Goal: Information Seeking & Learning: Learn about a topic

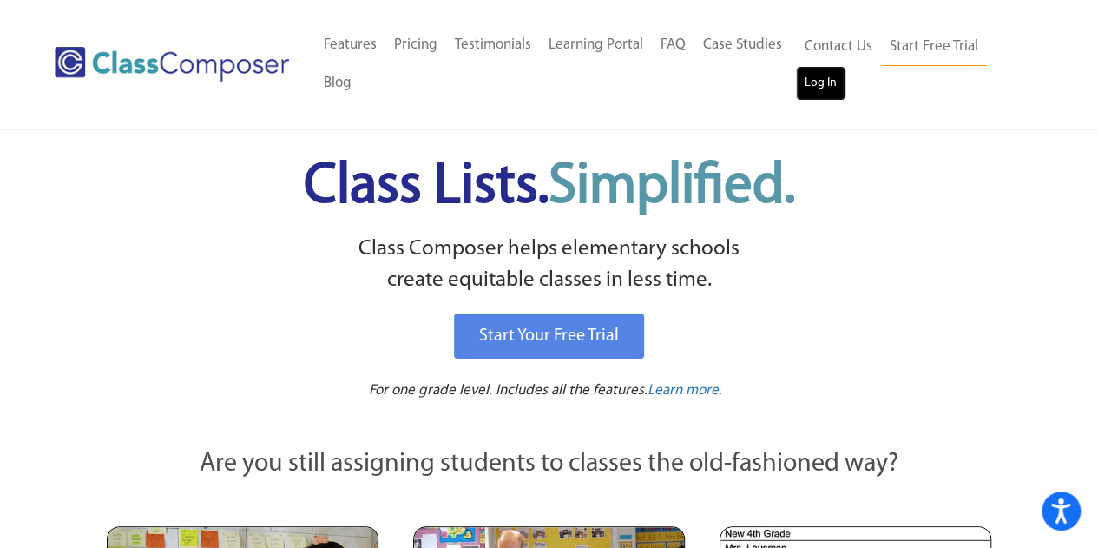
click at [818, 81] on link "Log In" at bounding box center [820, 83] width 49 height 35
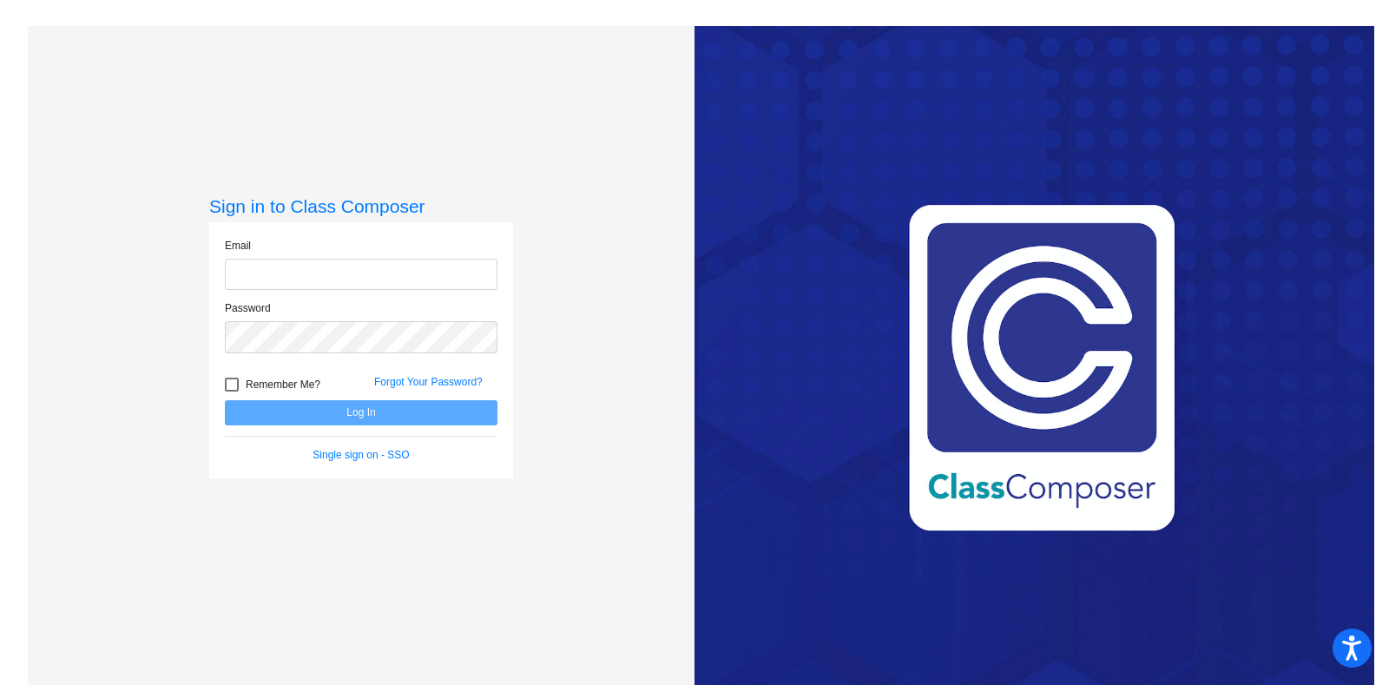
type input "[PERSON_NAME][EMAIL_ADDRESS][PERSON_NAME][DOMAIN_NAME]"
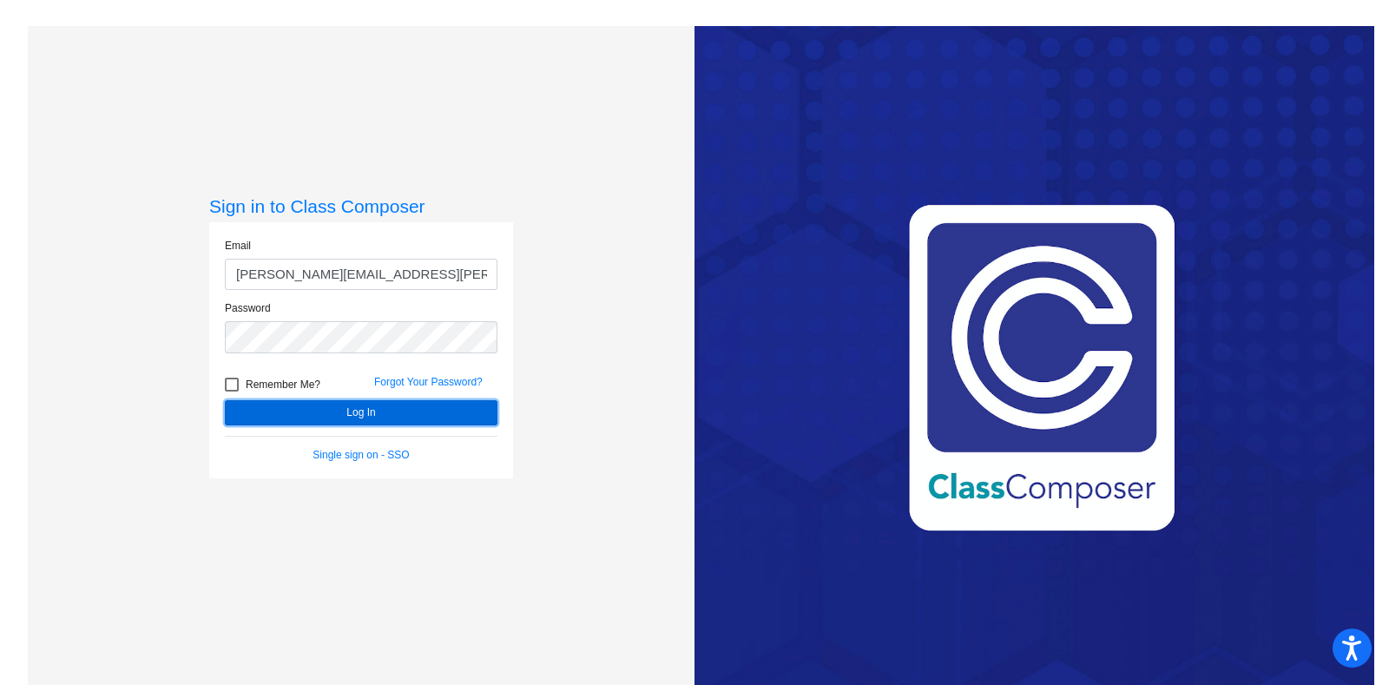
click at [430, 408] on button "Log In" at bounding box center [361, 412] width 273 height 25
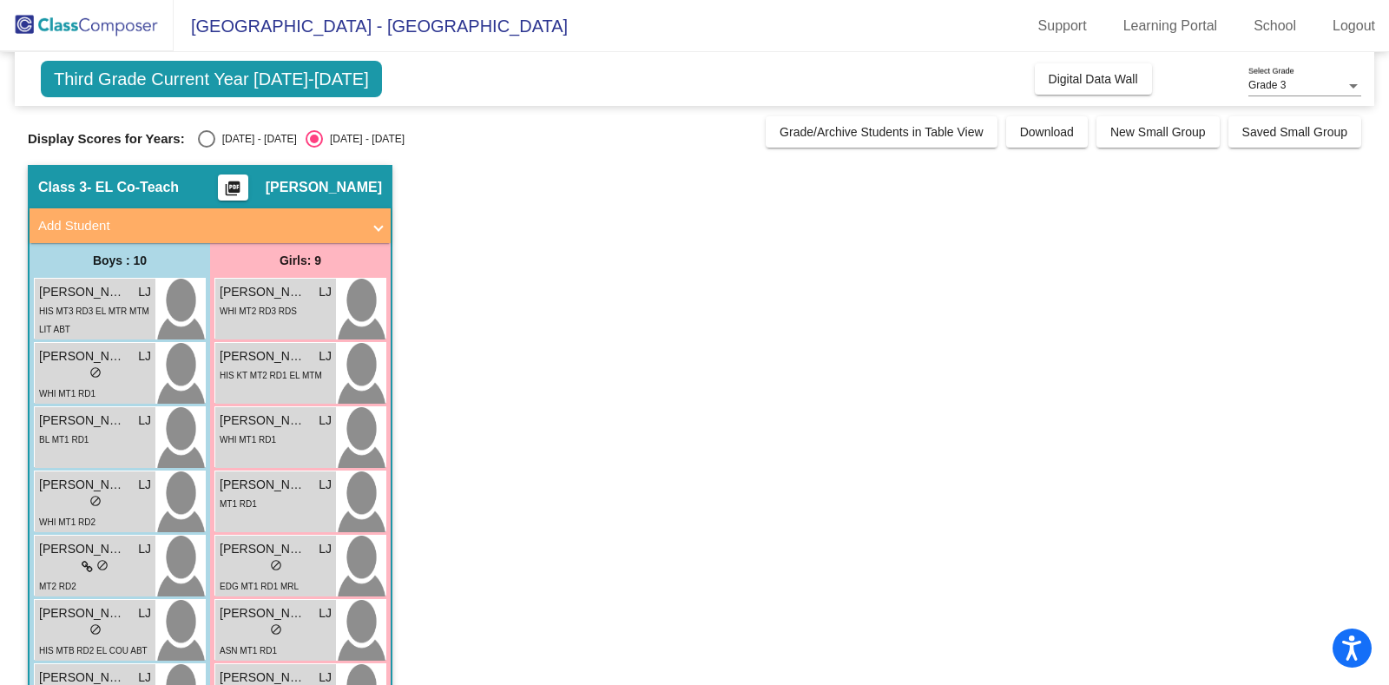
click at [213, 144] on div "Select an option" at bounding box center [206, 138] width 17 height 17
click at [207, 148] on input "[DATE] - [DATE]" at bounding box center [206, 148] width 1 height 1
radio input "true"
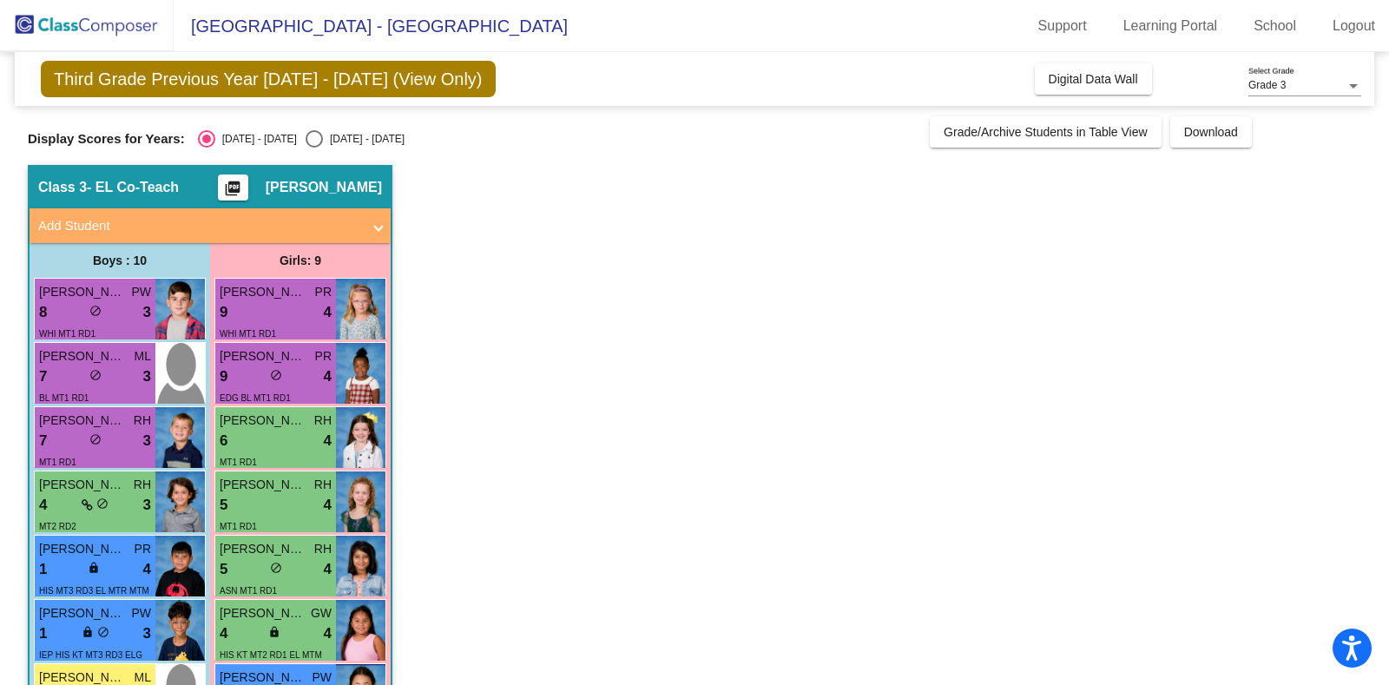
drag, startPoint x: 213, startPoint y: 145, endPoint x: 398, endPoint y: 333, distance: 264.5
click at [398, 333] on div "Third Grade Previous Year [DATE] - [DATE] (View Only) Add, Move, or Retain Stud…" at bounding box center [694, 500] width 1333 height 896
click at [445, 599] on app-classroom "Class 3 - EL Co-Teach picture_as_pdf [PERSON_NAME] Add Student First Name Last …" at bounding box center [694, 556] width 1333 height 783
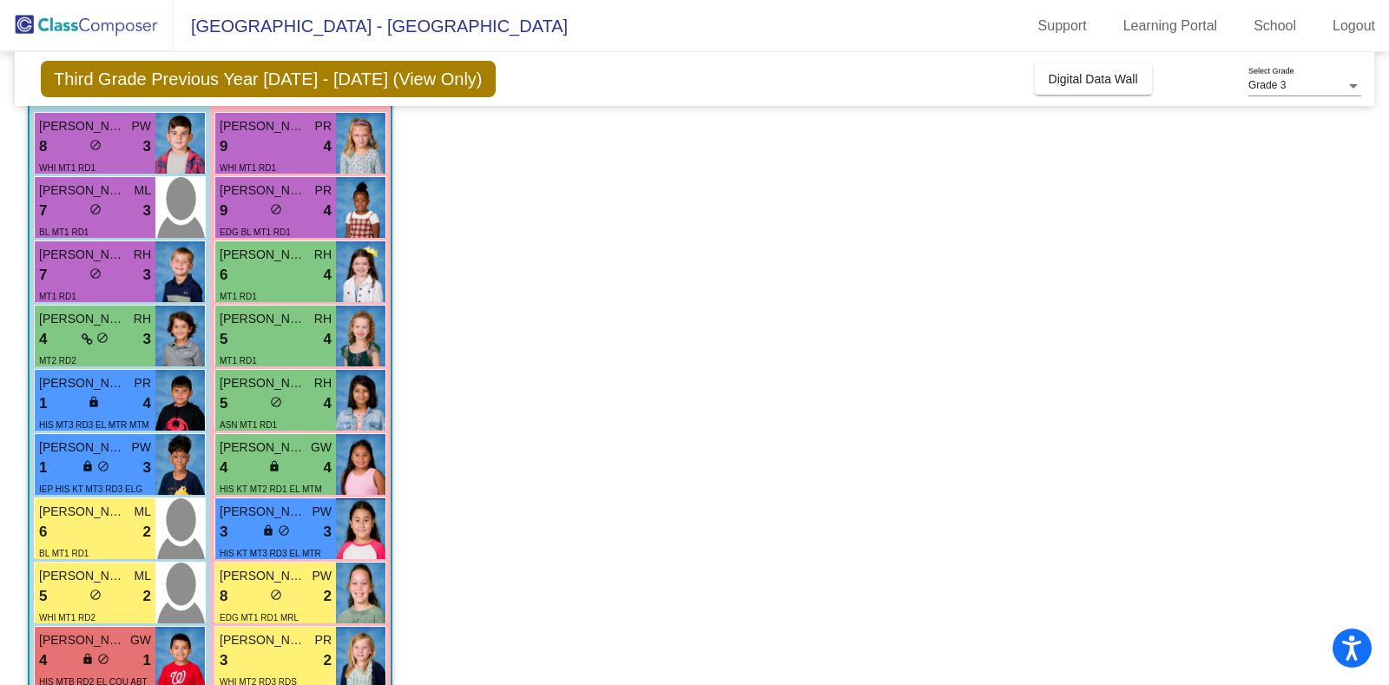
scroll to position [262, 0]
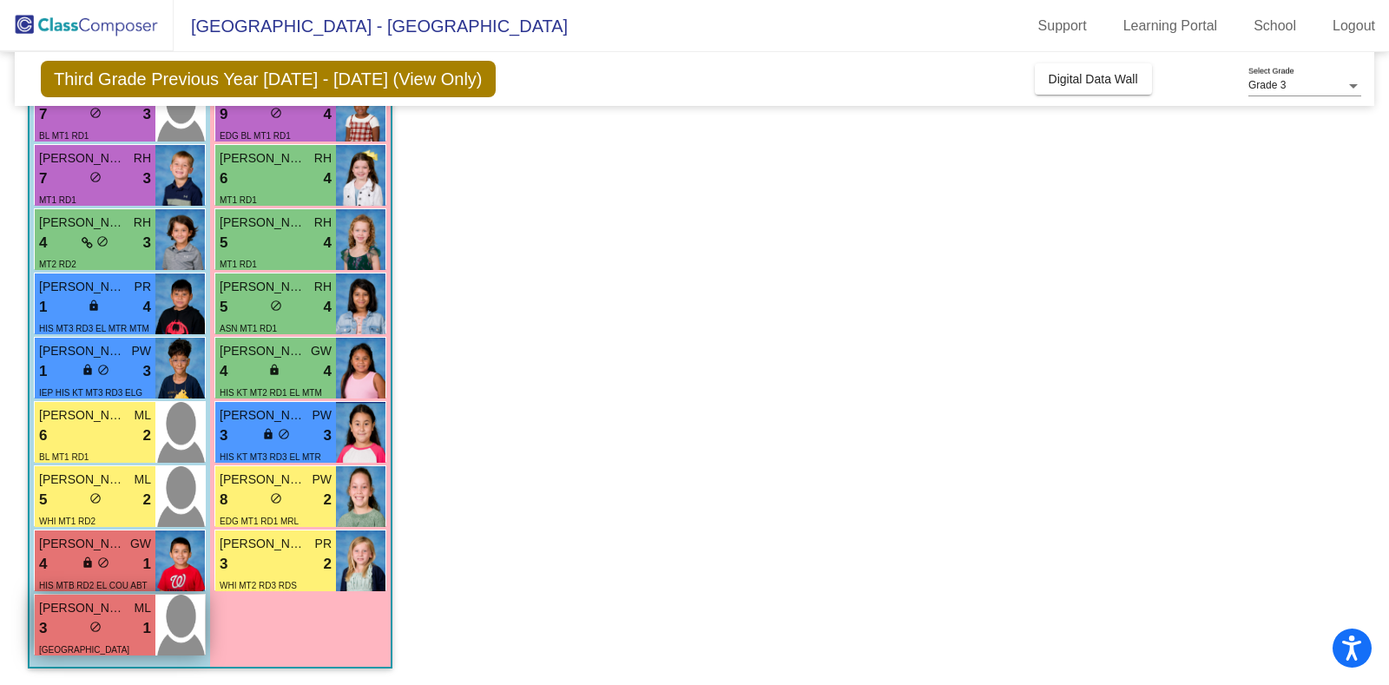
click at [131, 611] on div "[PERSON_NAME] ML" at bounding box center [95, 608] width 112 height 18
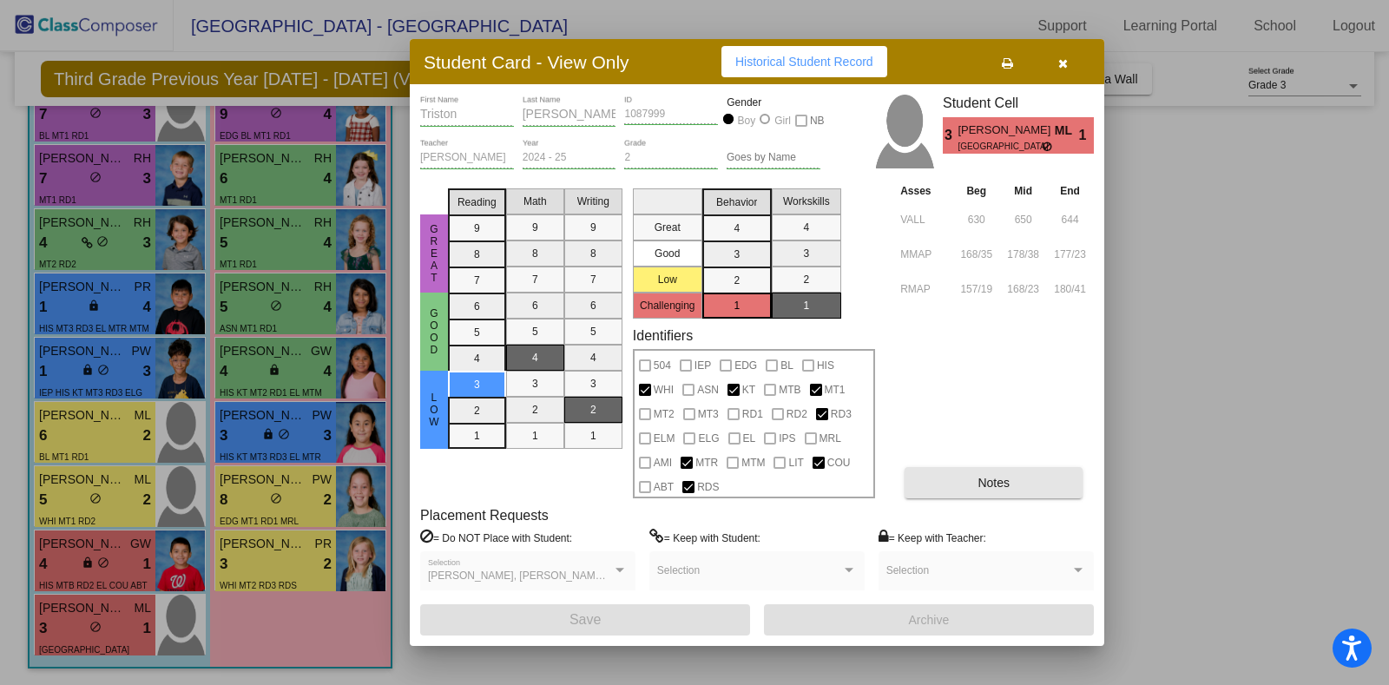
click at [1035, 479] on button "Notes" at bounding box center [993, 482] width 178 height 31
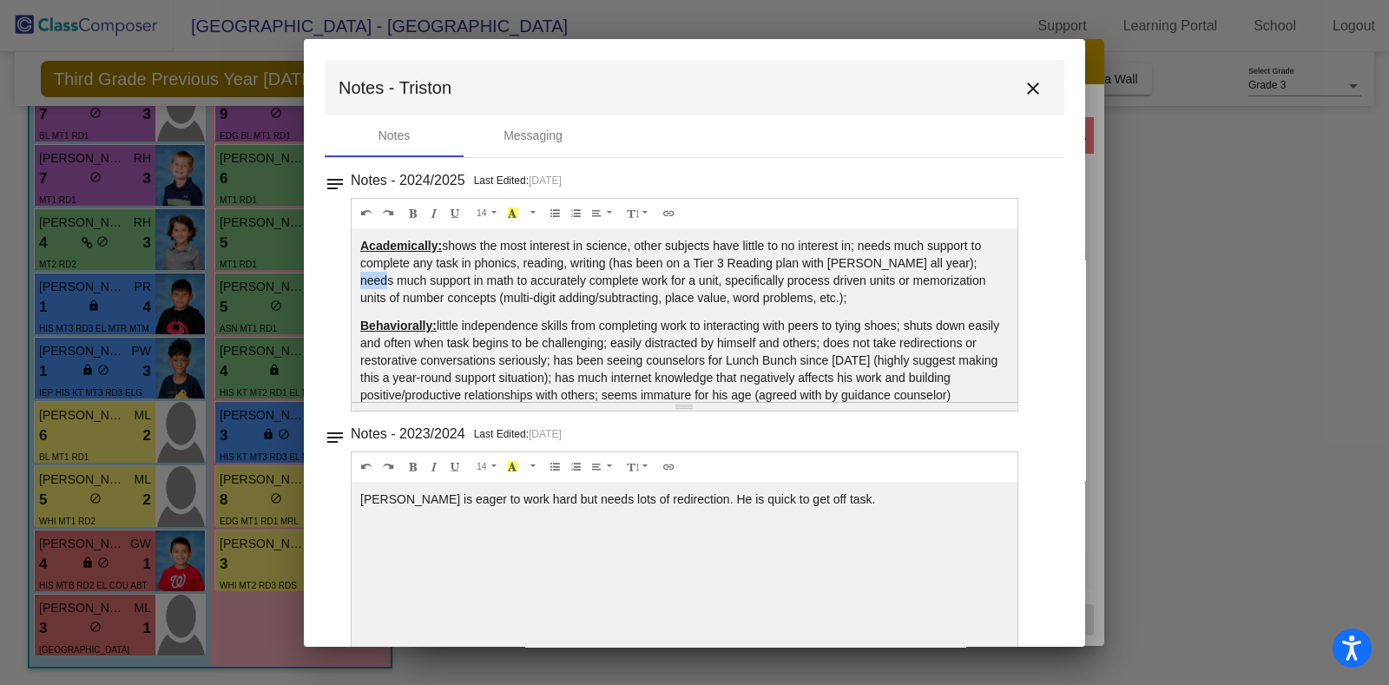
click at [1045, 339] on div "notes Notes - 2024/2025 Last Edited: [DATE] 14 8 9 10 11 12 14 18 24 36 Backgro…" at bounding box center [695, 289] width 740 height 243
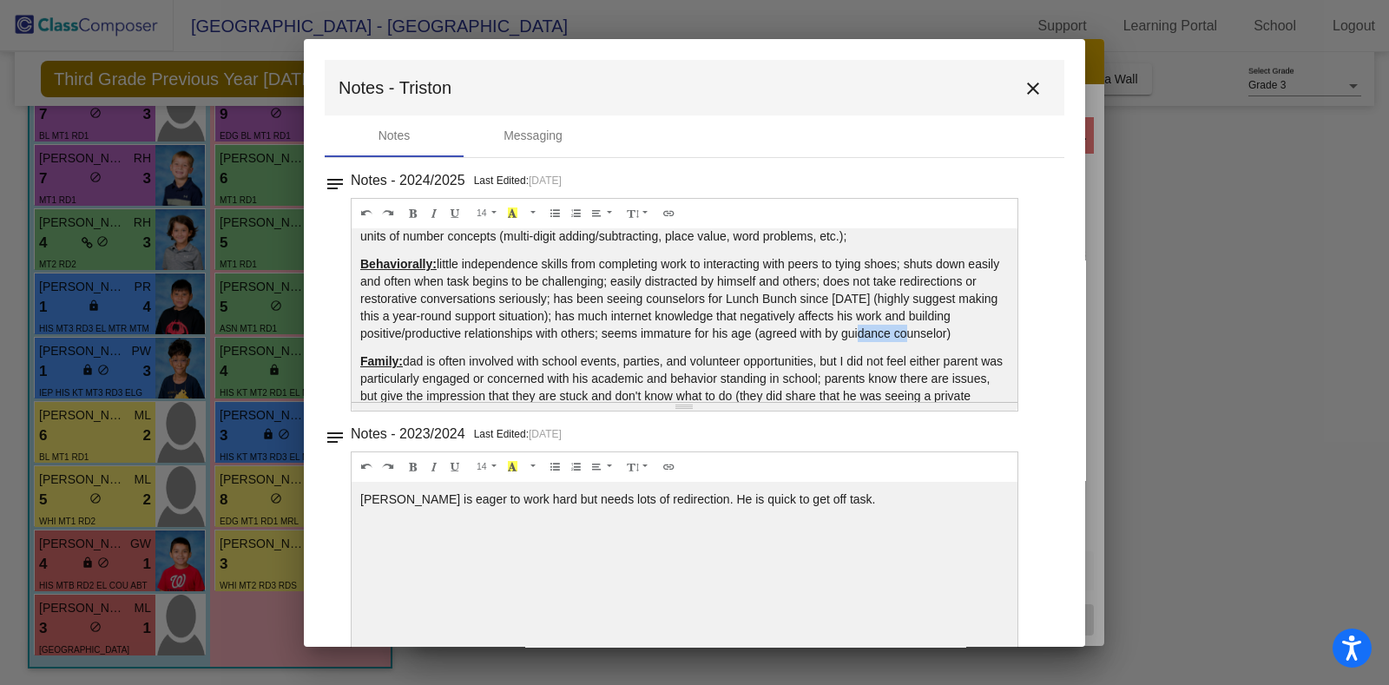
scroll to position [64, 0]
click at [1258, 339] on div at bounding box center [694, 342] width 1389 height 685
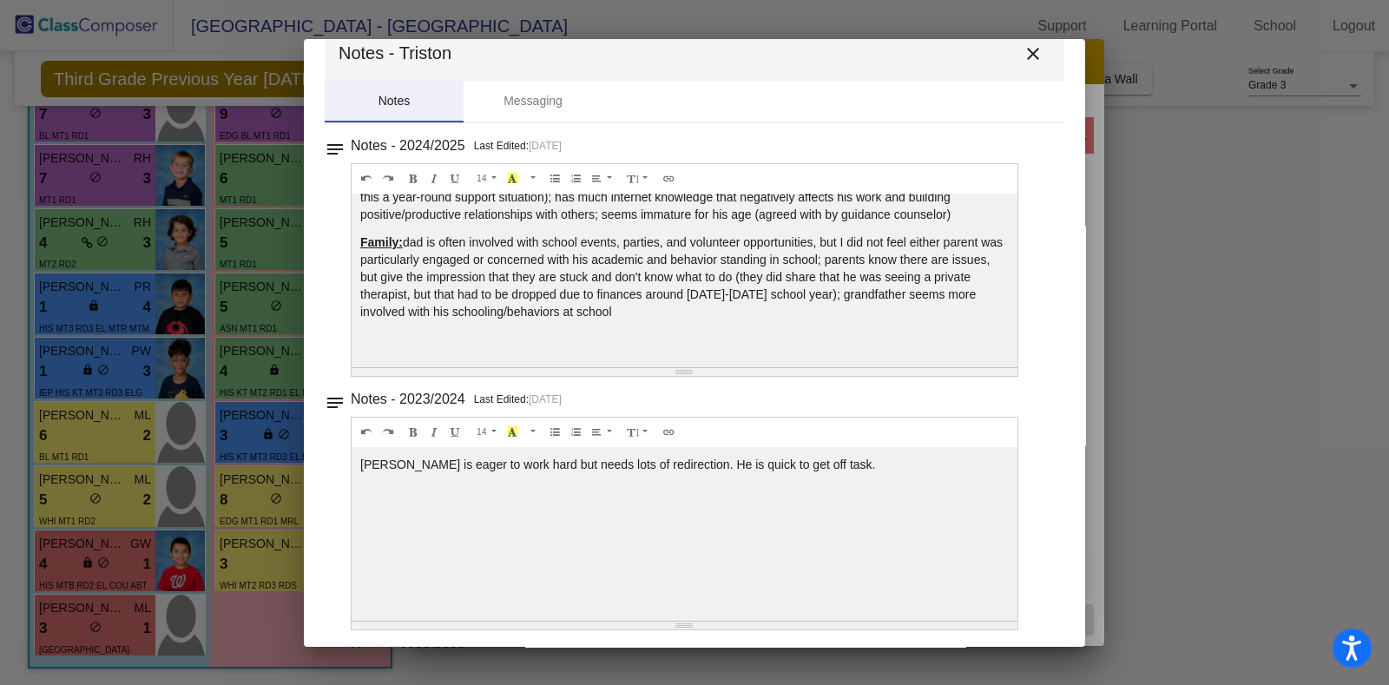
scroll to position [0, 0]
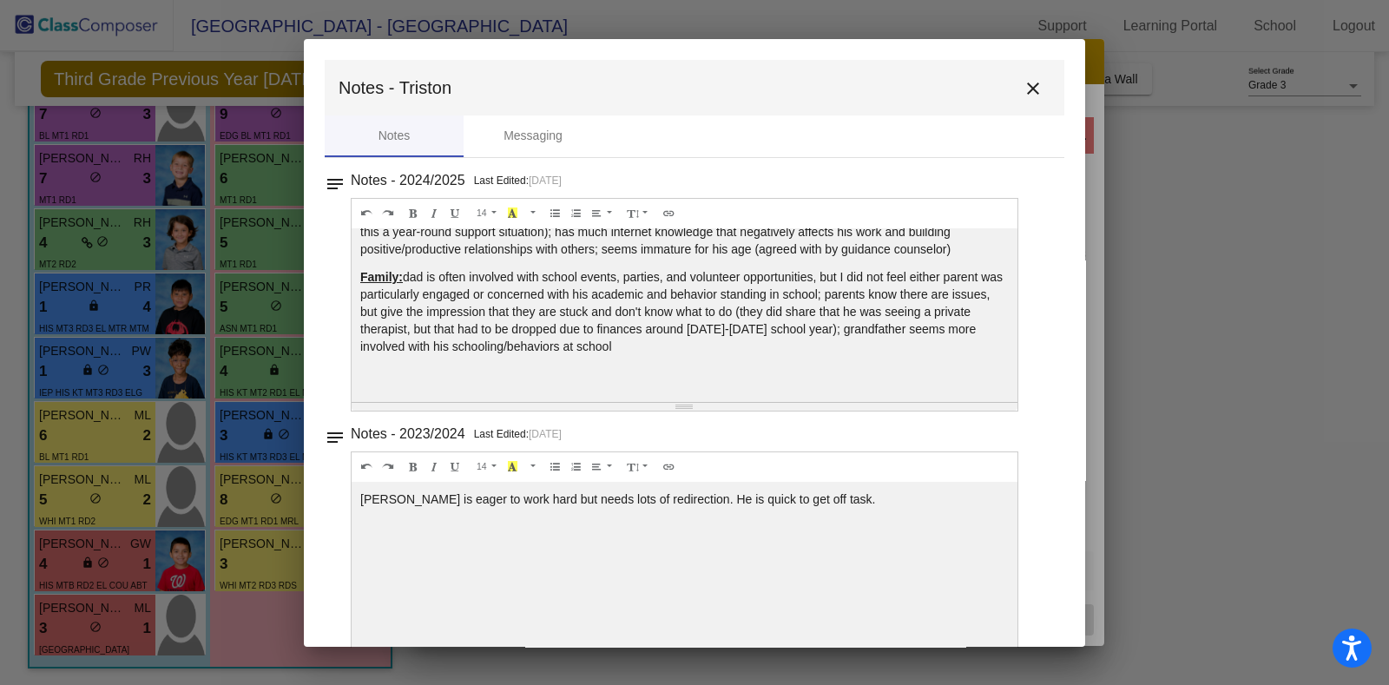
click at [1024, 87] on mat-icon "close" at bounding box center [1032, 88] width 21 height 21
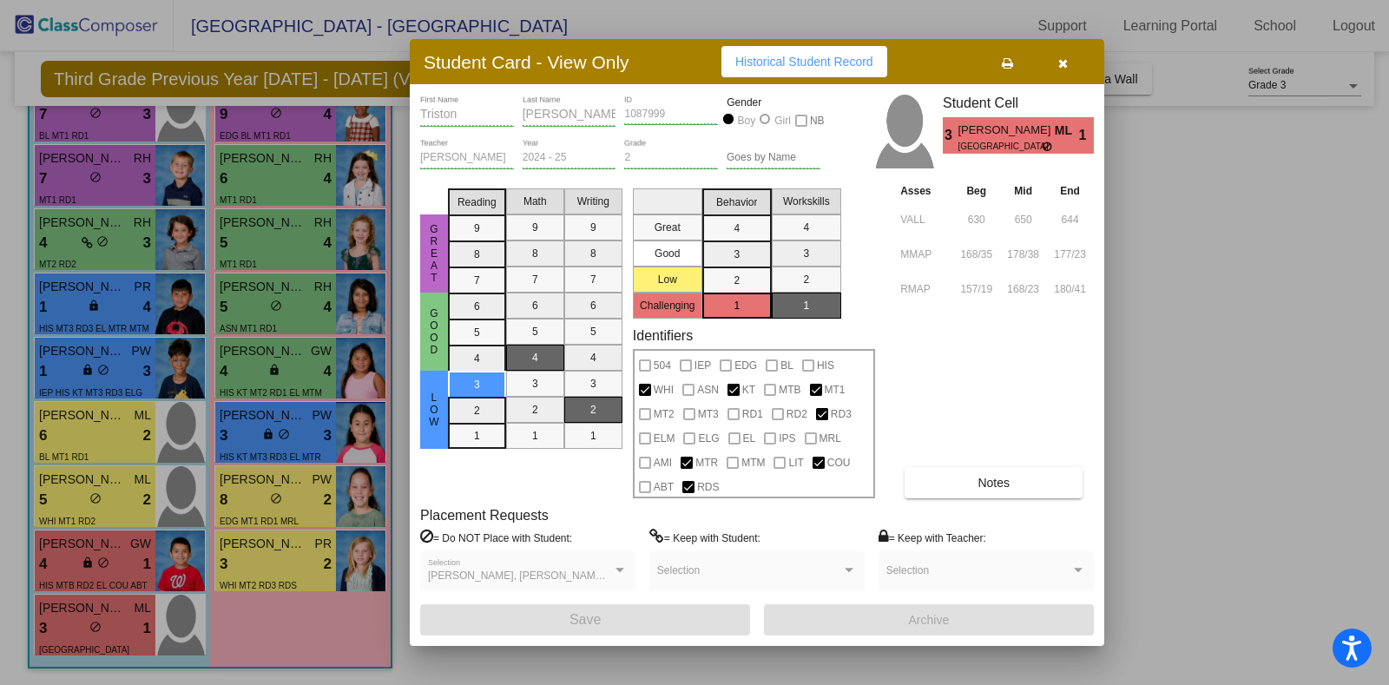
click at [95, 584] on div at bounding box center [694, 342] width 1389 height 685
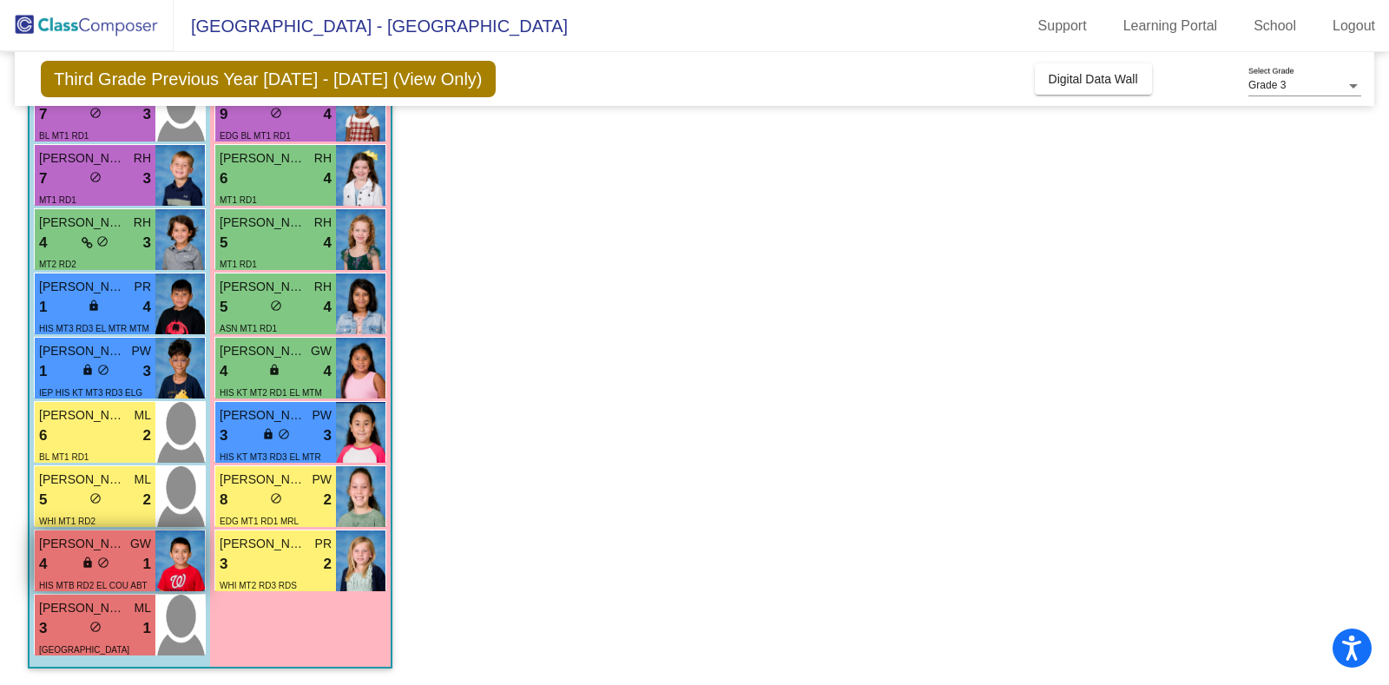
click at [102, 566] on span "do_not_disturb_alt" at bounding box center [103, 562] width 12 height 12
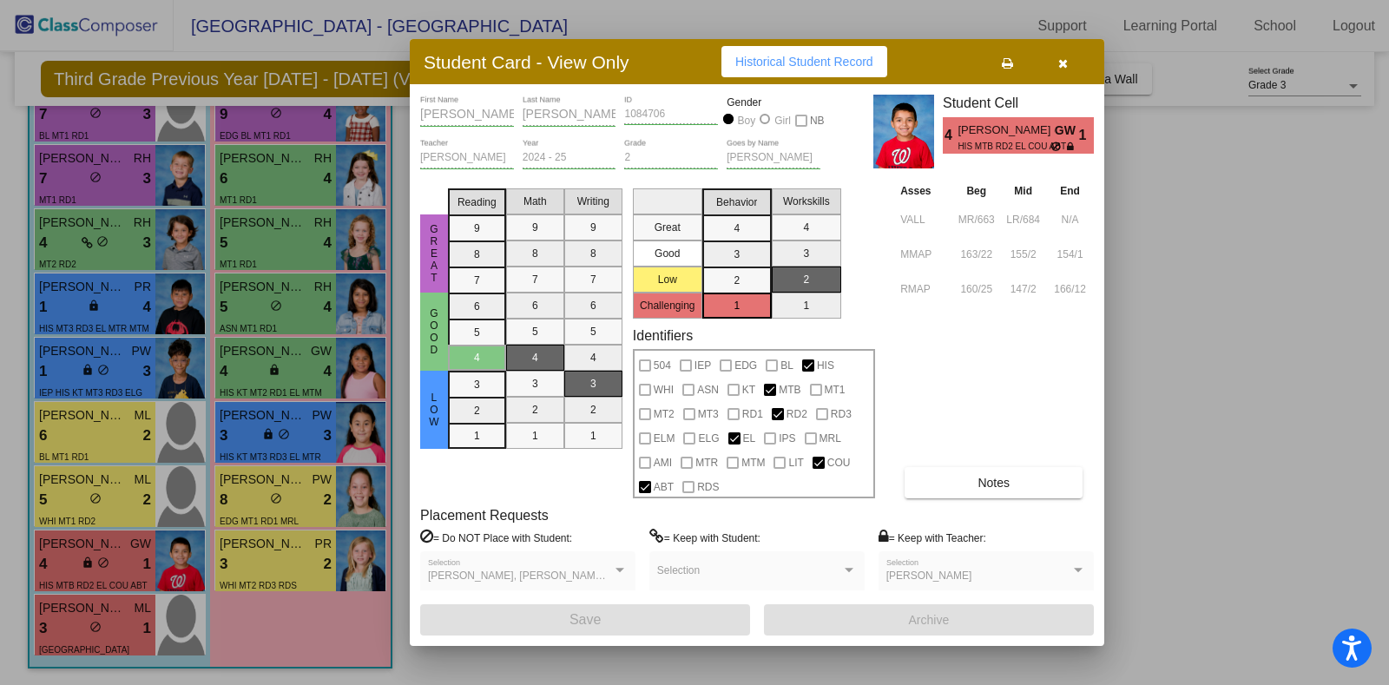
click at [991, 482] on span "Notes" at bounding box center [993, 483] width 32 height 14
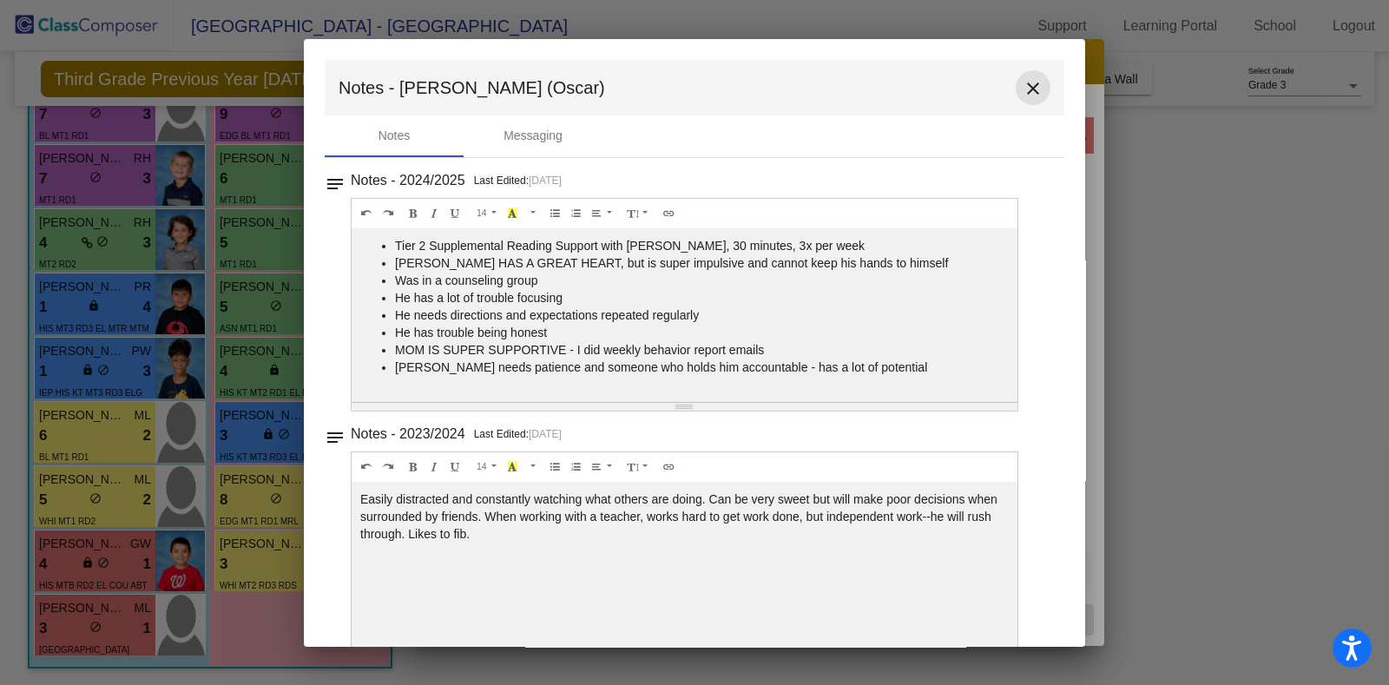
click at [1028, 91] on mat-icon "close" at bounding box center [1032, 88] width 21 height 21
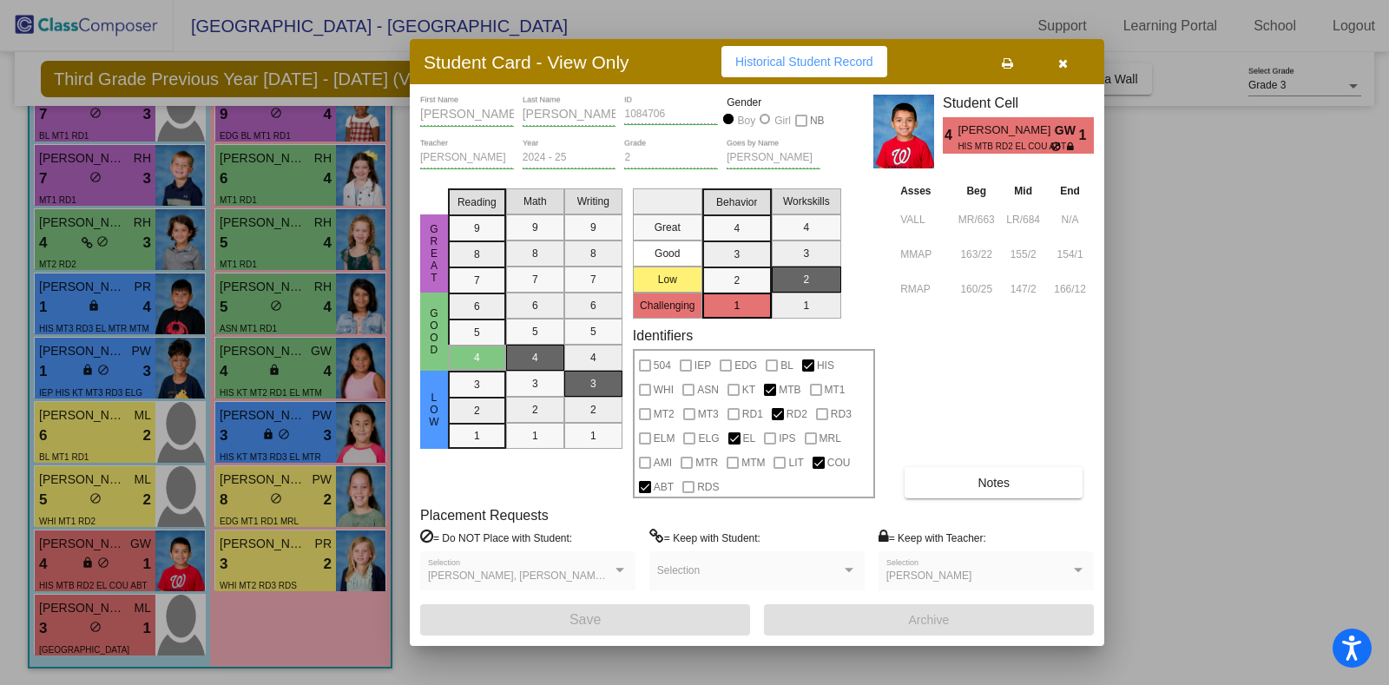
click at [312, 568] on div at bounding box center [694, 342] width 1389 height 685
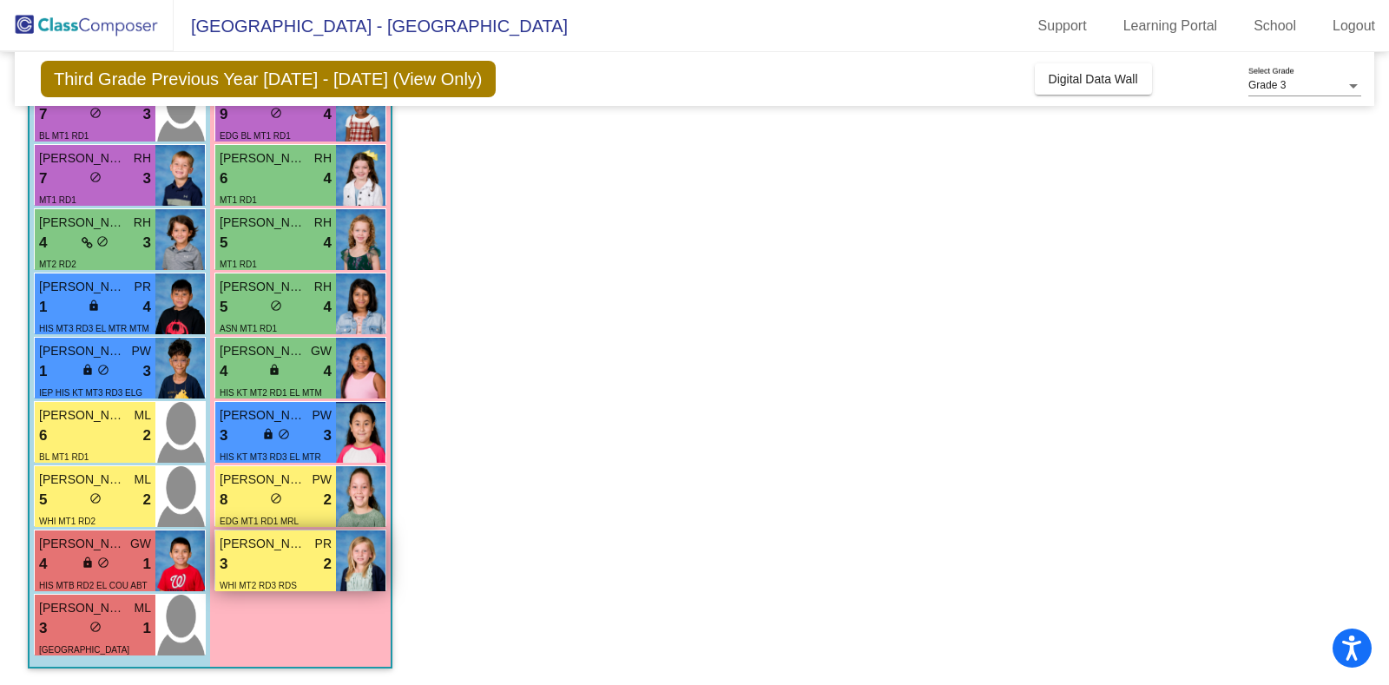
click at [299, 556] on div "3 lock do_not_disturb_alt 2" at bounding box center [276, 564] width 112 height 23
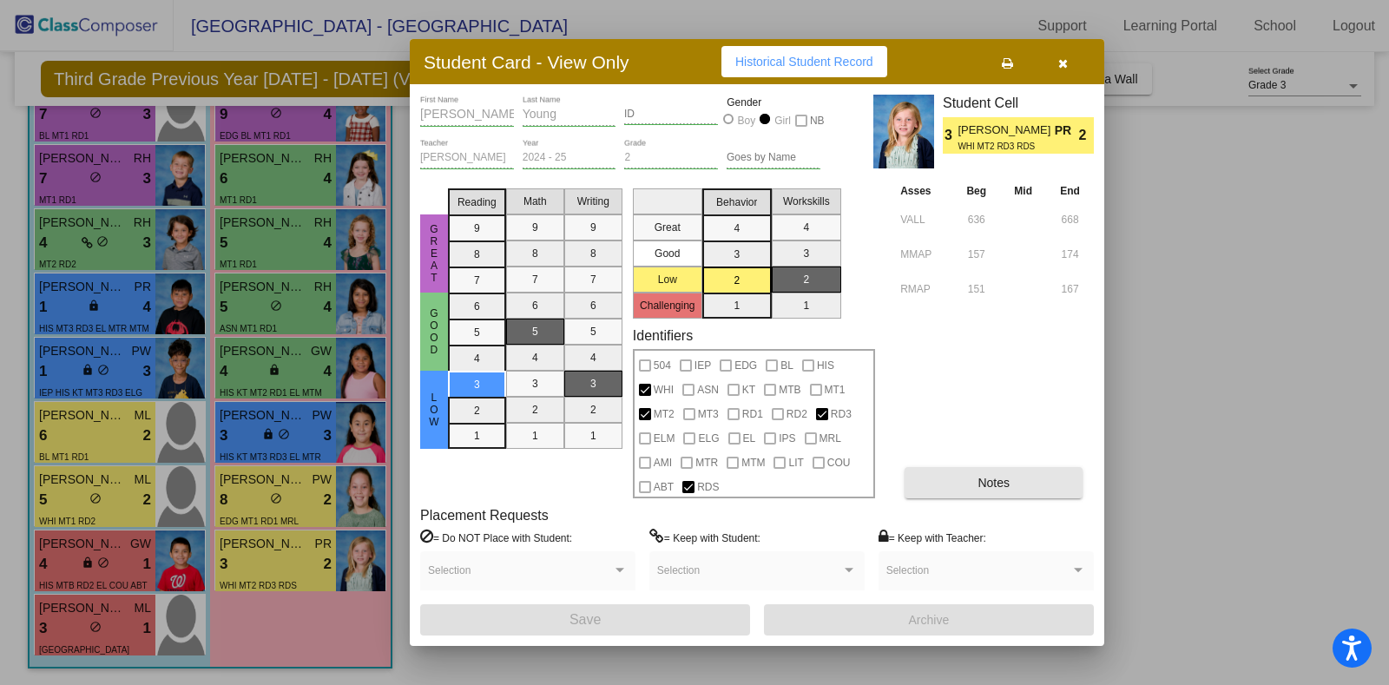
click at [938, 485] on button "Notes" at bounding box center [993, 482] width 178 height 31
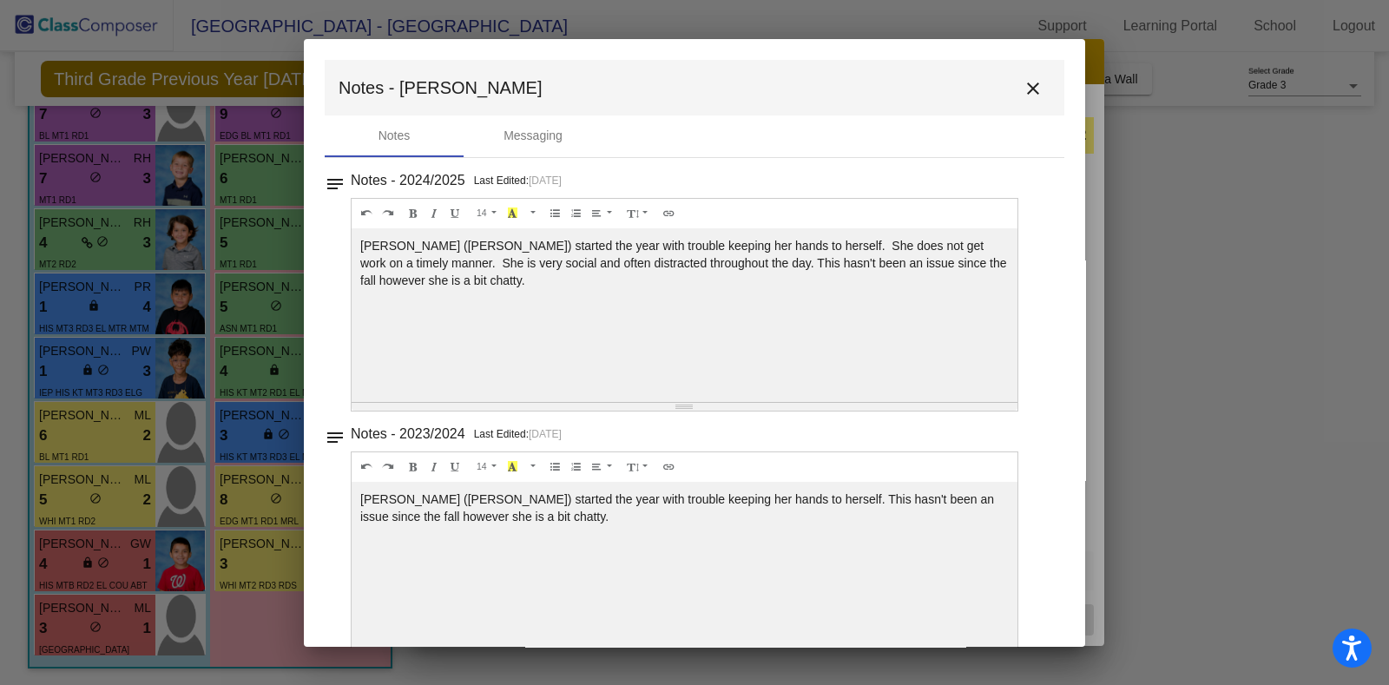
click at [1022, 88] on mat-icon "close" at bounding box center [1032, 88] width 21 height 21
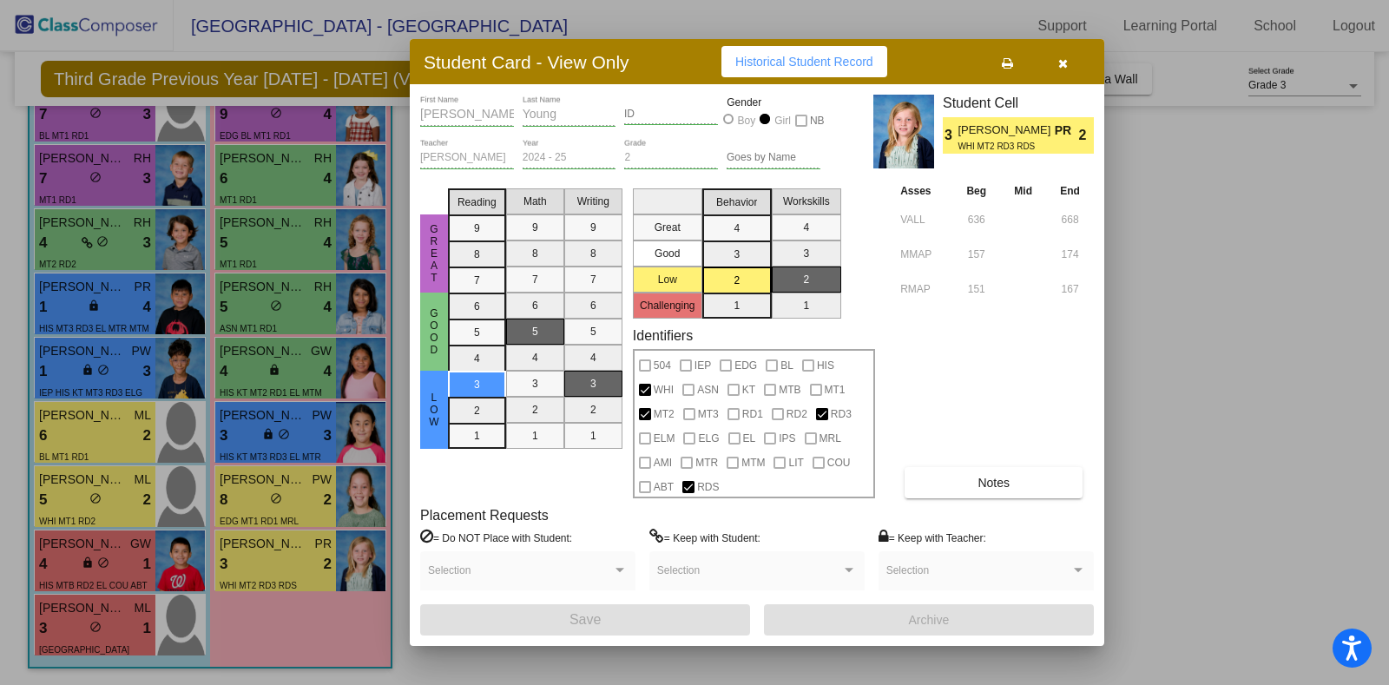
click at [249, 502] on div at bounding box center [694, 342] width 1389 height 685
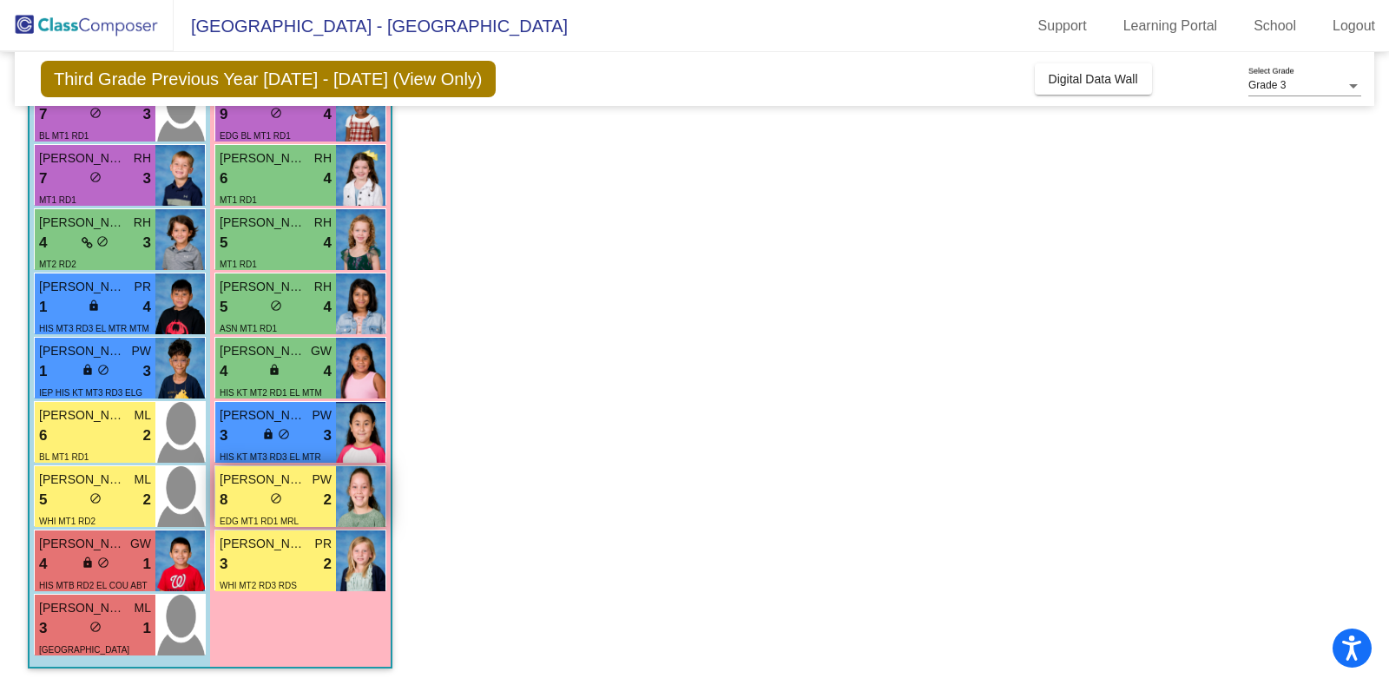
click at [304, 518] on div "EDG MT1 RD1 MRL" at bounding box center [276, 520] width 112 height 18
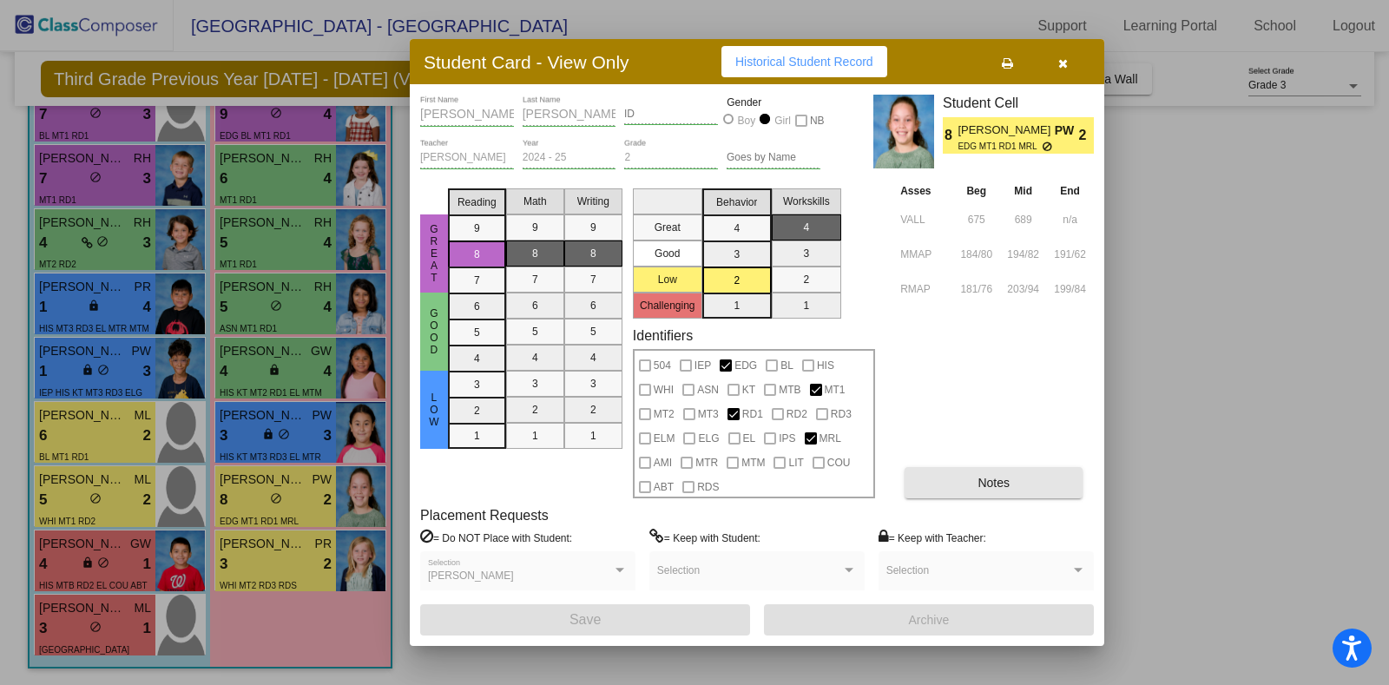
click at [960, 482] on button "Notes" at bounding box center [993, 482] width 178 height 31
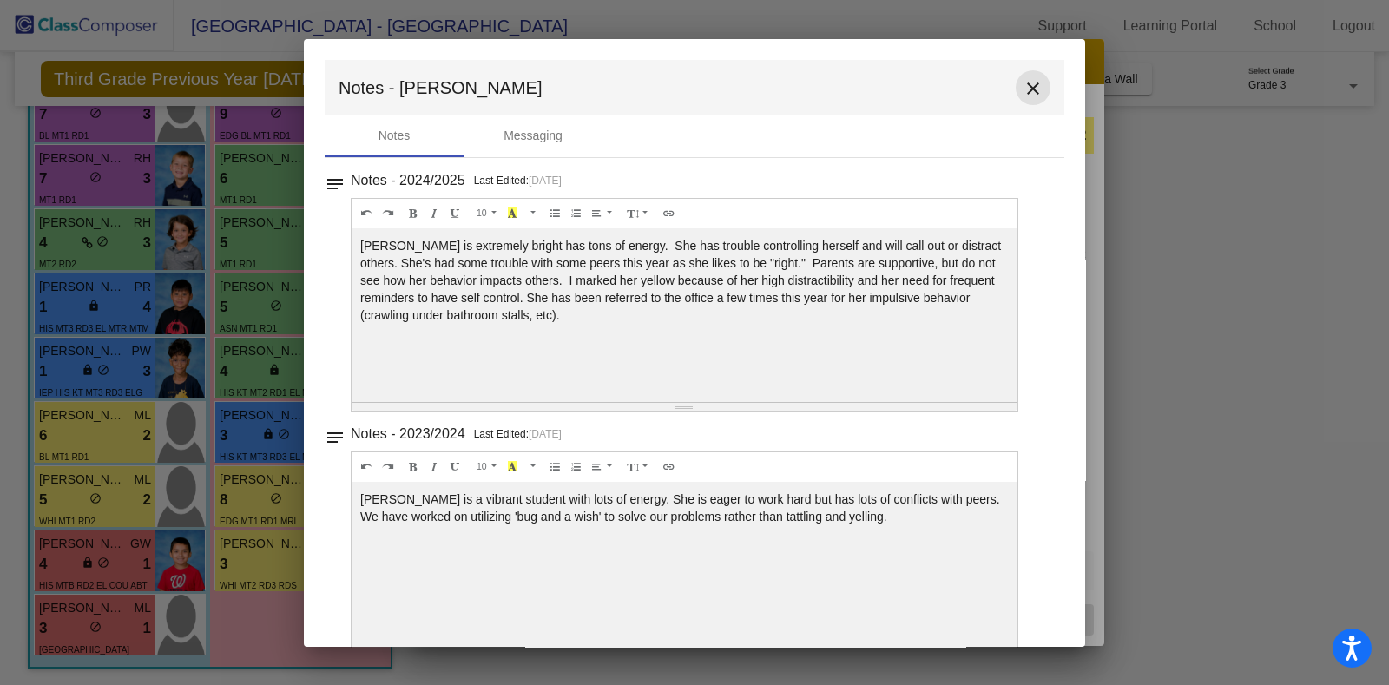
click at [1022, 85] on mat-icon "close" at bounding box center [1032, 88] width 21 height 21
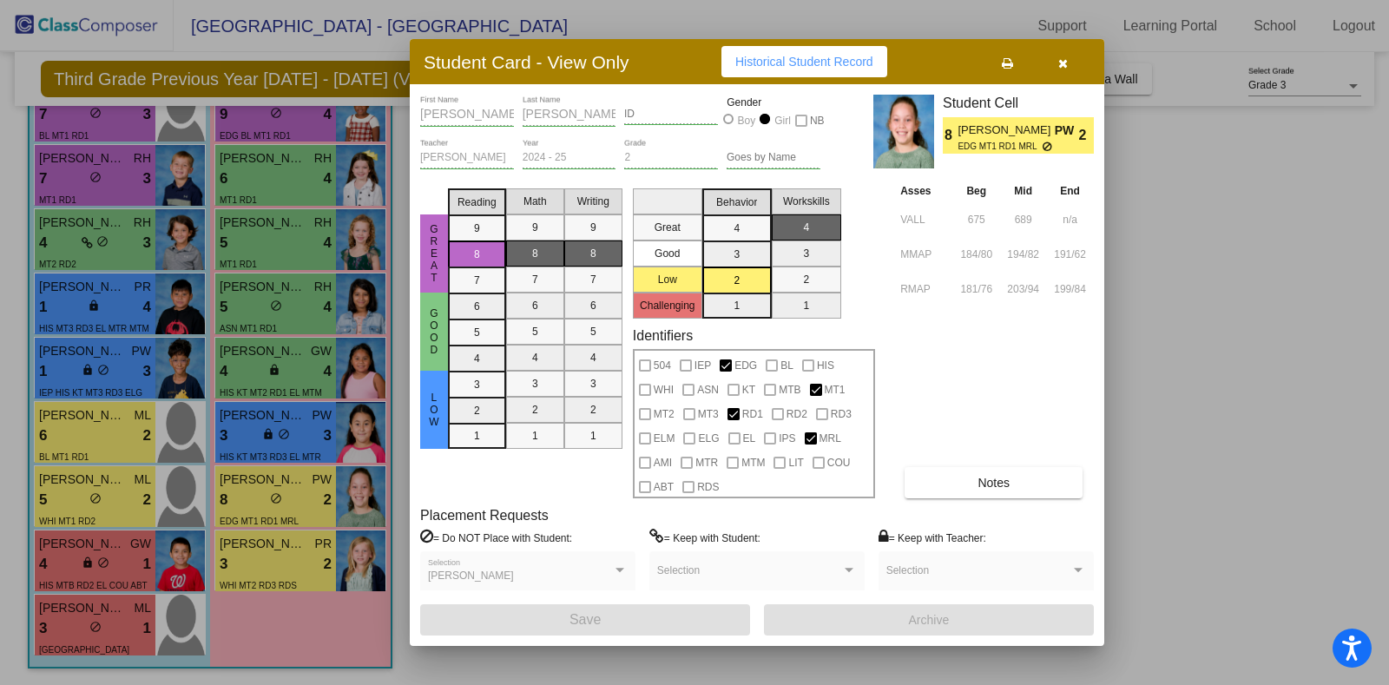
click at [305, 438] on div at bounding box center [694, 342] width 1389 height 685
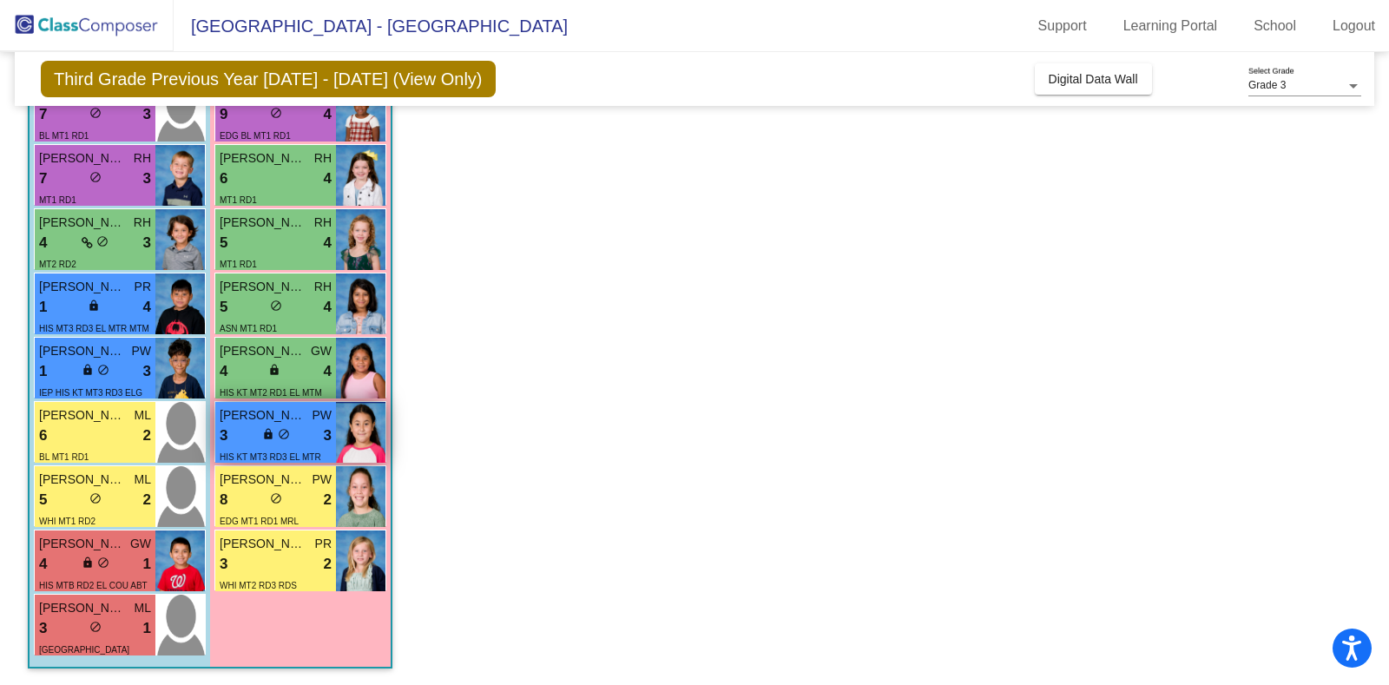
click at [260, 438] on div "3 lock do_not_disturb_alt 3" at bounding box center [276, 435] width 112 height 23
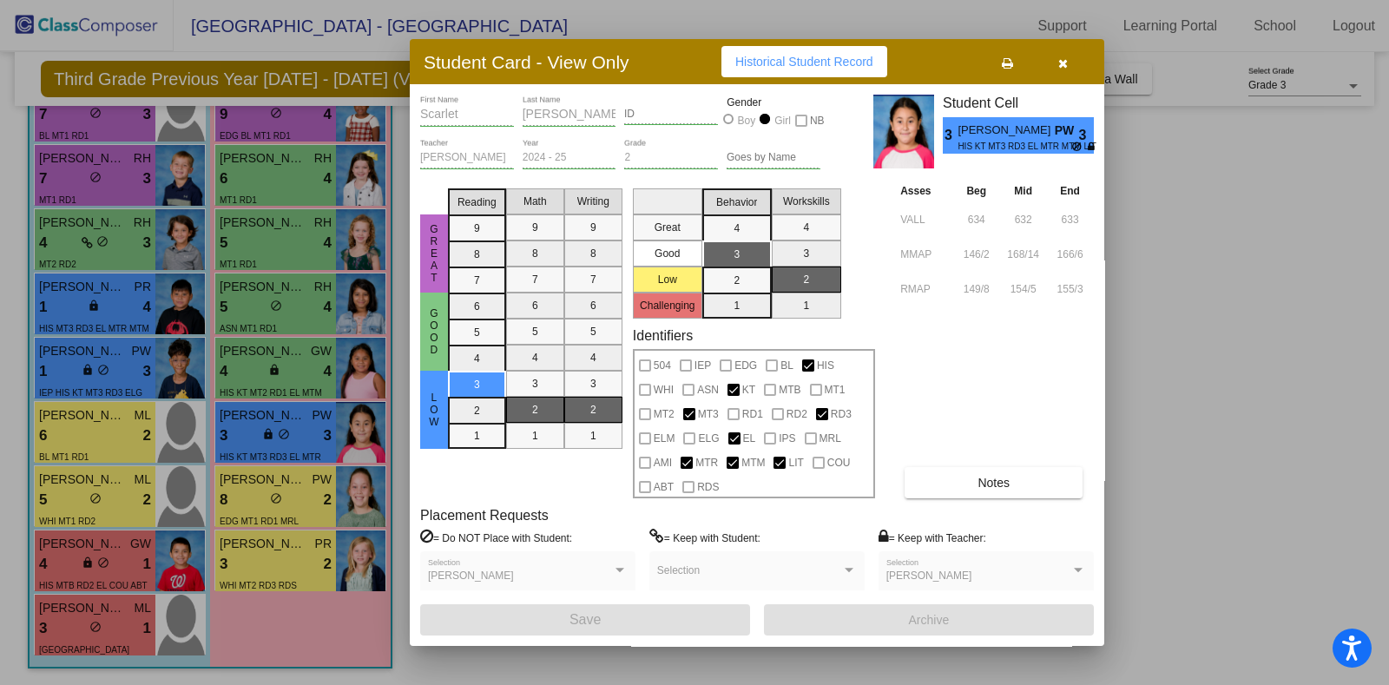
click at [1029, 469] on button "Notes" at bounding box center [993, 482] width 178 height 31
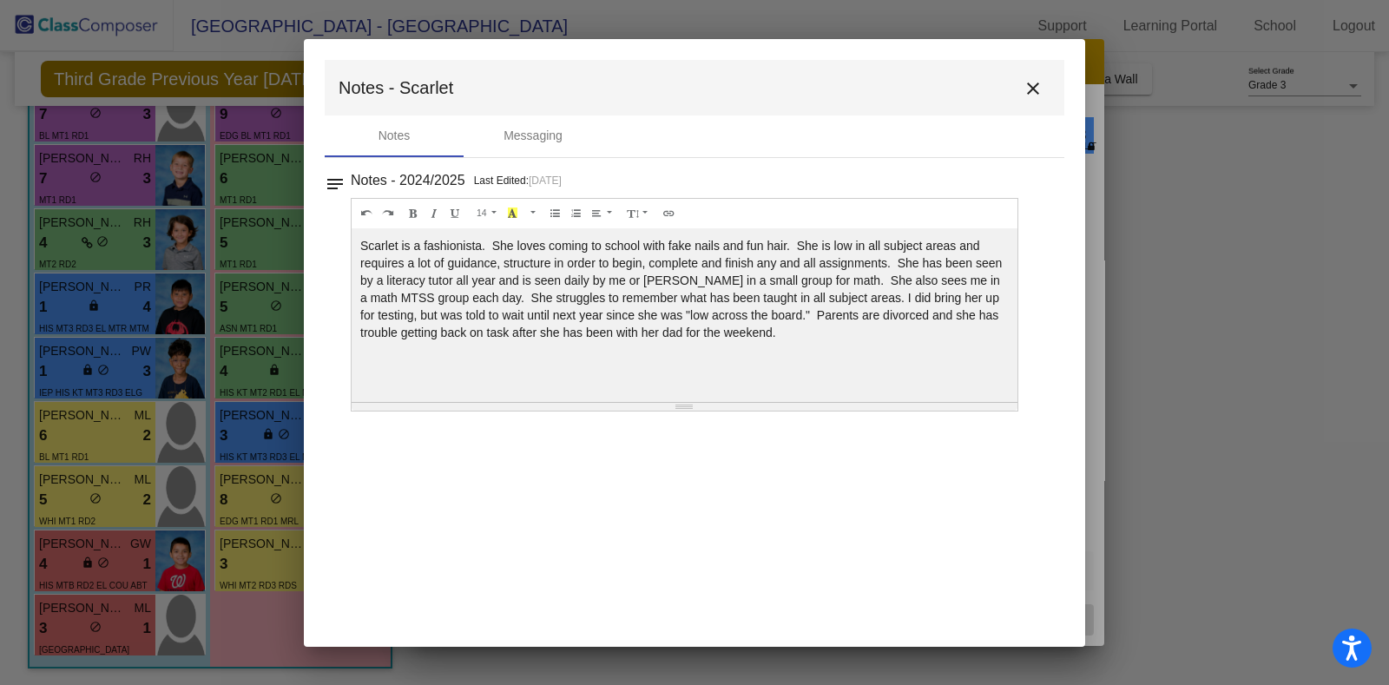
click at [1029, 88] on mat-icon "close" at bounding box center [1032, 88] width 21 height 21
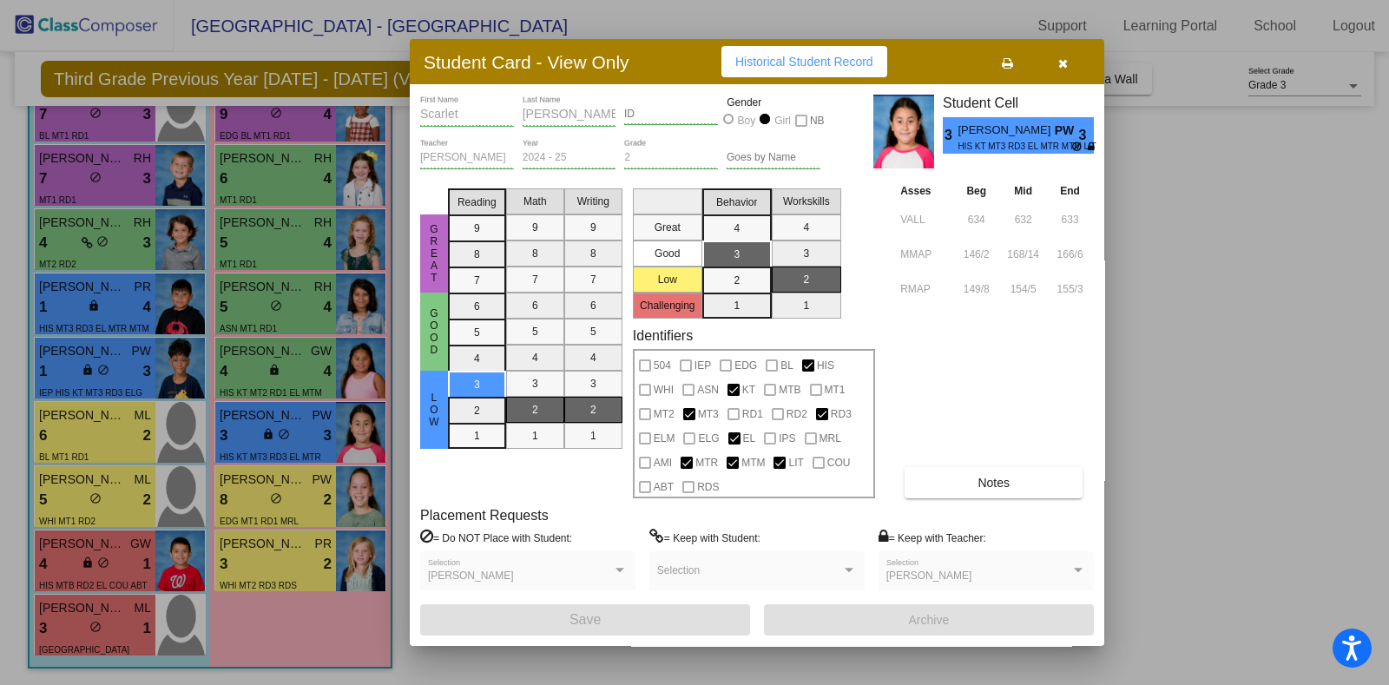
click at [95, 497] on div at bounding box center [694, 342] width 1389 height 685
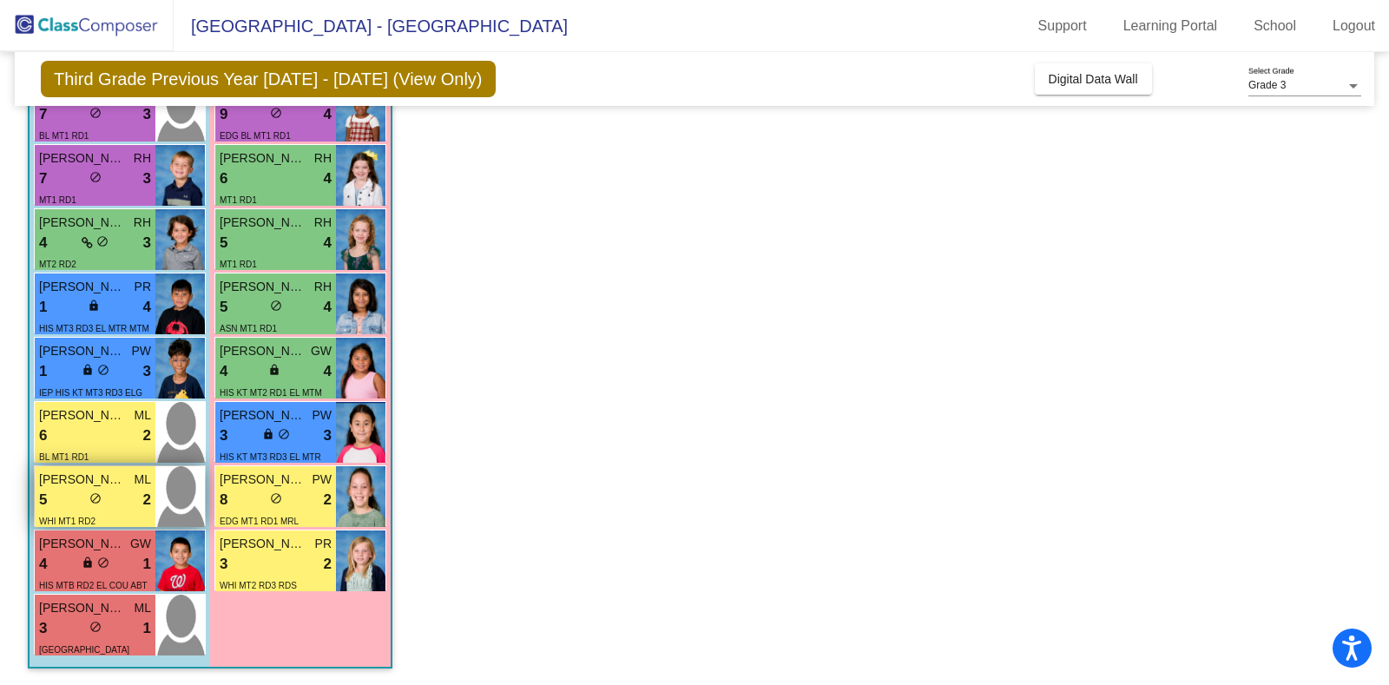
click at [74, 507] on div "5 lock do_not_disturb_alt 2" at bounding box center [95, 500] width 112 height 23
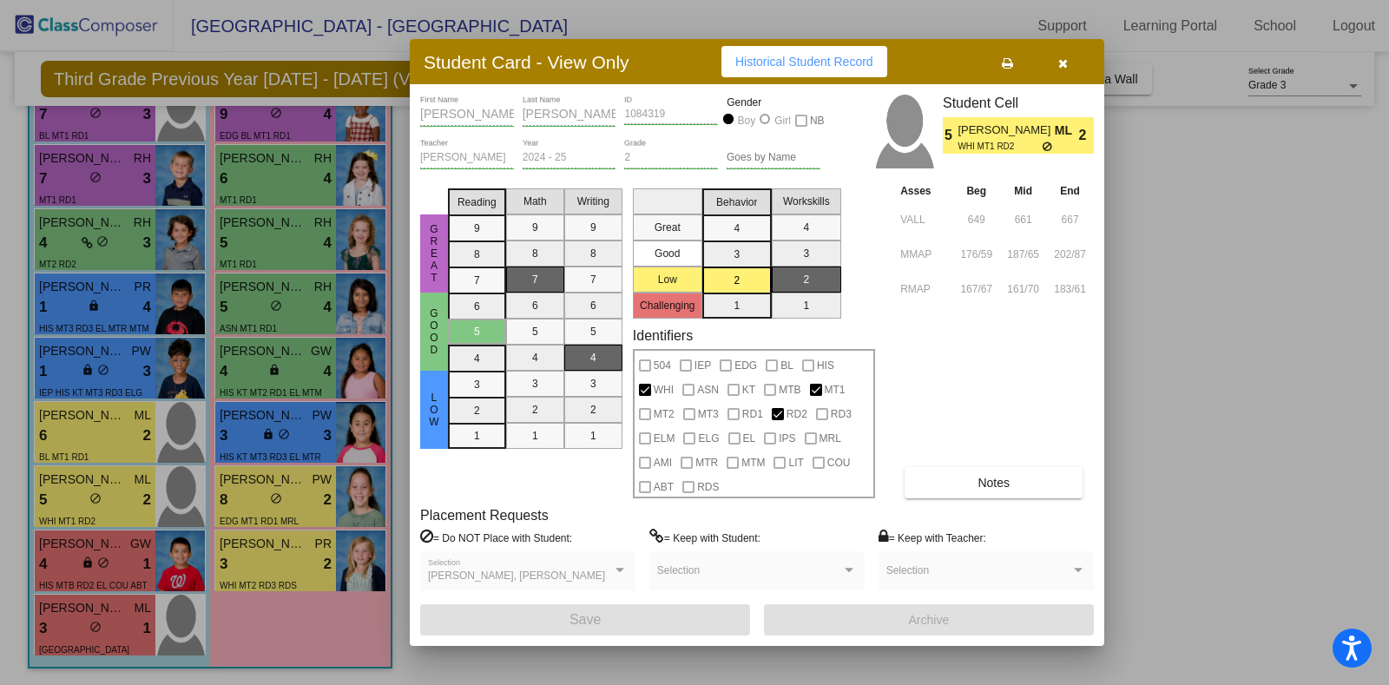
click at [1015, 575] on span at bounding box center [978, 576] width 184 height 12
click at [1025, 469] on button "Notes" at bounding box center [993, 482] width 178 height 31
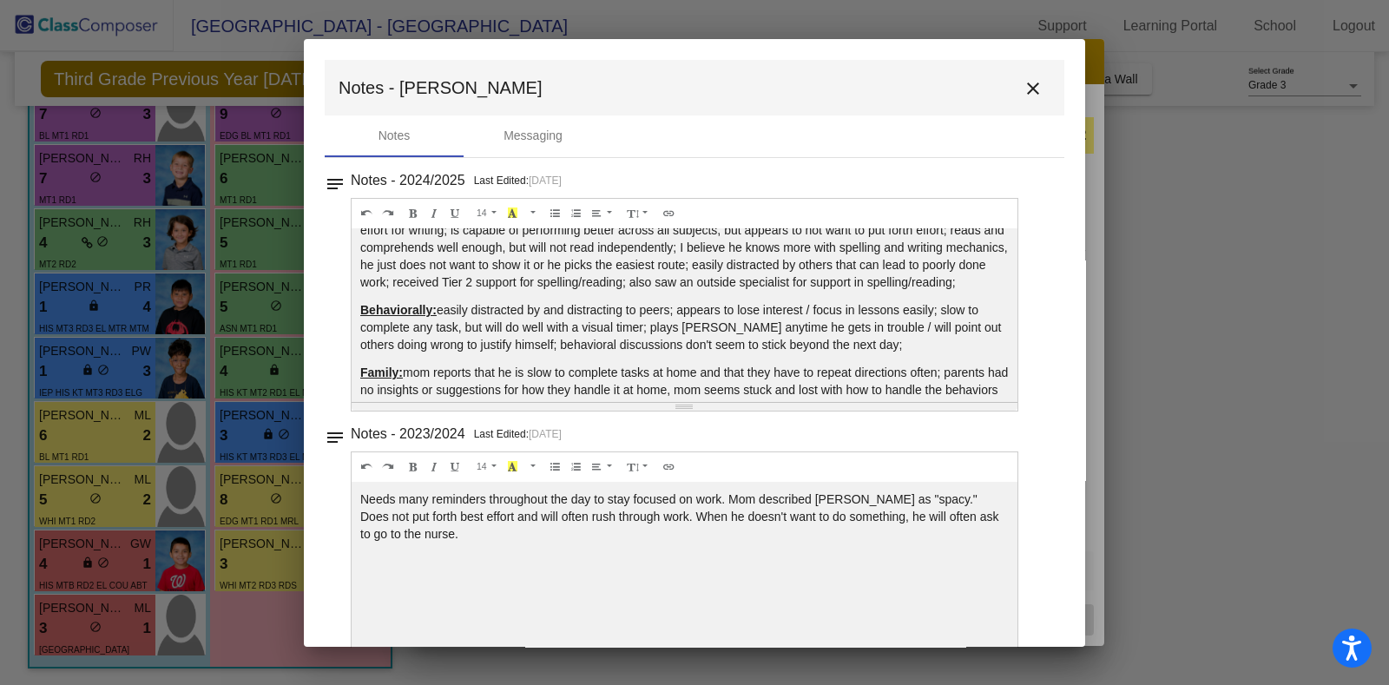
scroll to position [82, 0]
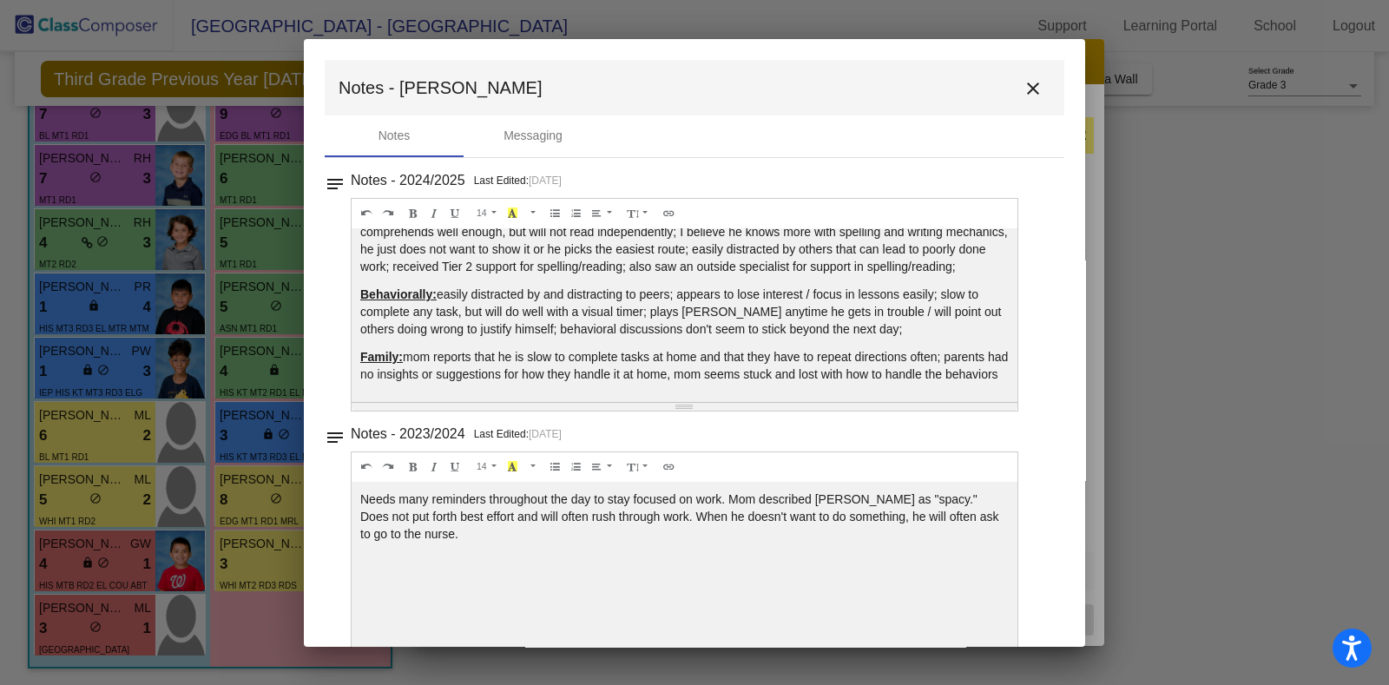
click at [1022, 84] on mat-icon "close" at bounding box center [1032, 88] width 21 height 21
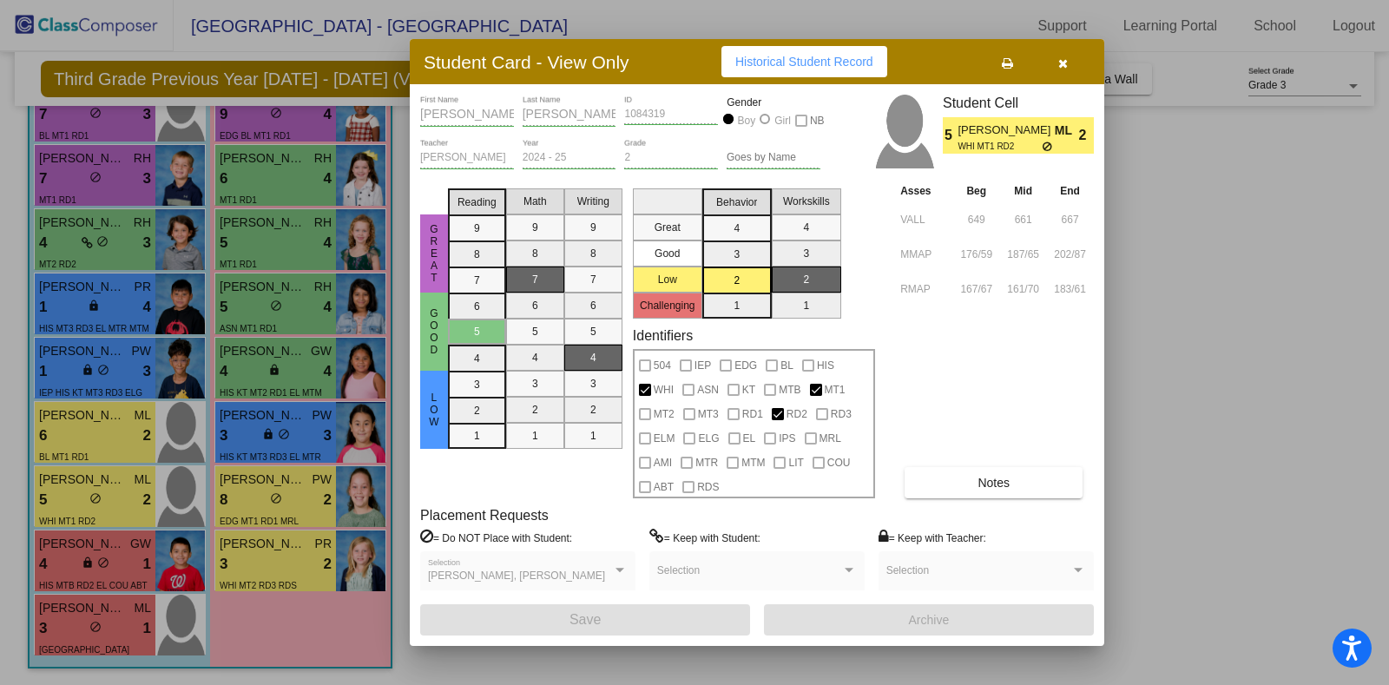
click at [110, 434] on div at bounding box center [694, 342] width 1389 height 685
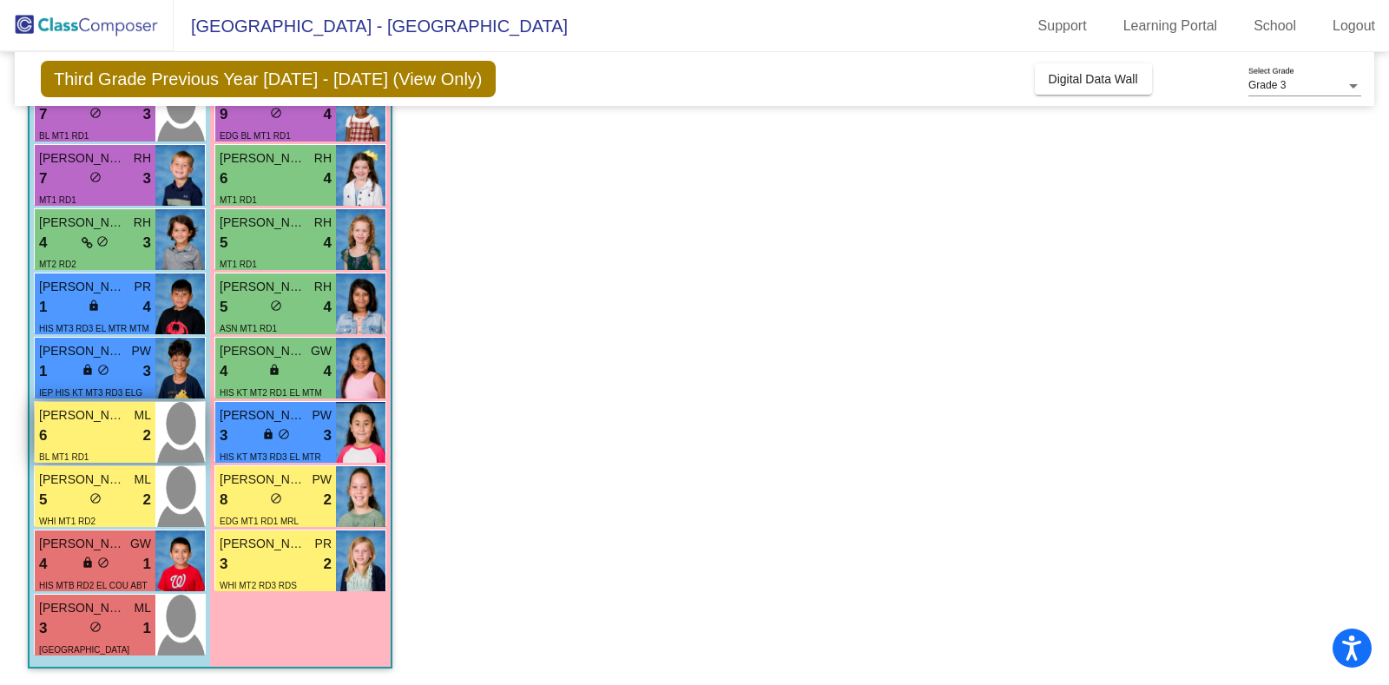
click at [80, 427] on div "6 lock do_not_disturb_alt 2" at bounding box center [95, 435] width 112 height 23
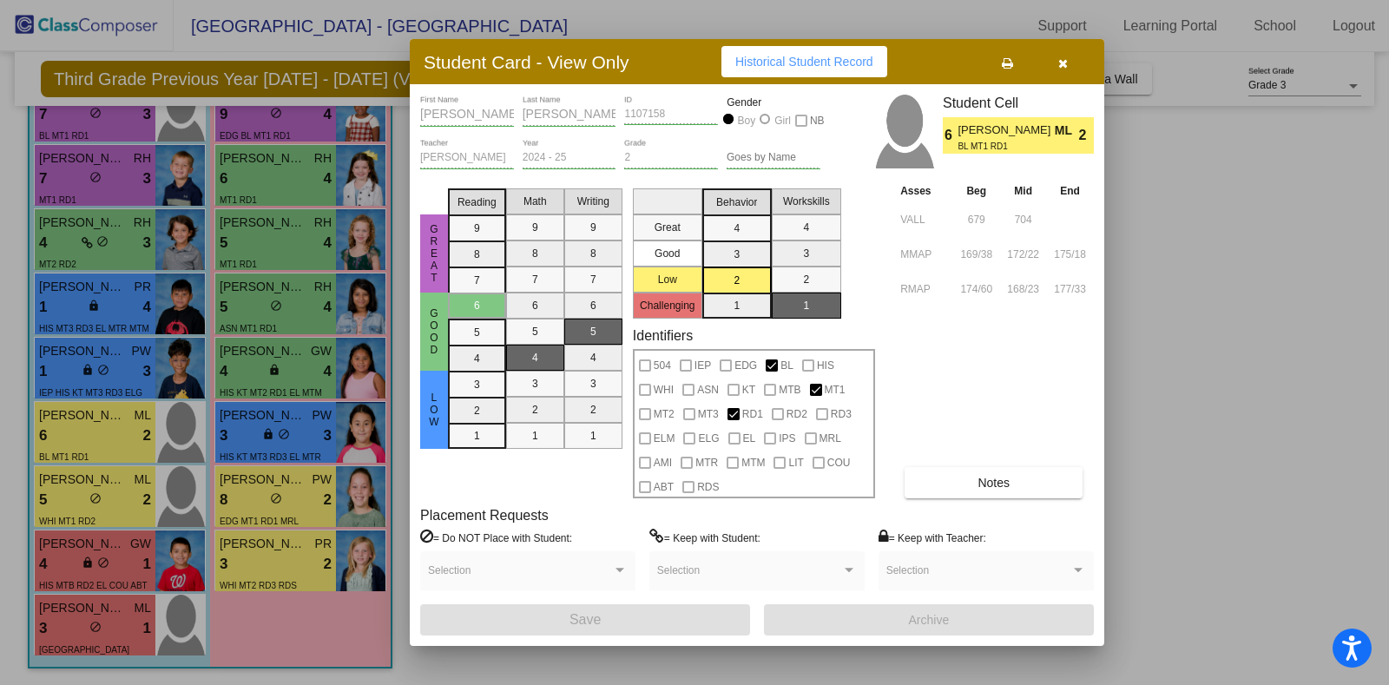
click at [989, 471] on button "Notes" at bounding box center [993, 482] width 178 height 31
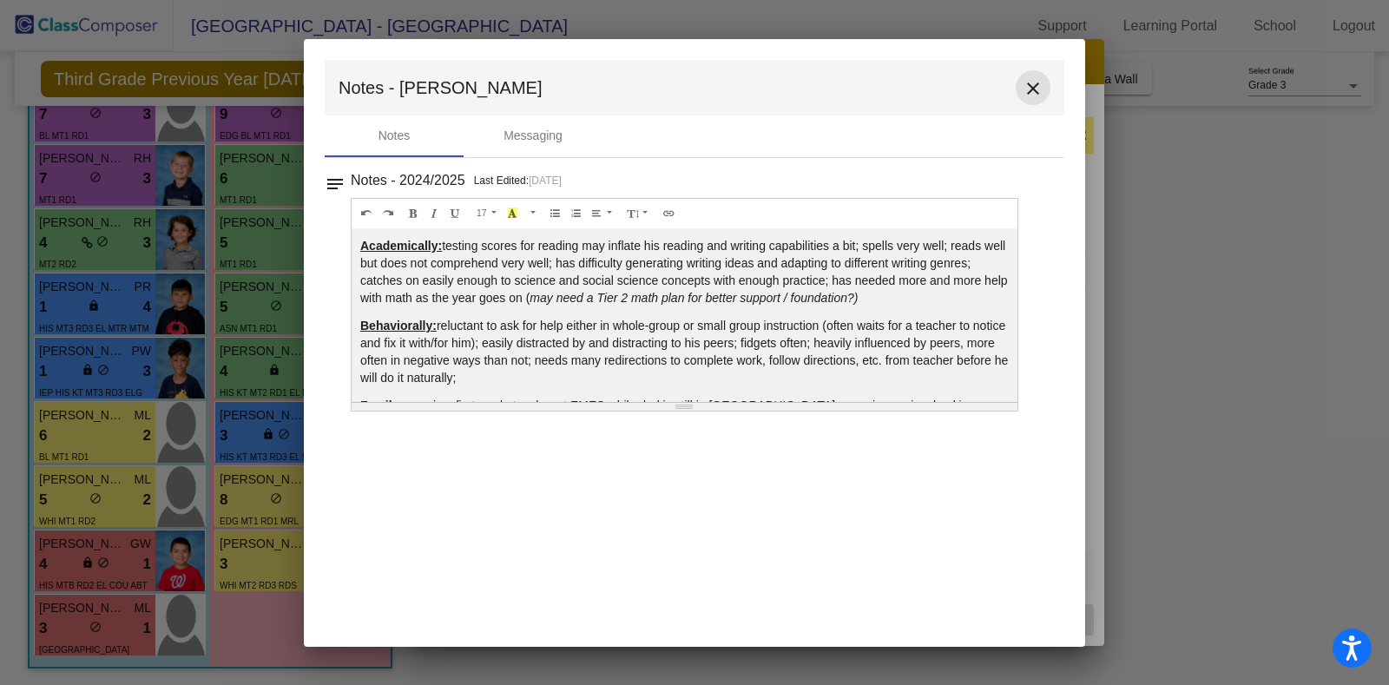
click at [1037, 87] on mat-icon "close" at bounding box center [1032, 88] width 21 height 21
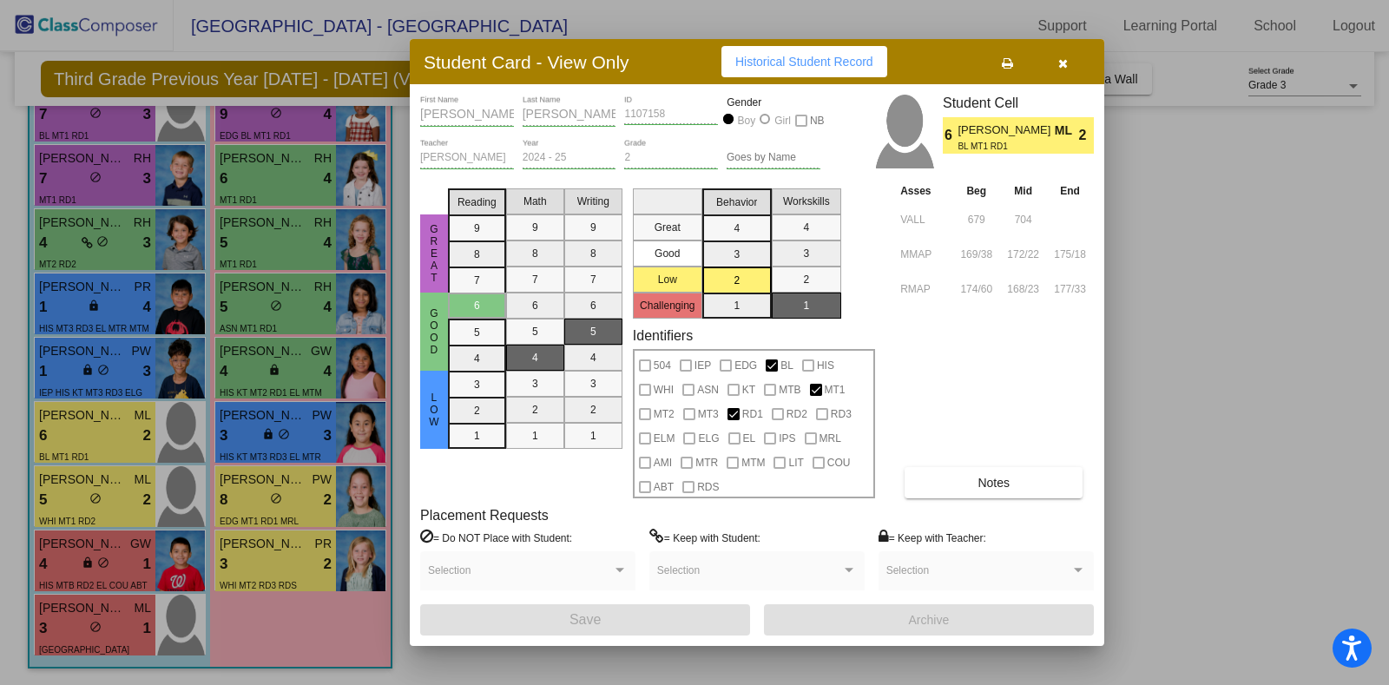
click at [1059, 62] on icon "button" at bounding box center [1063, 63] width 10 height 12
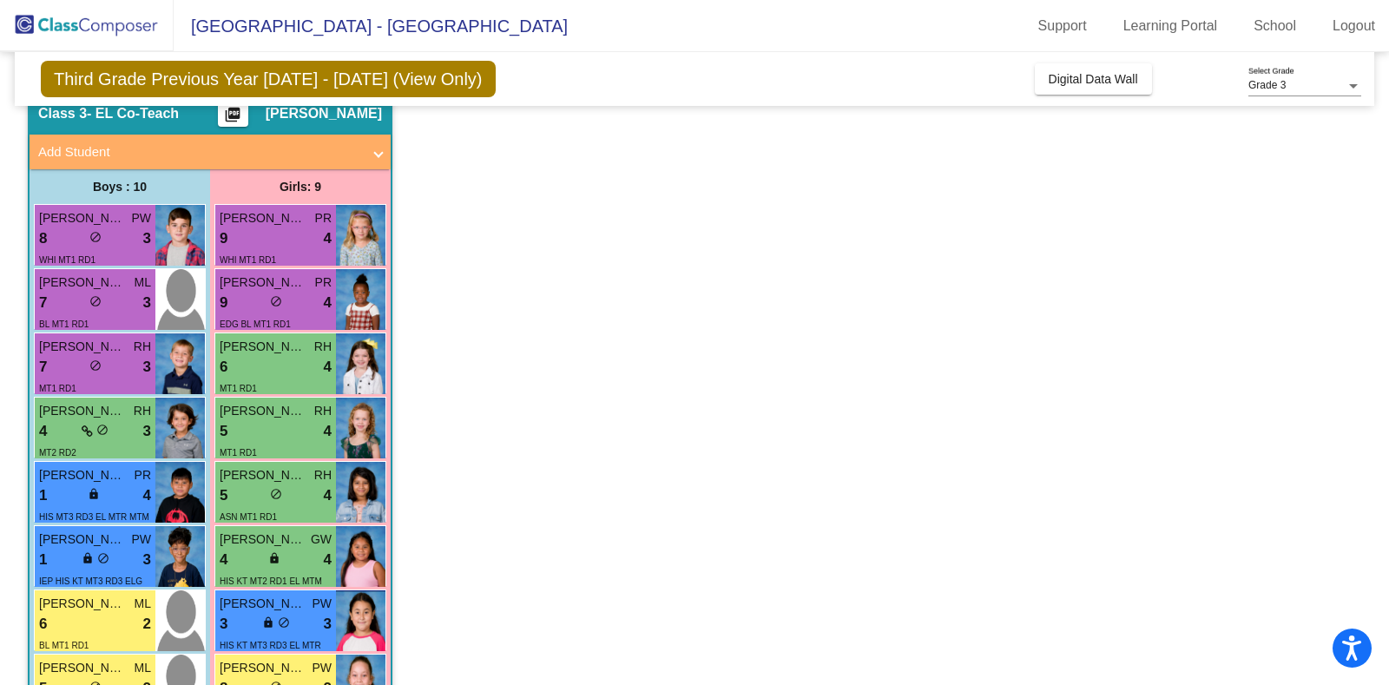
scroll to position [0, 0]
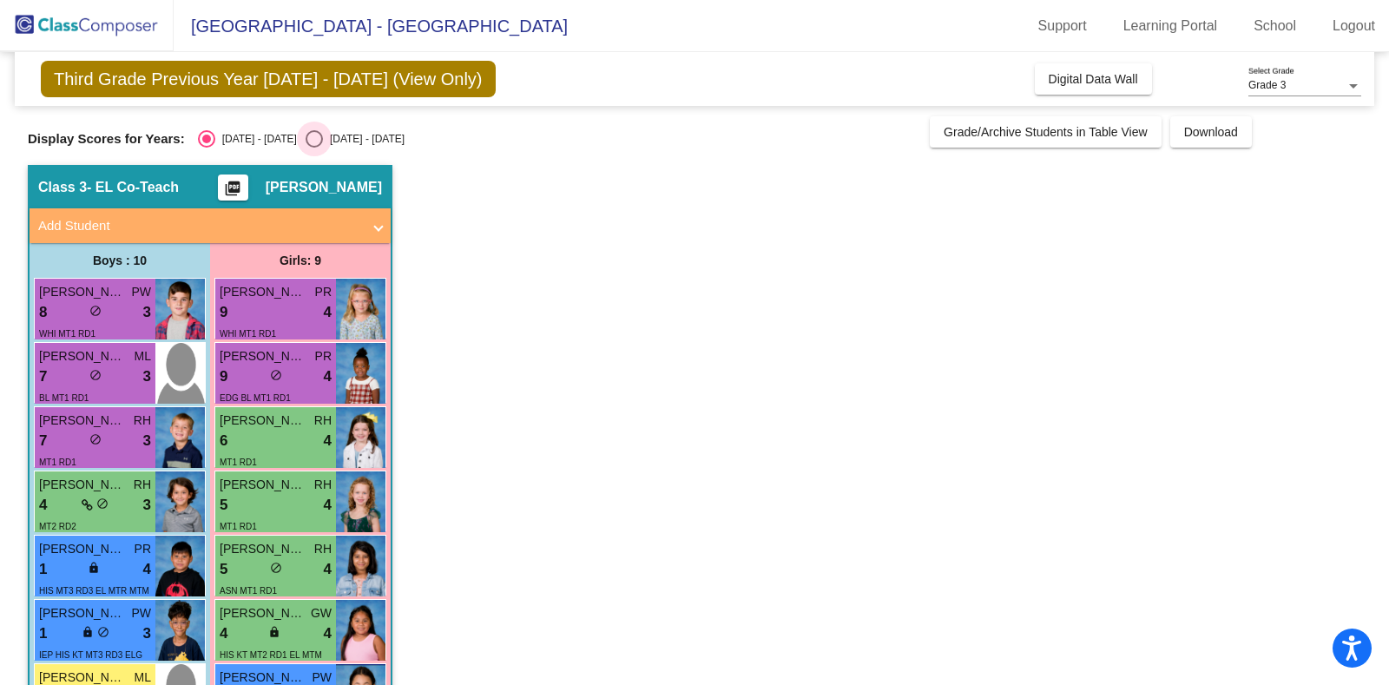
click at [306, 135] on div "Select an option" at bounding box center [314, 138] width 17 height 17
click at [313, 148] on input "[DATE] - [DATE]" at bounding box center [313, 148] width 1 height 1
radio input "true"
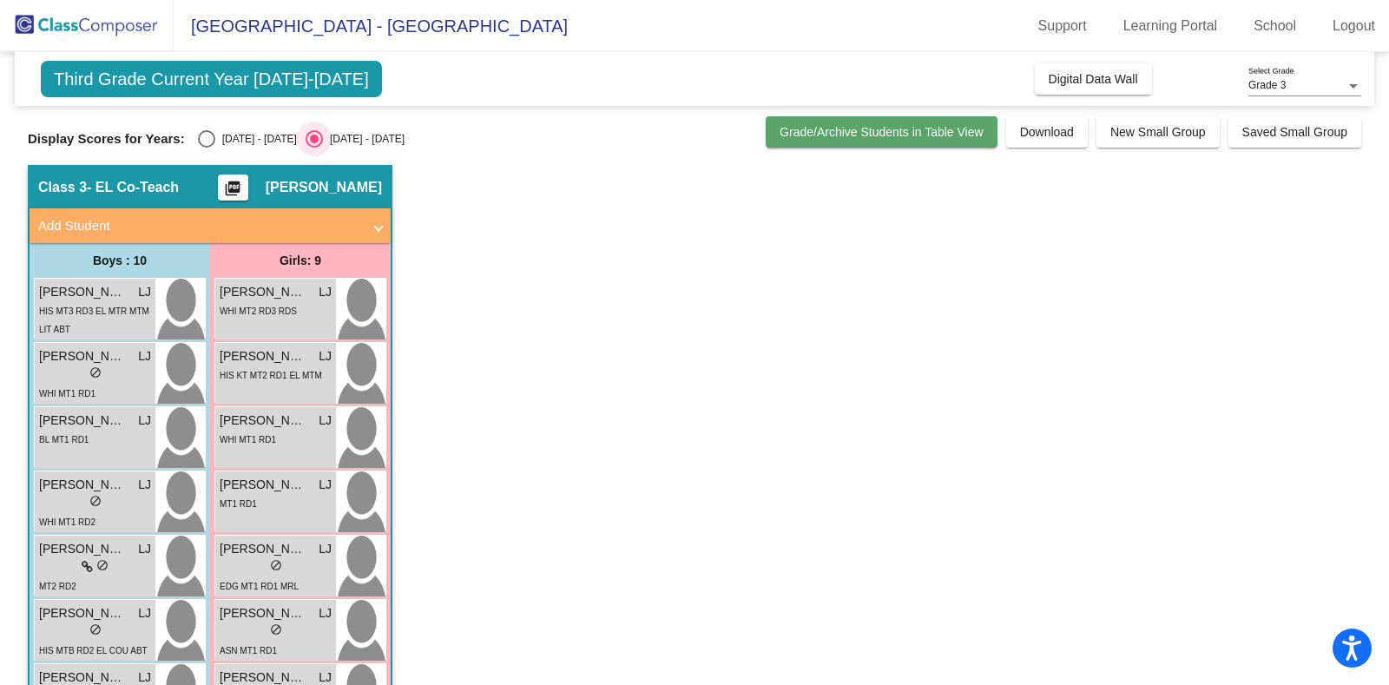
click at [871, 140] on button "Grade/Archive Students in Table View" at bounding box center [882, 131] width 232 height 31
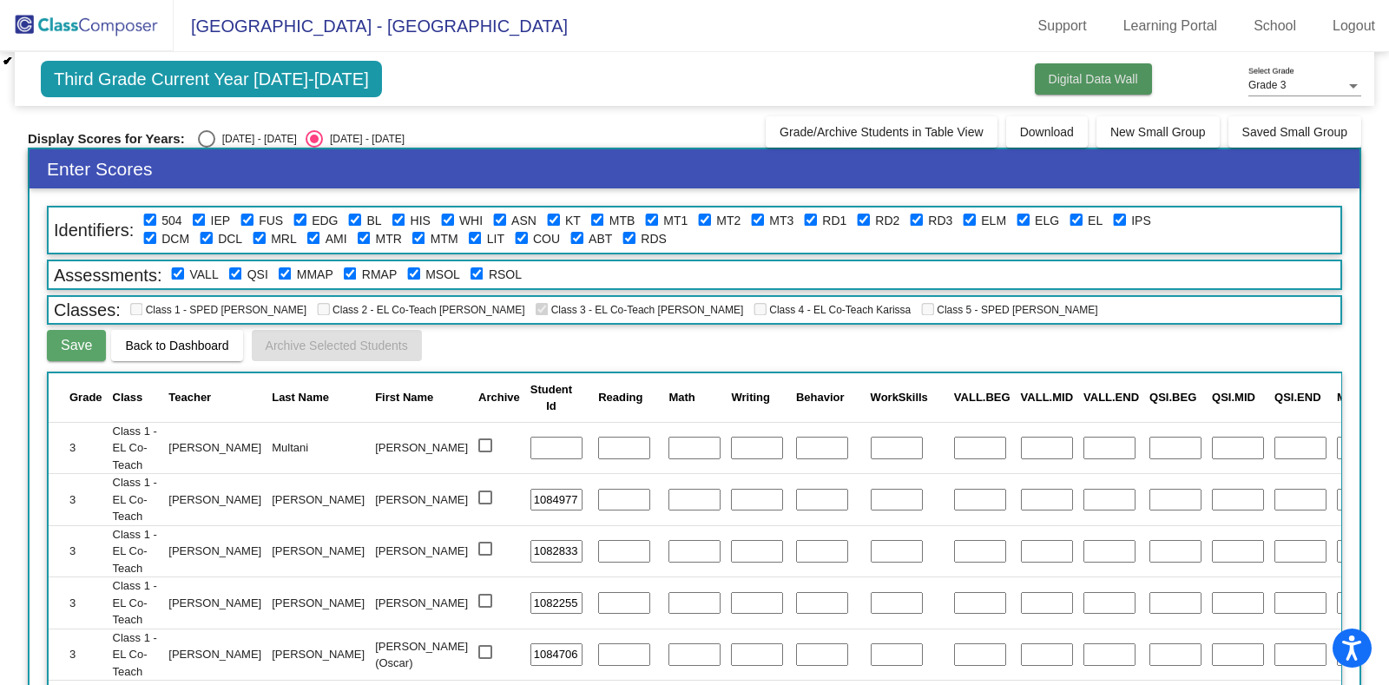
click at [1080, 81] on span "Digital Data Wall" at bounding box center [1092, 79] width 89 height 14
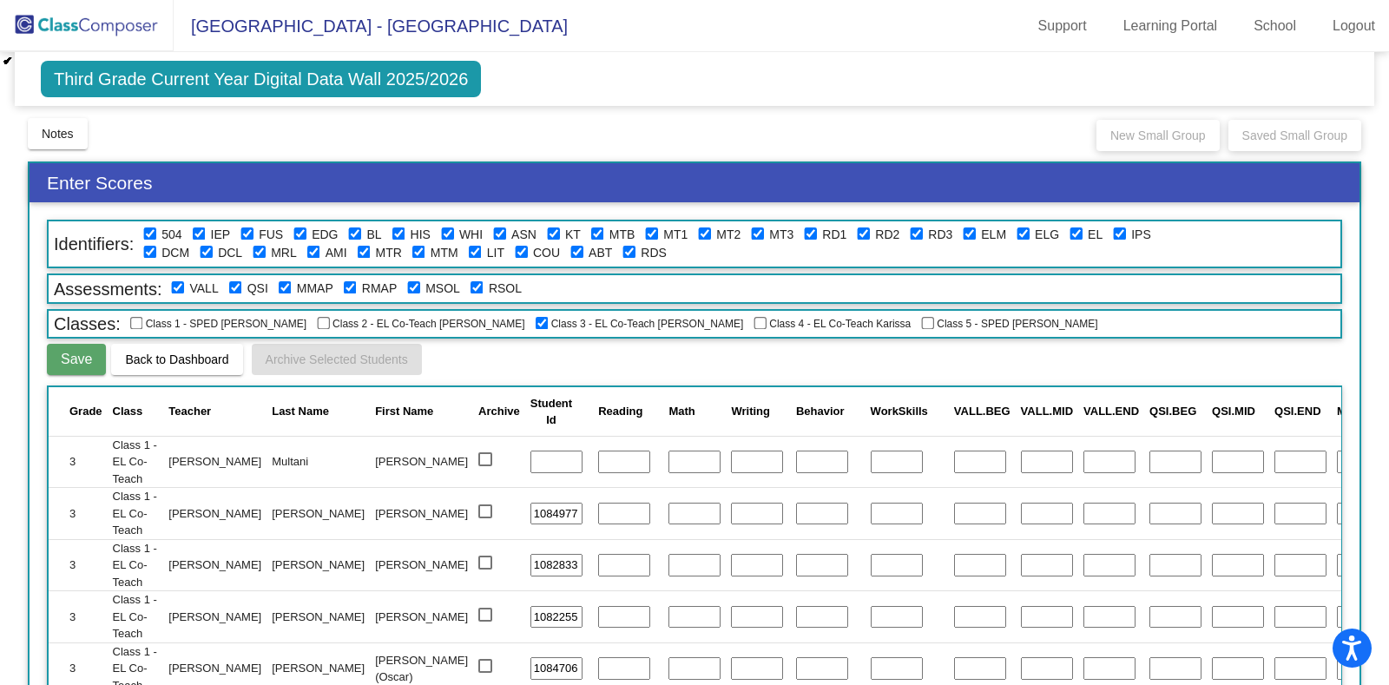
click at [912, 115] on div "Third Grade Current Year Digital Data Wall 2025/2026 Add, Move, or Retain Stude…" at bounding box center [694, 407] width 1333 height 710
click at [489, 279] on label "RSOL" at bounding box center [505, 288] width 33 height 18
click at [75, 360] on span "Save" at bounding box center [76, 359] width 31 height 15
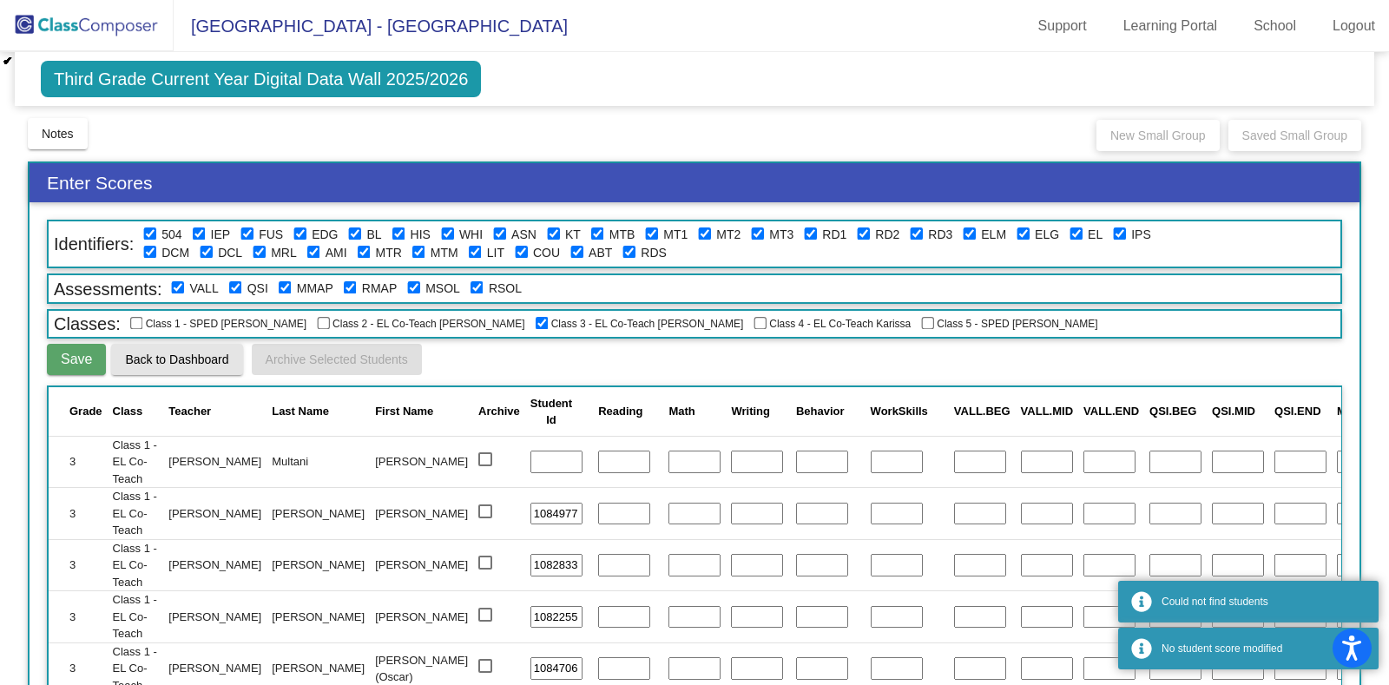
click at [132, 358] on span "Back to Dashboard" at bounding box center [176, 359] width 103 height 14
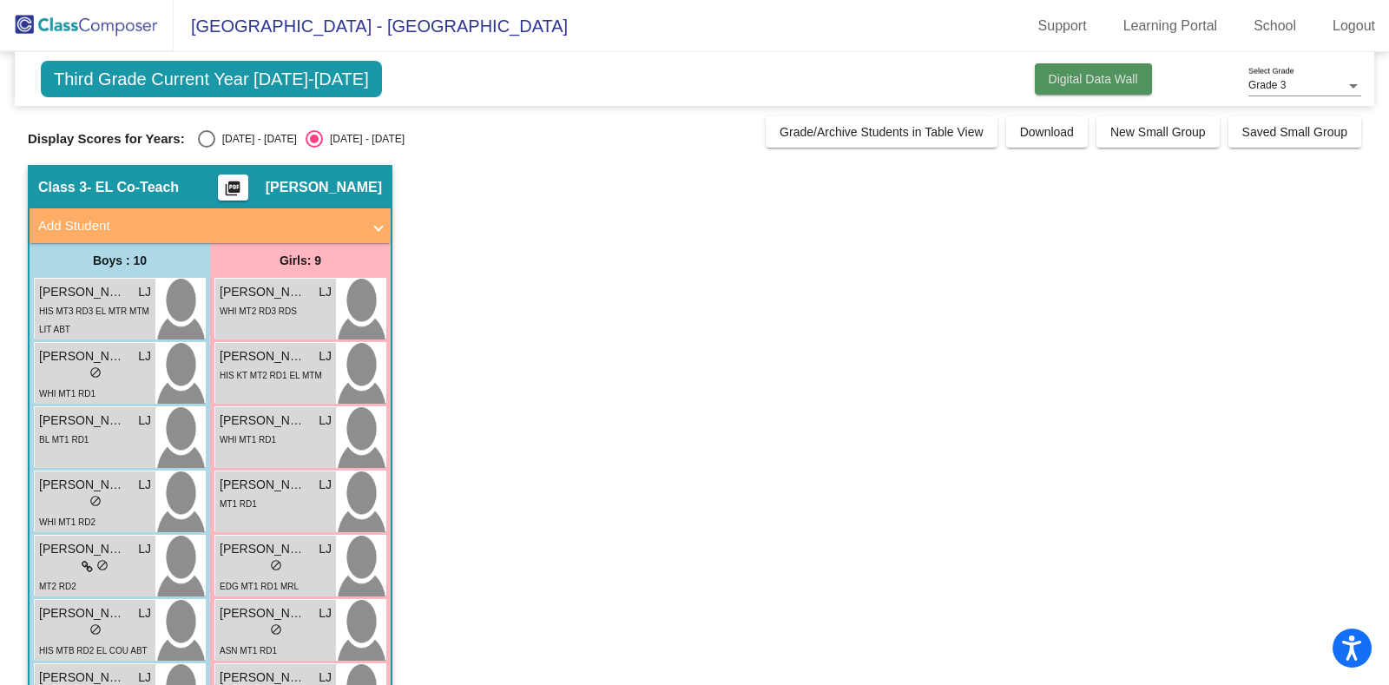
click at [1069, 79] on span "Digital Data Wall" at bounding box center [1092, 79] width 89 height 14
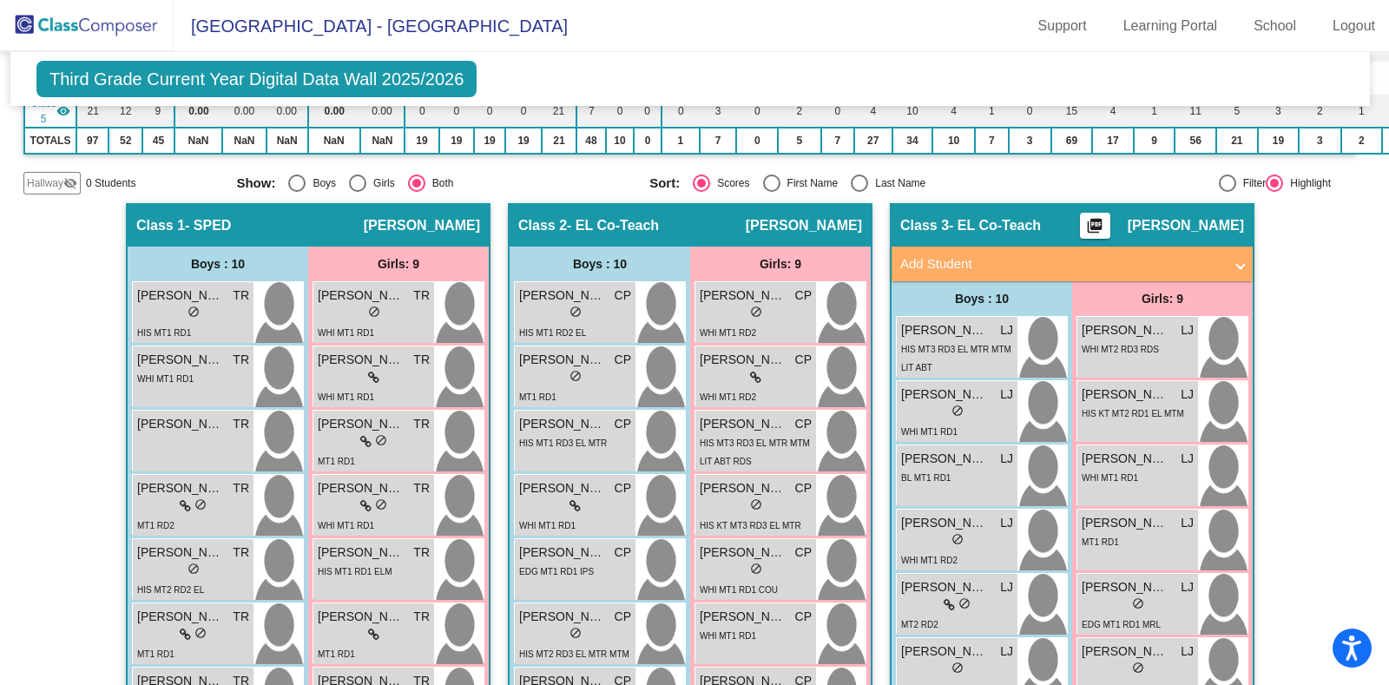
scroll to position [352, 4]
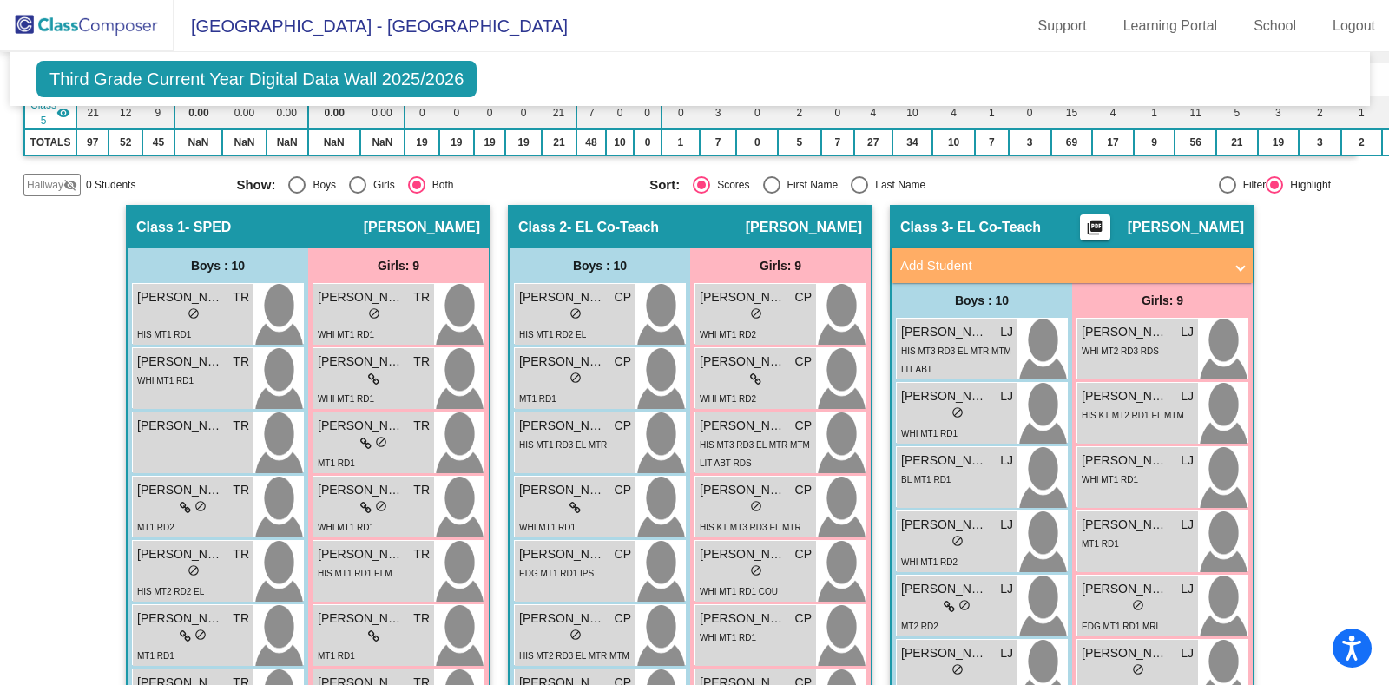
click at [1024, 220] on span "- EL Co-Teach" at bounding box center [995, 227] width 92 height 17
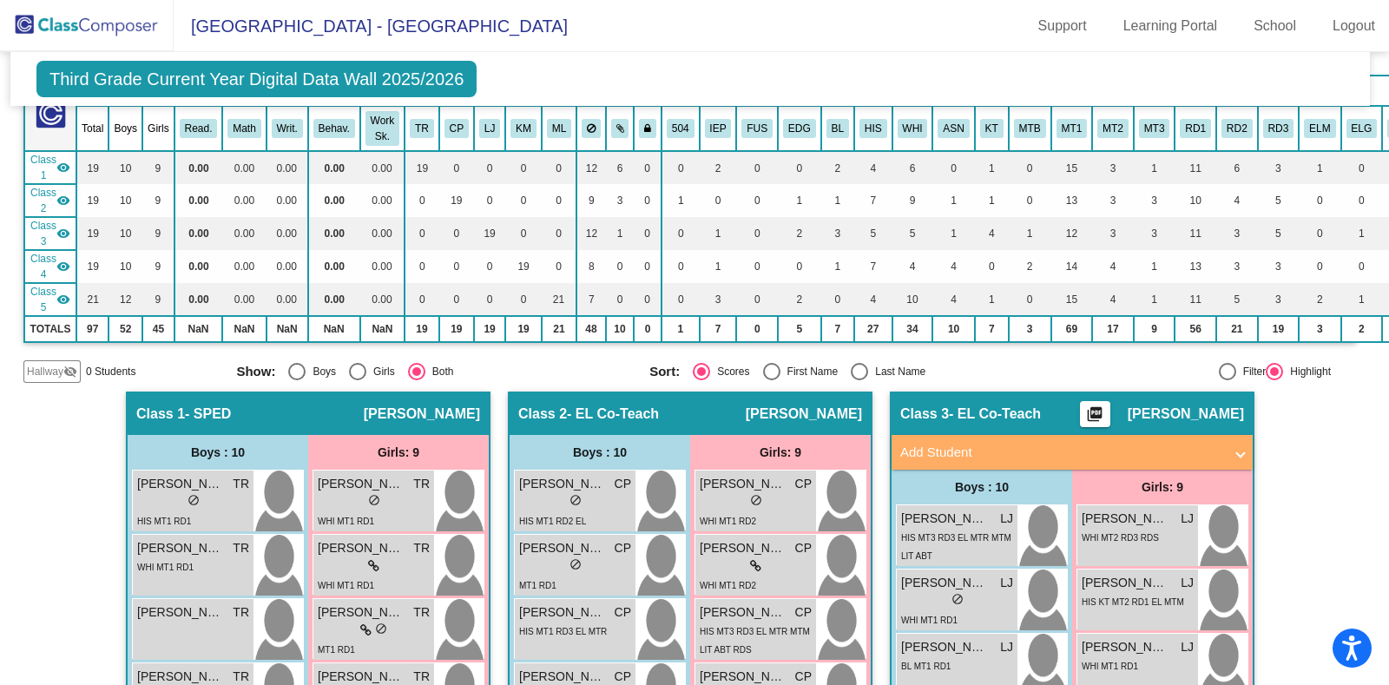
scroll to position [105, 4]
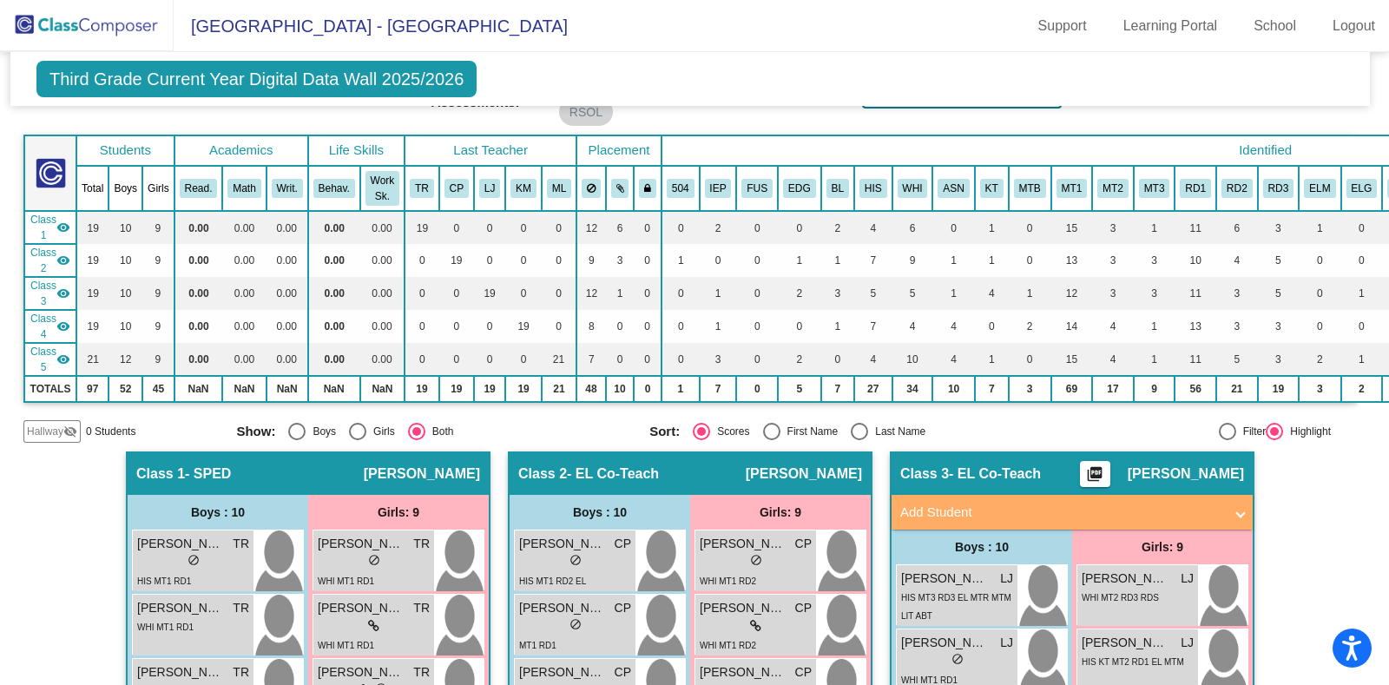
click at [43, 290] on span "Class 3" at bounding box center [43, 293] width 26 height 31
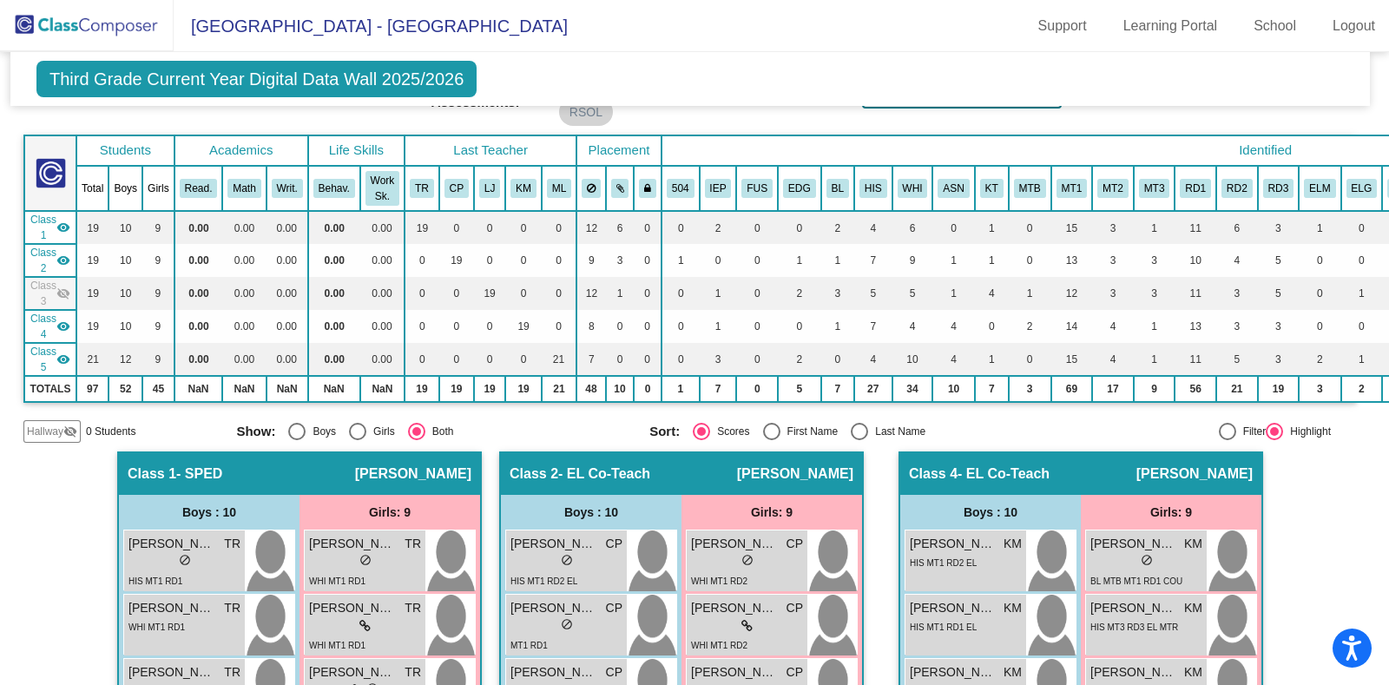
click at [61, 297] on mat-icon "visibility_off" at bounding box center [63, 293] width 14 height 14
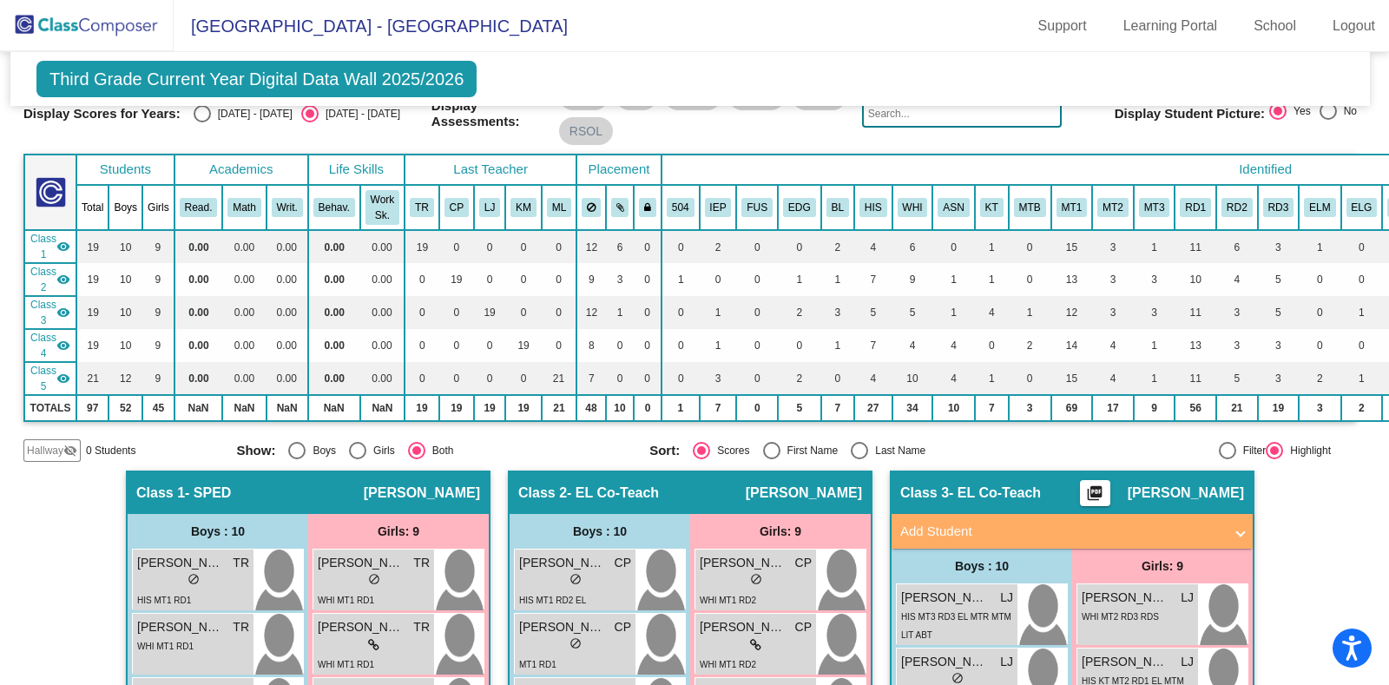
scroll to position [85, 4]
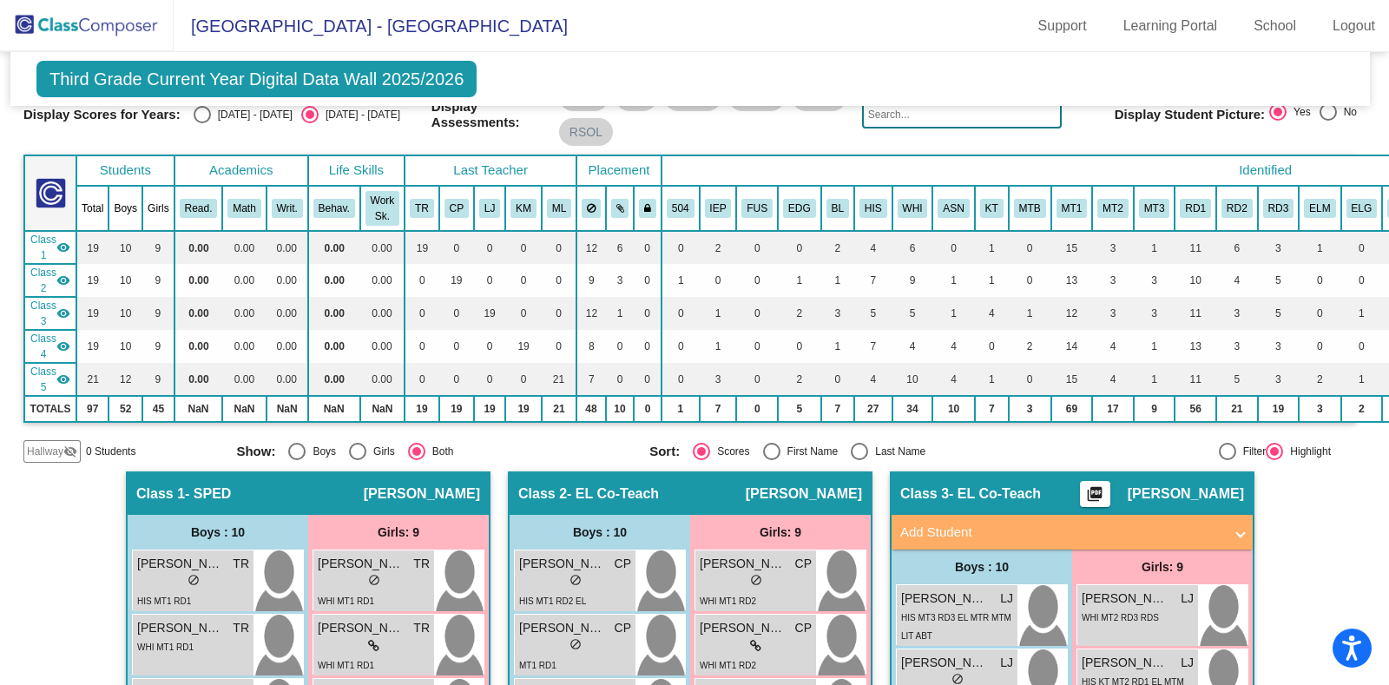
click at [48, 245] on span "Class 1" at bounding box center [43, 247] width 26 height 31
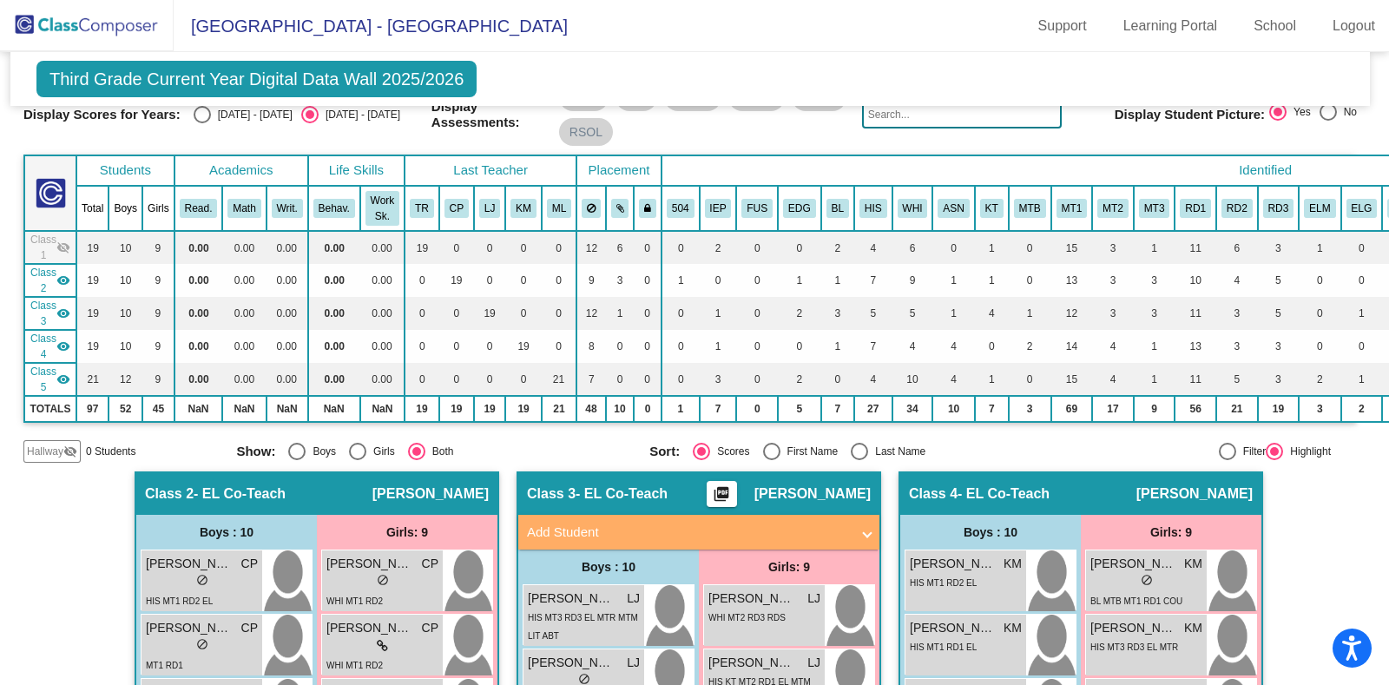
click at [42, 286] on span "Class 2" at bounding box center [43, 280] width 26 height 31
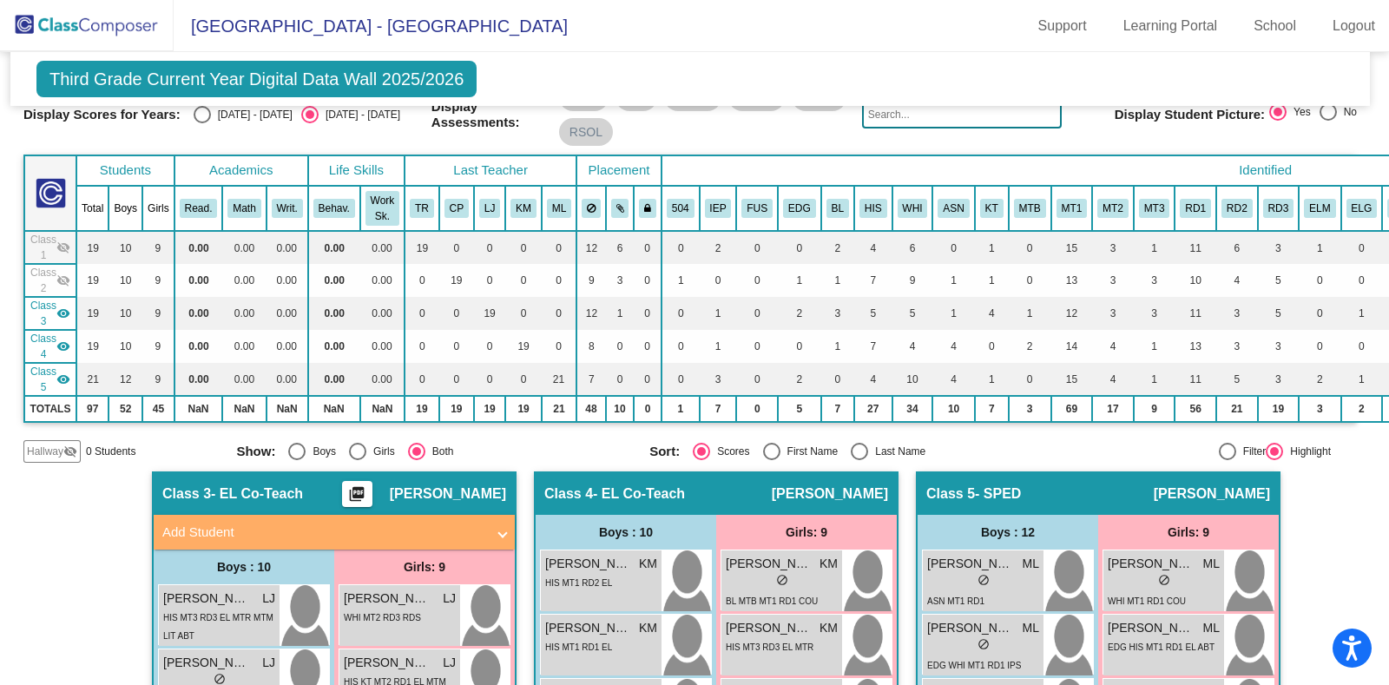
click at [52, 342] on span "Class 4" at bounding box center [43, 346] width 26 height 31
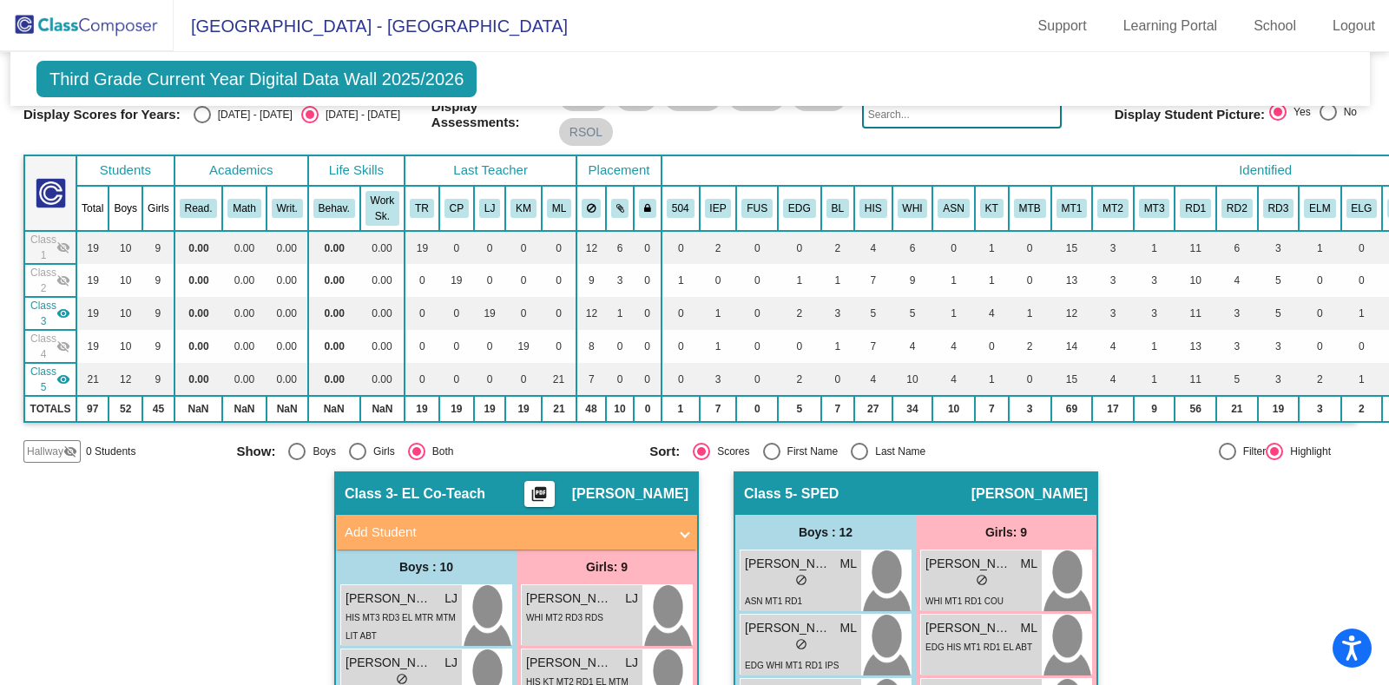
click at [50, 379] on span "Class 5" at bounding box center [43, 379] width 26 height 31
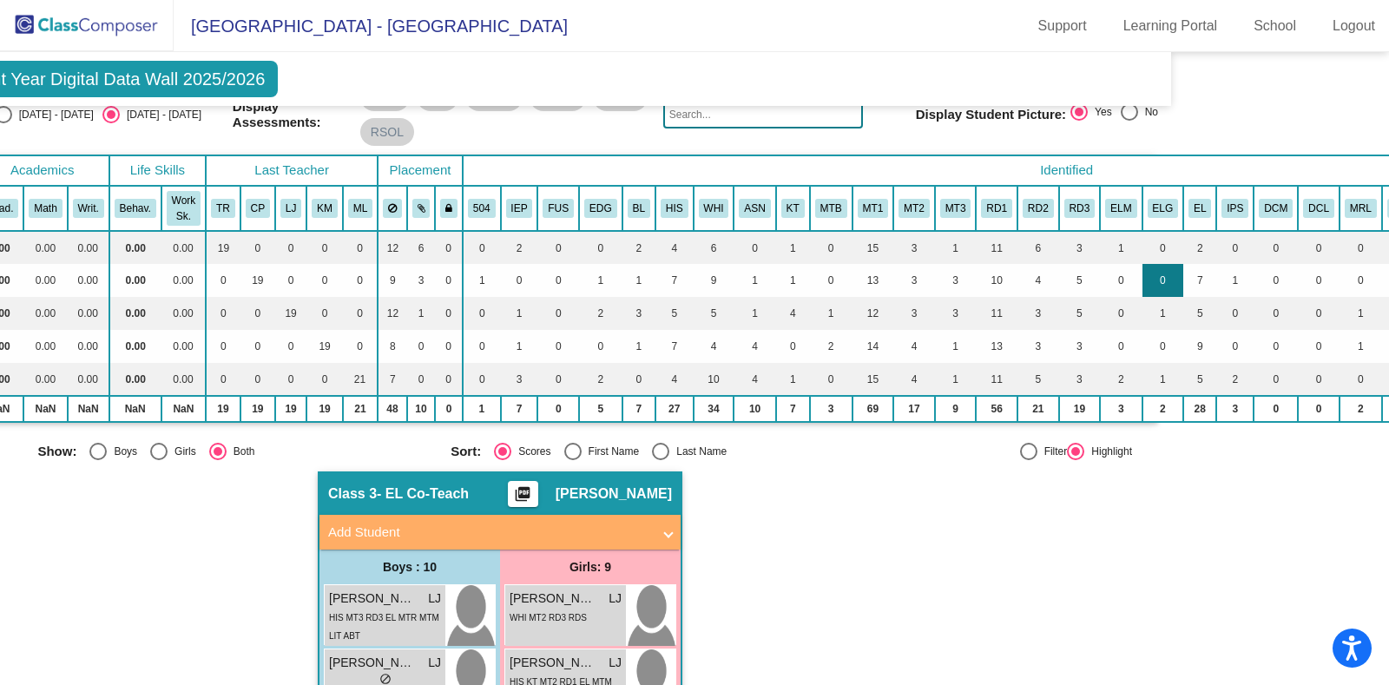
scroll to position [85, 0]
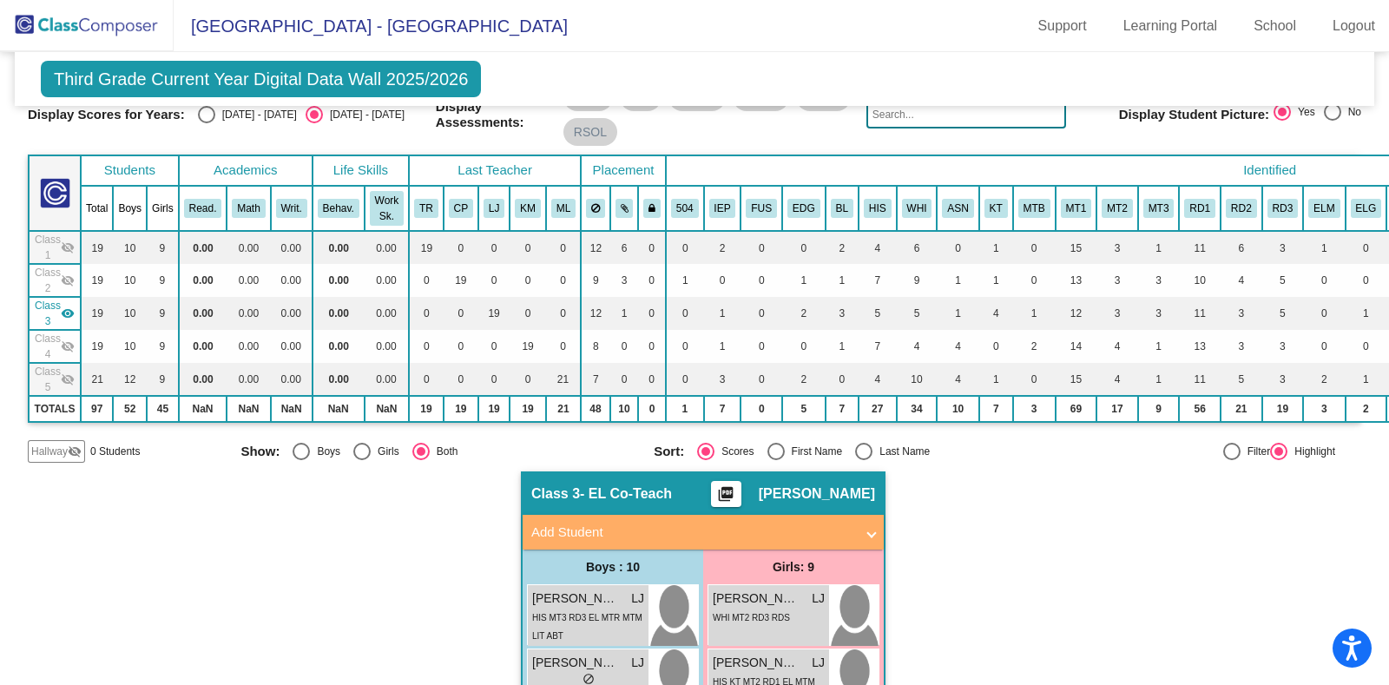
click at [68, 242] on mat-icon "visibility_off" at bounding box center [68, 247] width 14 height 14
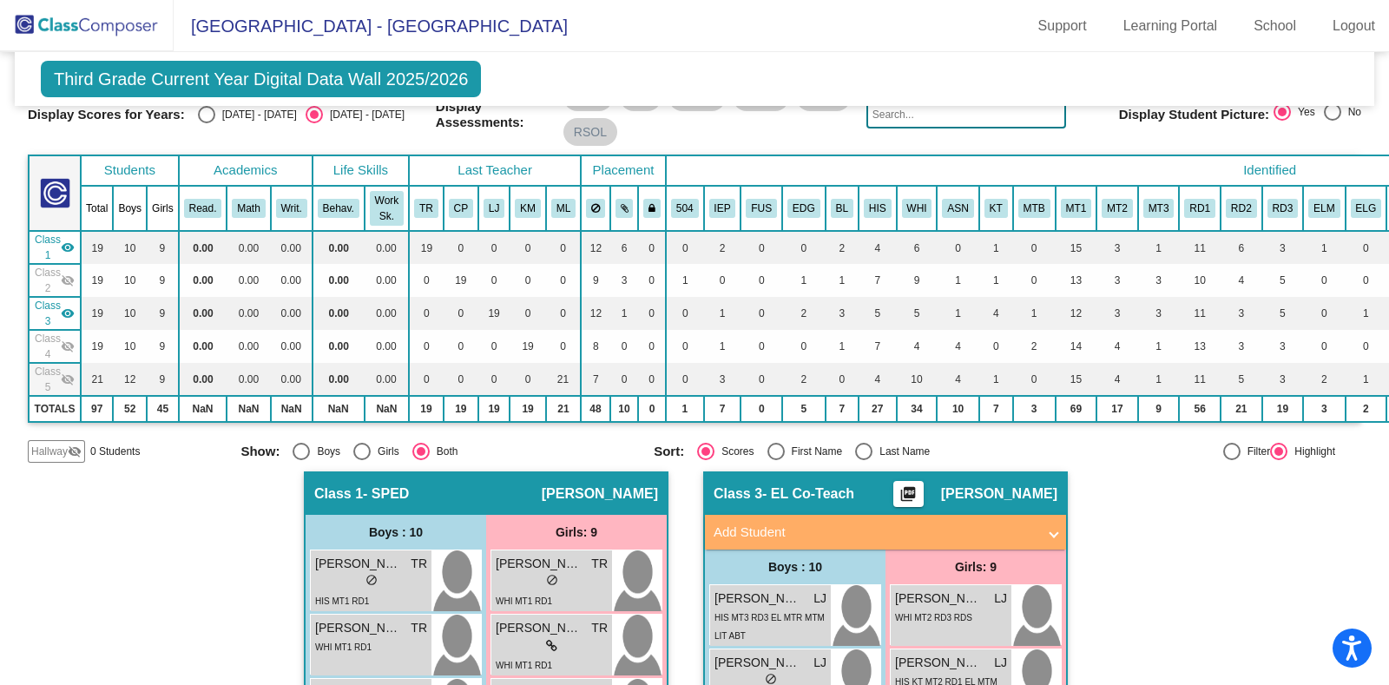
click at [64, 269] on div "Class 2 visibility_off" at bounding box center [55, 280] width 40 height 31
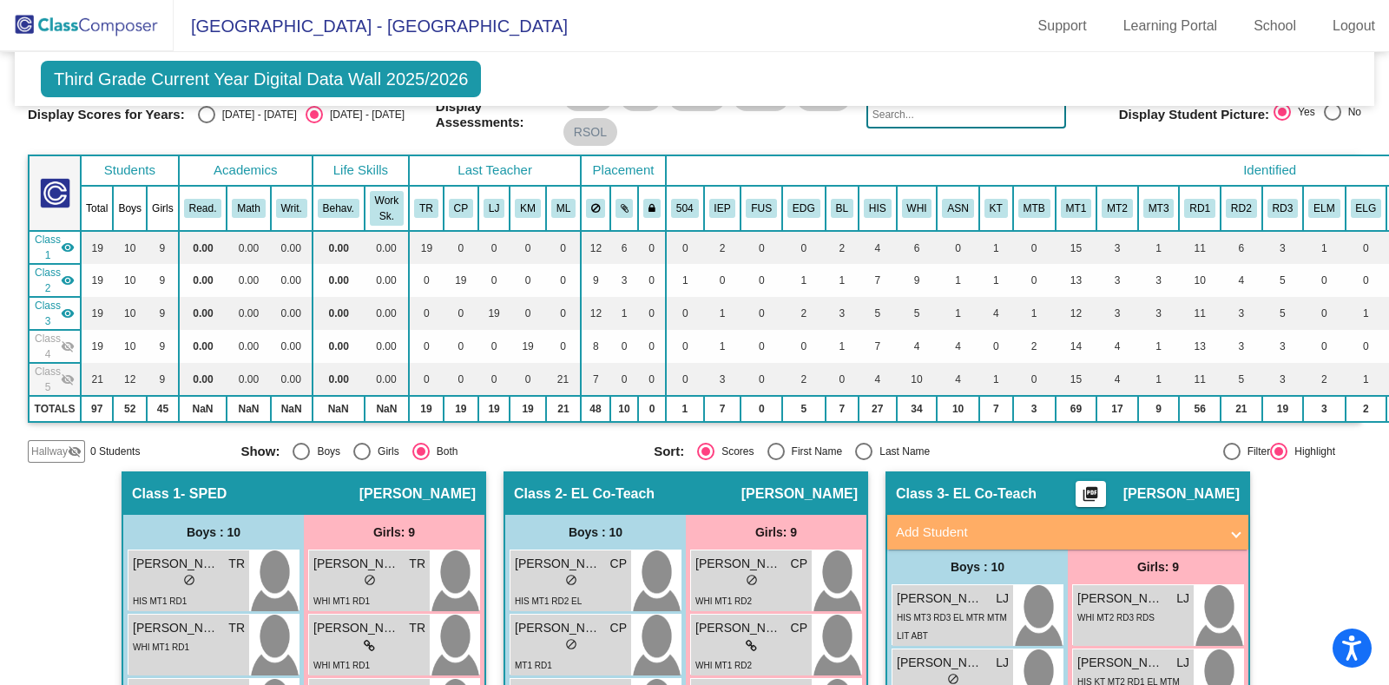
click at [75, 345] on td "Class 4 visibility_off" at bounding box center [55, 346] width 52 height 33
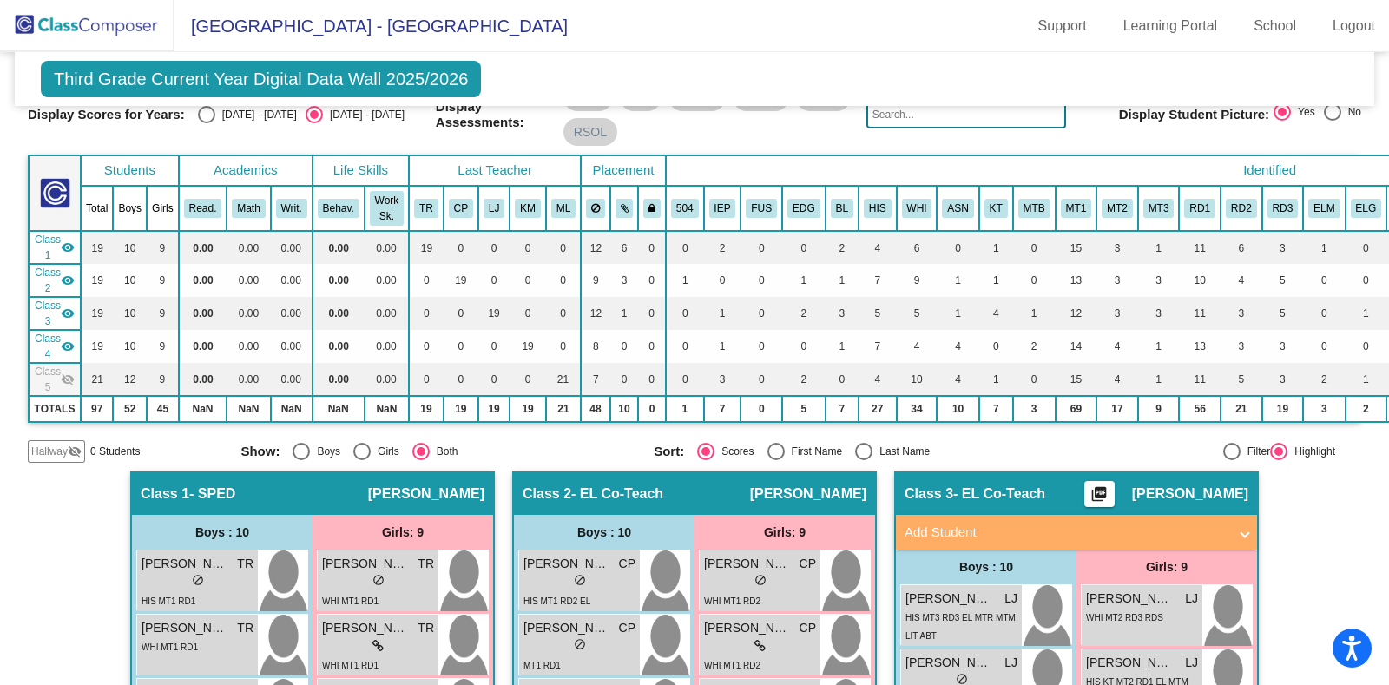
click at [65, 385] on div "Class 5 visibility_off" at bounding box center [55, 379] width 40 height 31
click at [43, 310] on span "Class 3" at bounding box center [48, 313] width 26 height 31
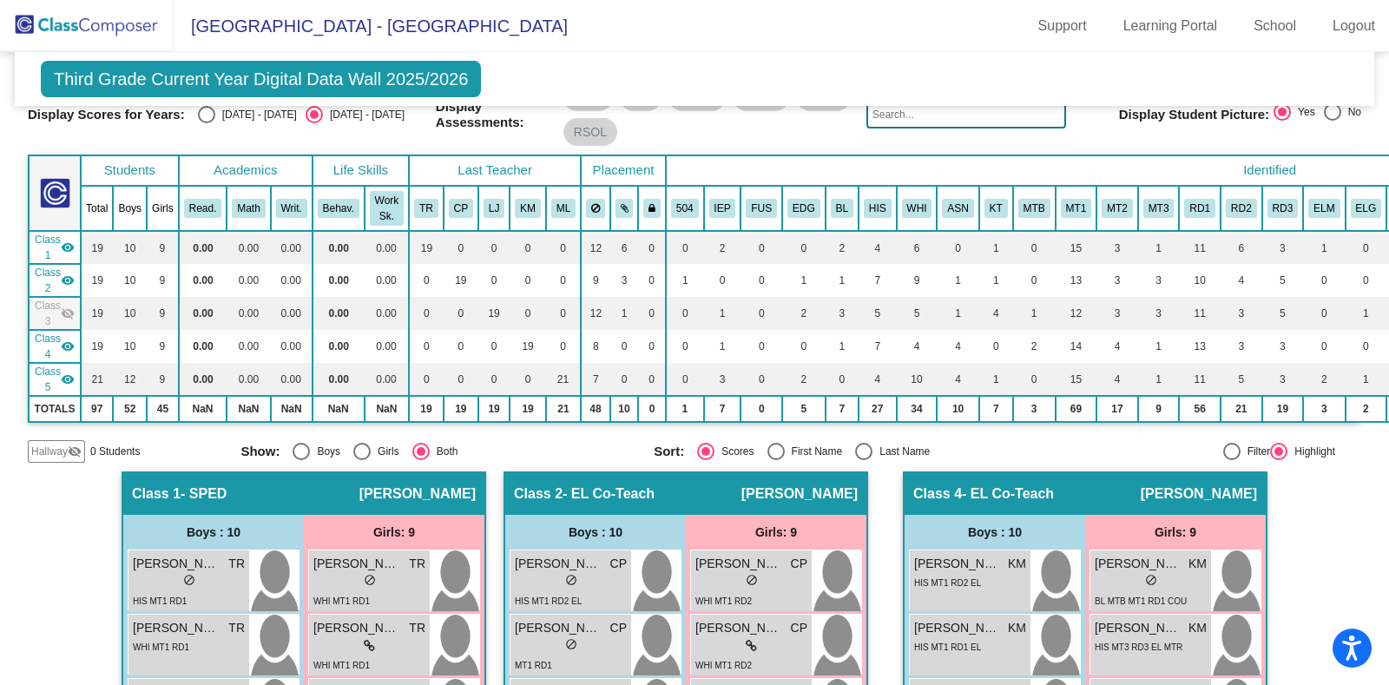
click at [43, 310] on span "Class 3" at bounding box center [48, 313] width 26 height 31
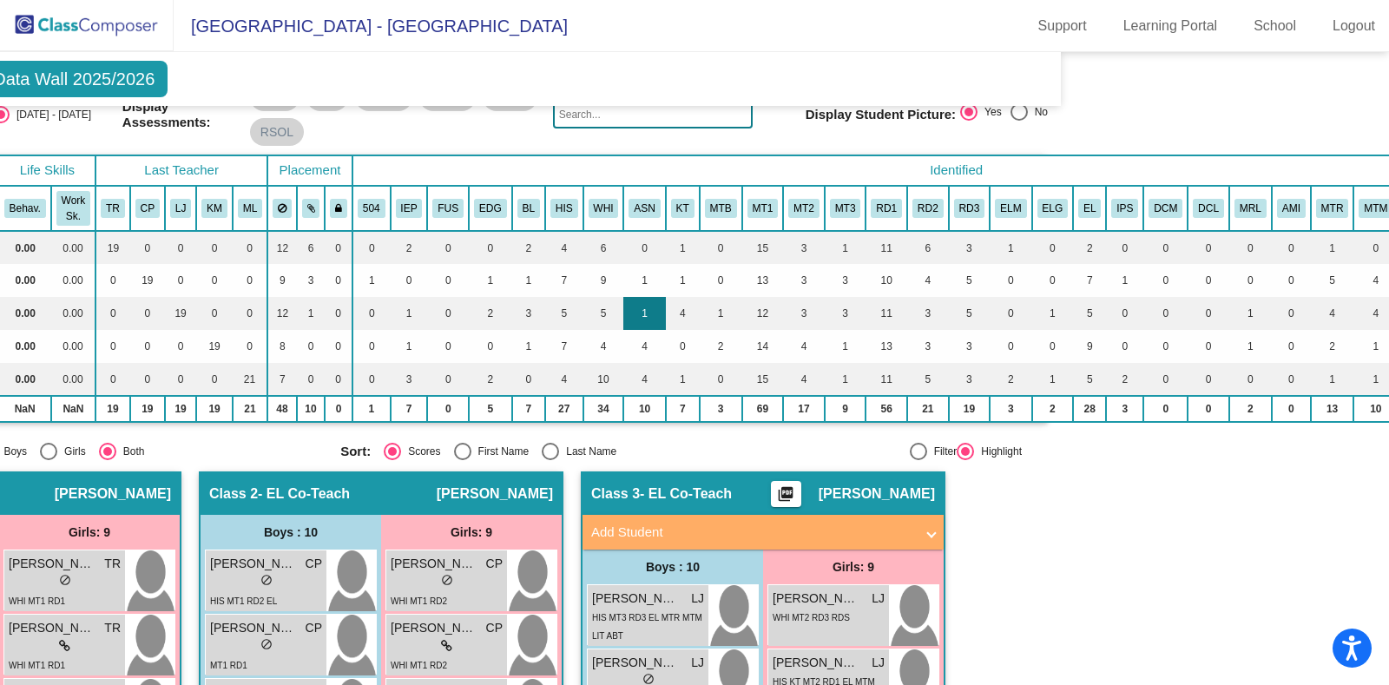
scroll to position [85, 317]
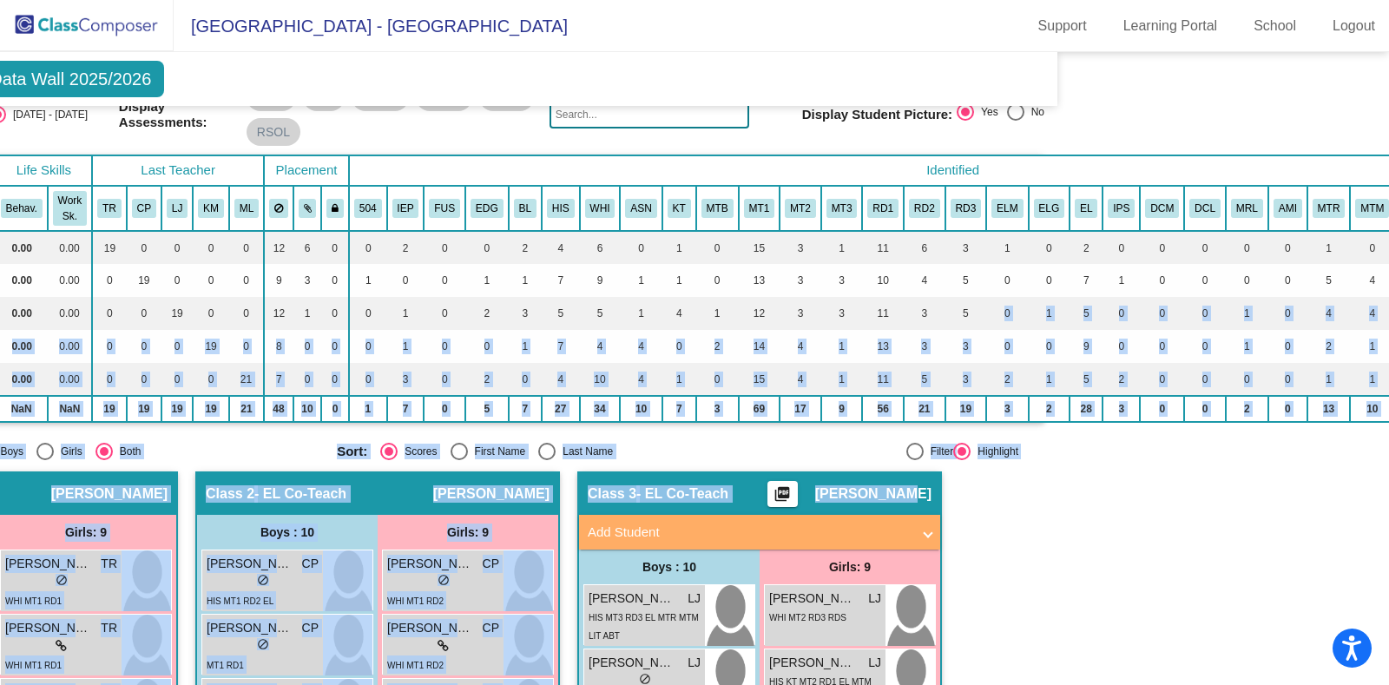
drag, startPoint x: 939, startPoint y: 305, endPoint x: 991, endPoint y: 490, distance: 192.9
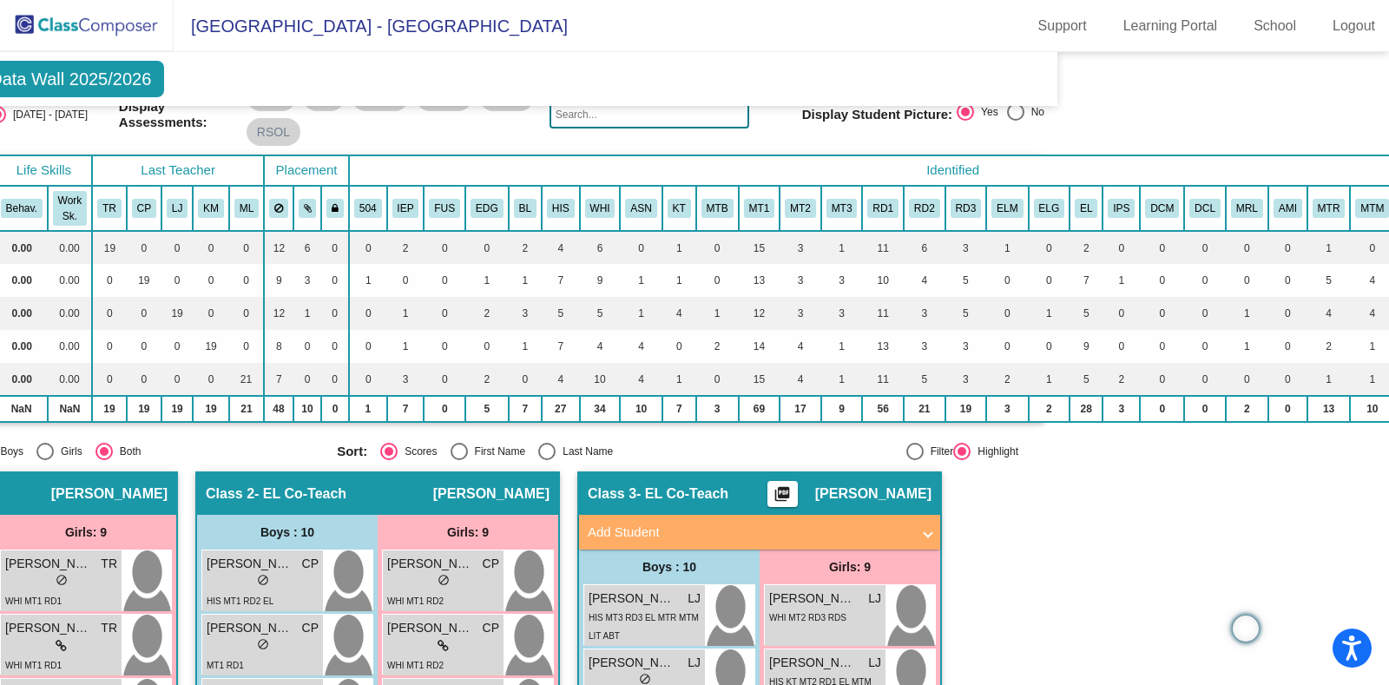
drag, startPoint x: 991, startPoint y: 490, endPoint x: 997, endPoint y: 538, distance: 48.1
click at [1029, 314] on td "1" at bounding box center [1050, 313] width 42 height 33
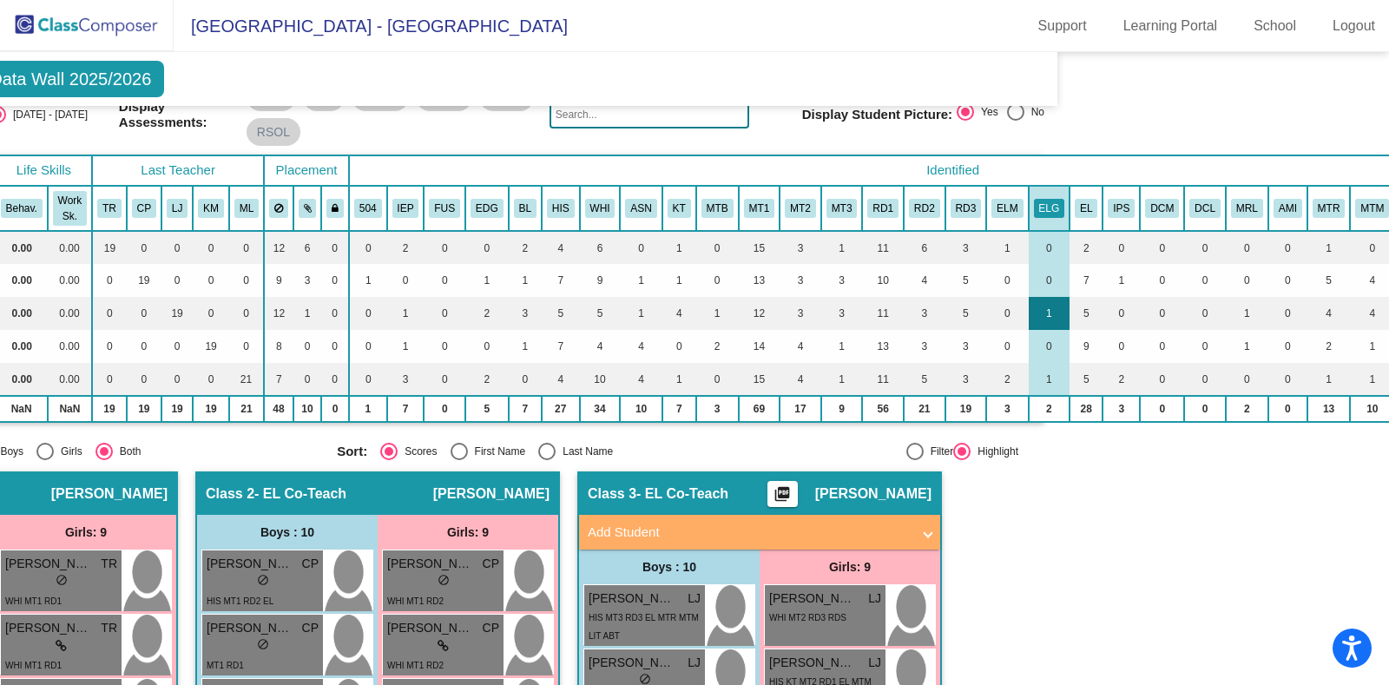
click at [1029, 314] on td "1" at bounding box center [1050, 313] width 42 height 33
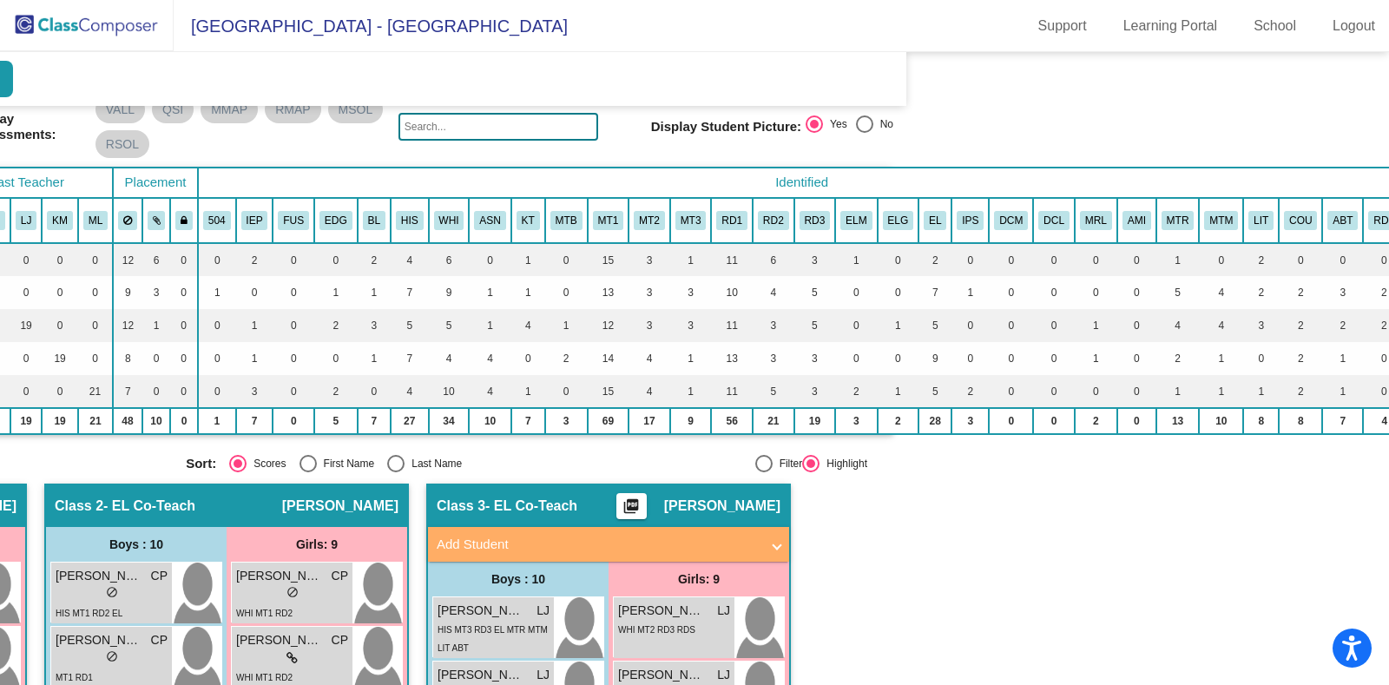
scroll to position [70, 468]
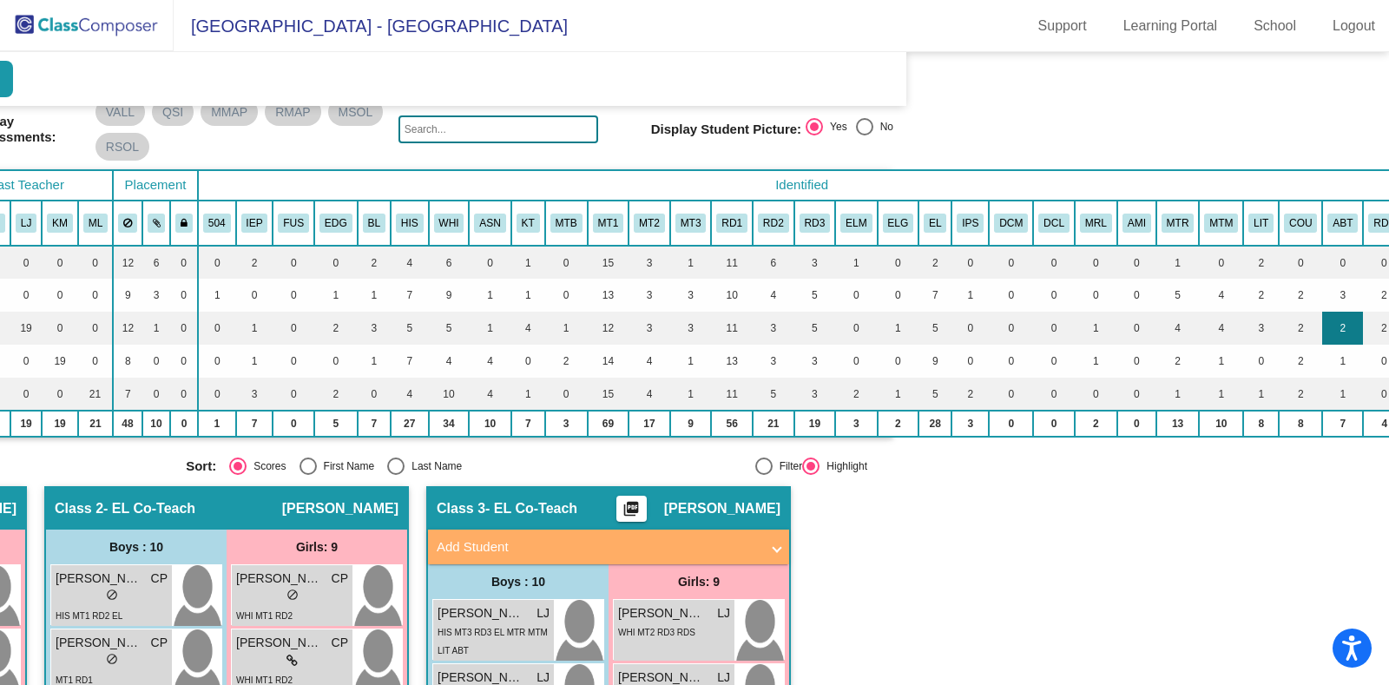
click at [1322, 327] on td "2" at bounding box center [1342, 328] width 41 height 33
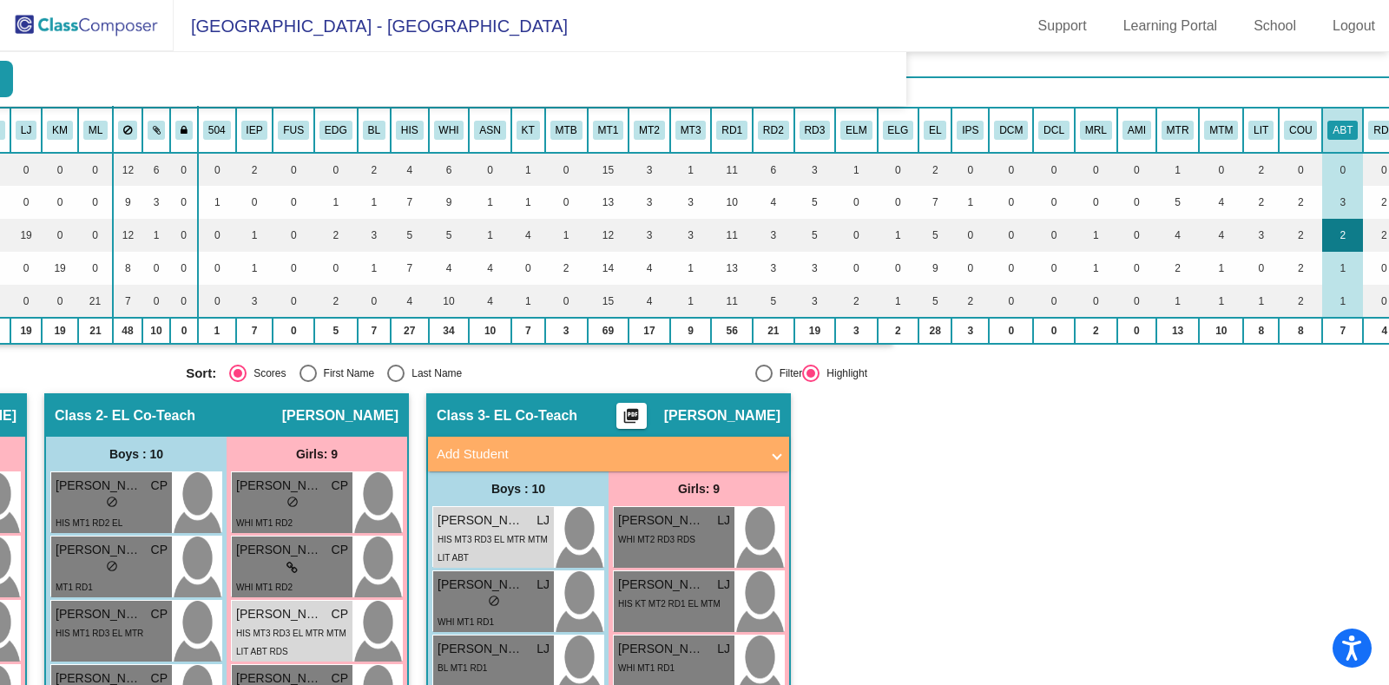
scroll to position [164, 468]
click at [1368, 130] on button "RDS" at bounding box center [1384, 129] width 32 height 19
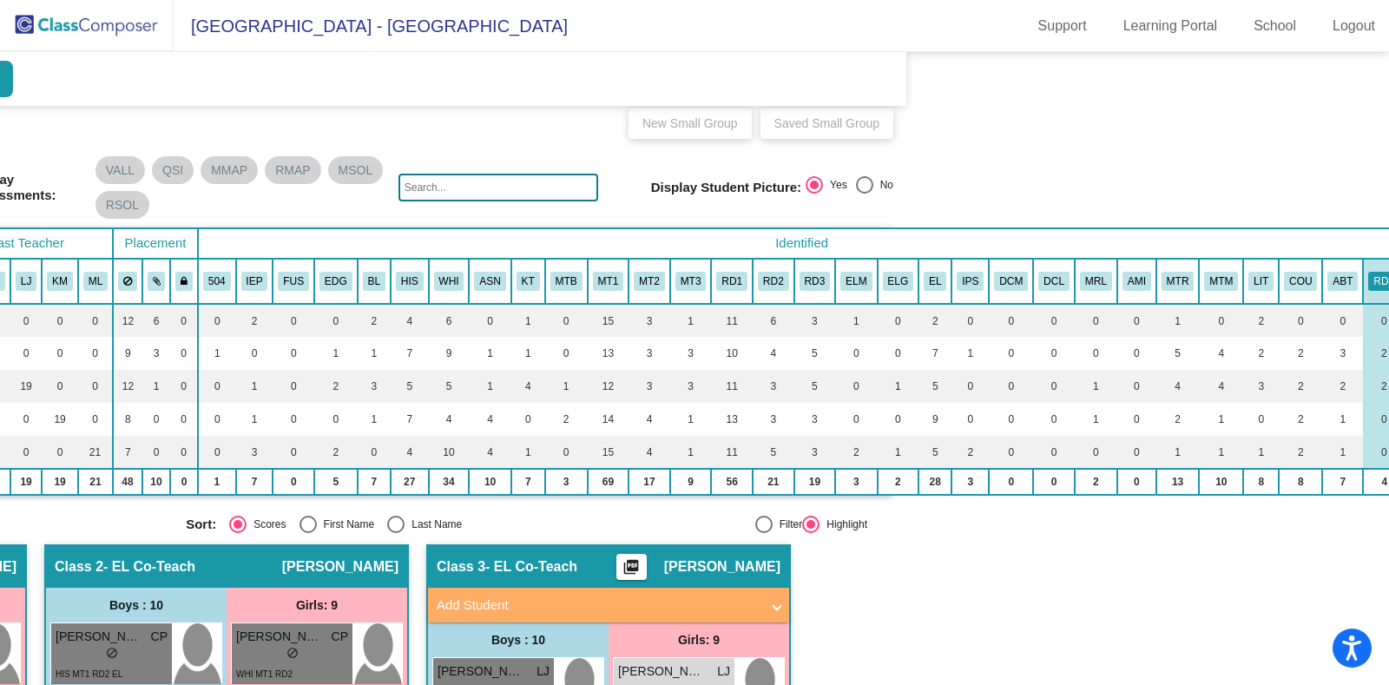
scroll to position [0, 468]
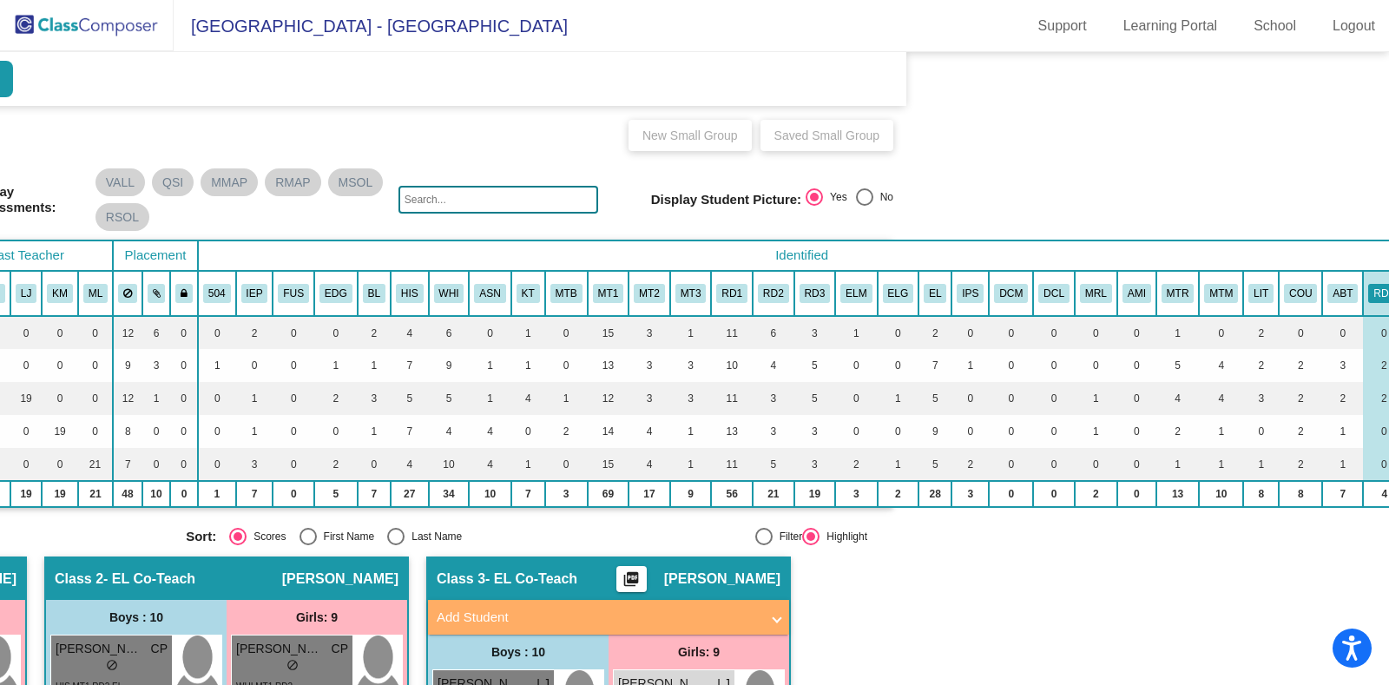
click at [1233, 538] on mat-sidenav-content "Grade 3 Select Grade Third Grade Current Year Digital Data Wall 2025/2026 Add, …" at bounding box center [694, 368] width 1389 height 633
click at [1204, 291] on button "MTM" at bounding box center [1221, 293] width 34 height 19
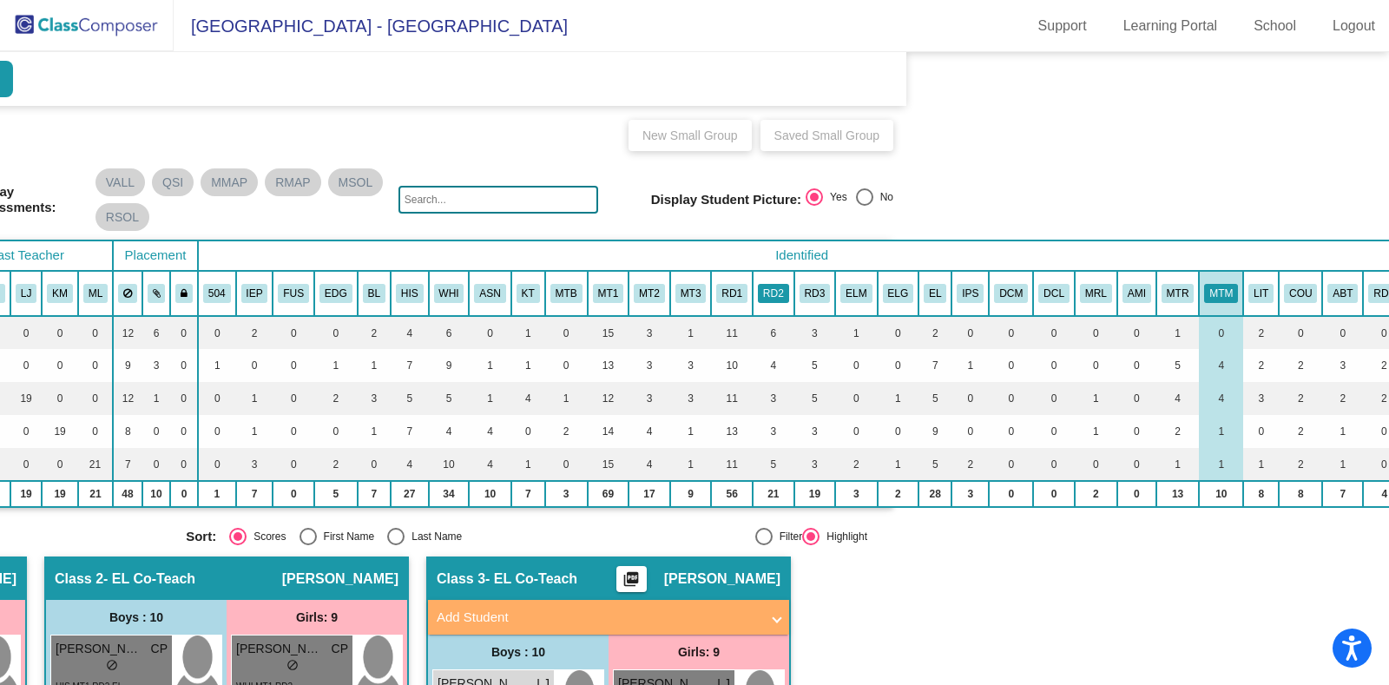
click at [758, 293] on button "RD2" at bounding box center [773, 293] width 31 height 19
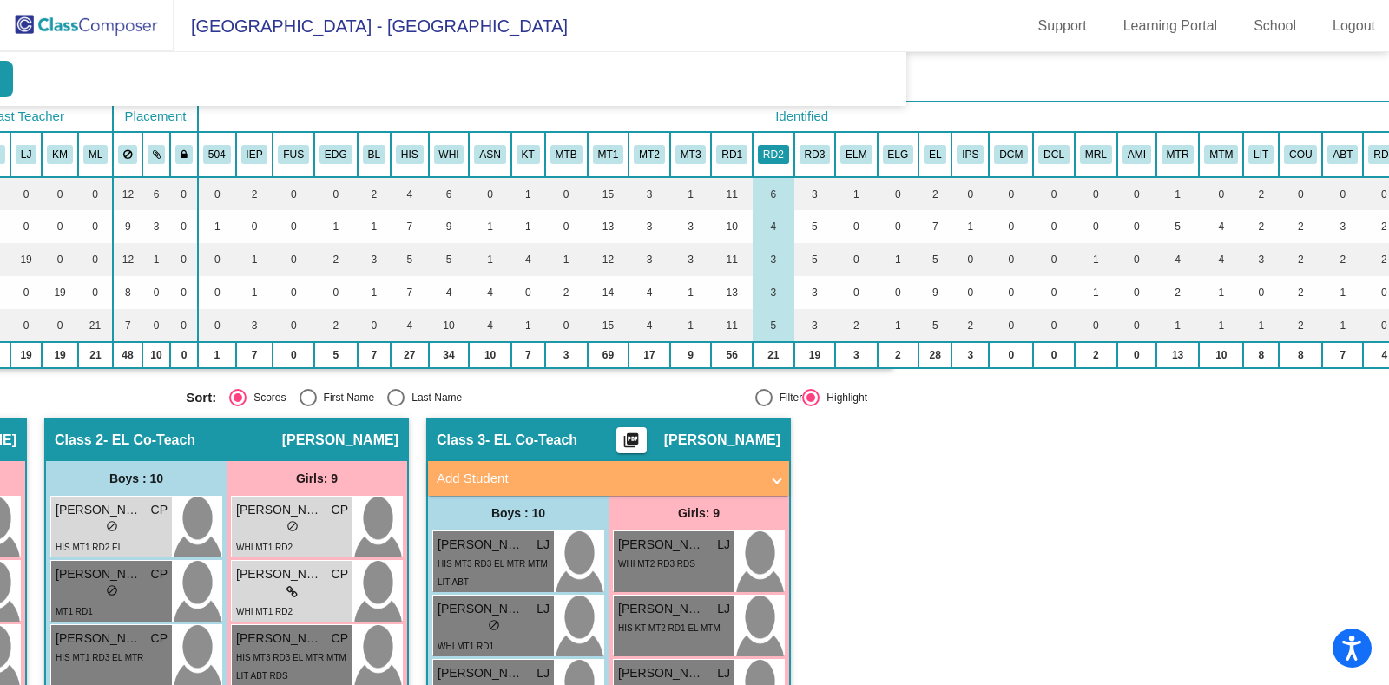
scroll to position [138, 468]
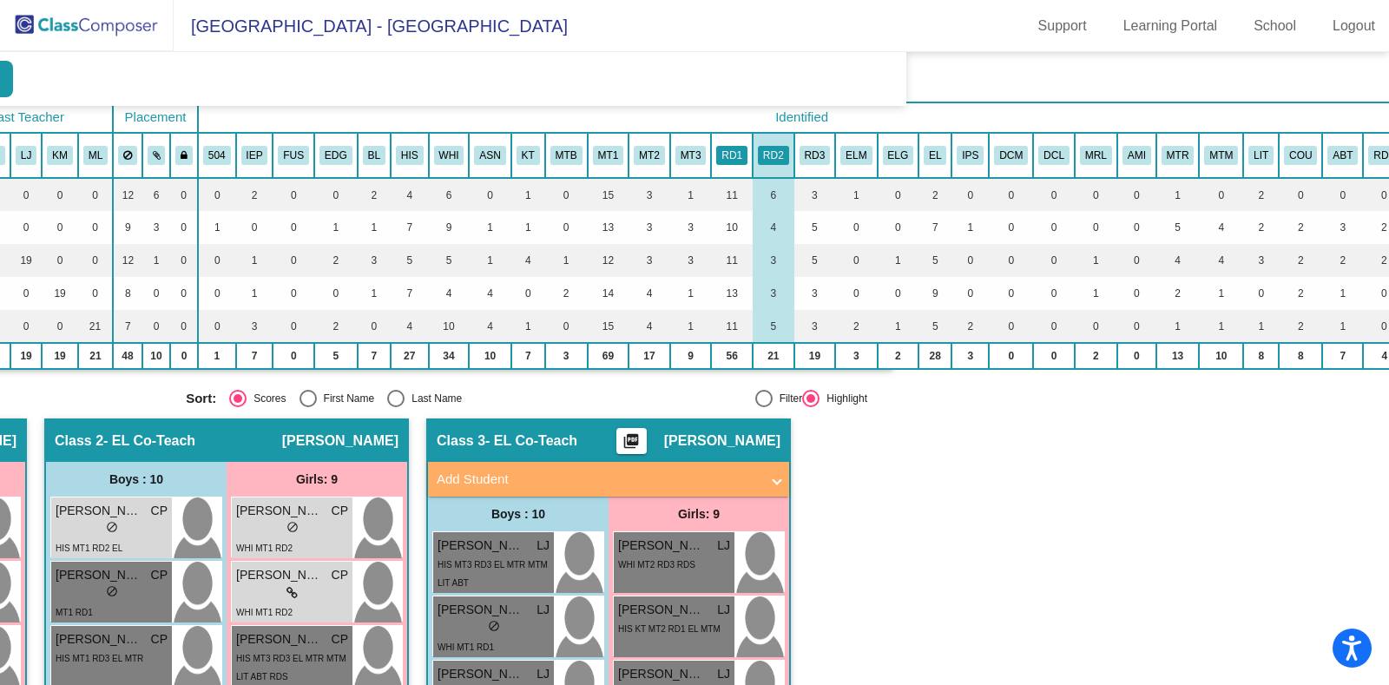
click at [716, 153] on button "RD1" at bounding box center [731, 155] width 31 height 19
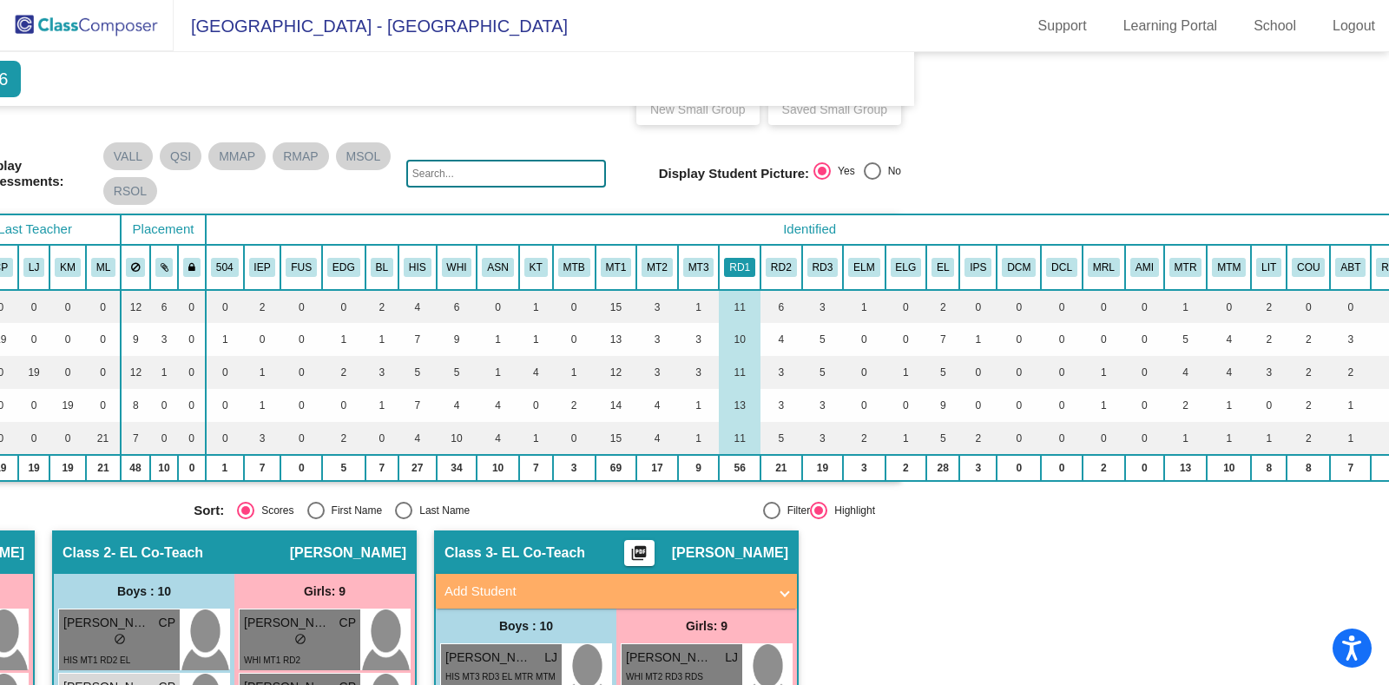
scroll to position [0, 460]
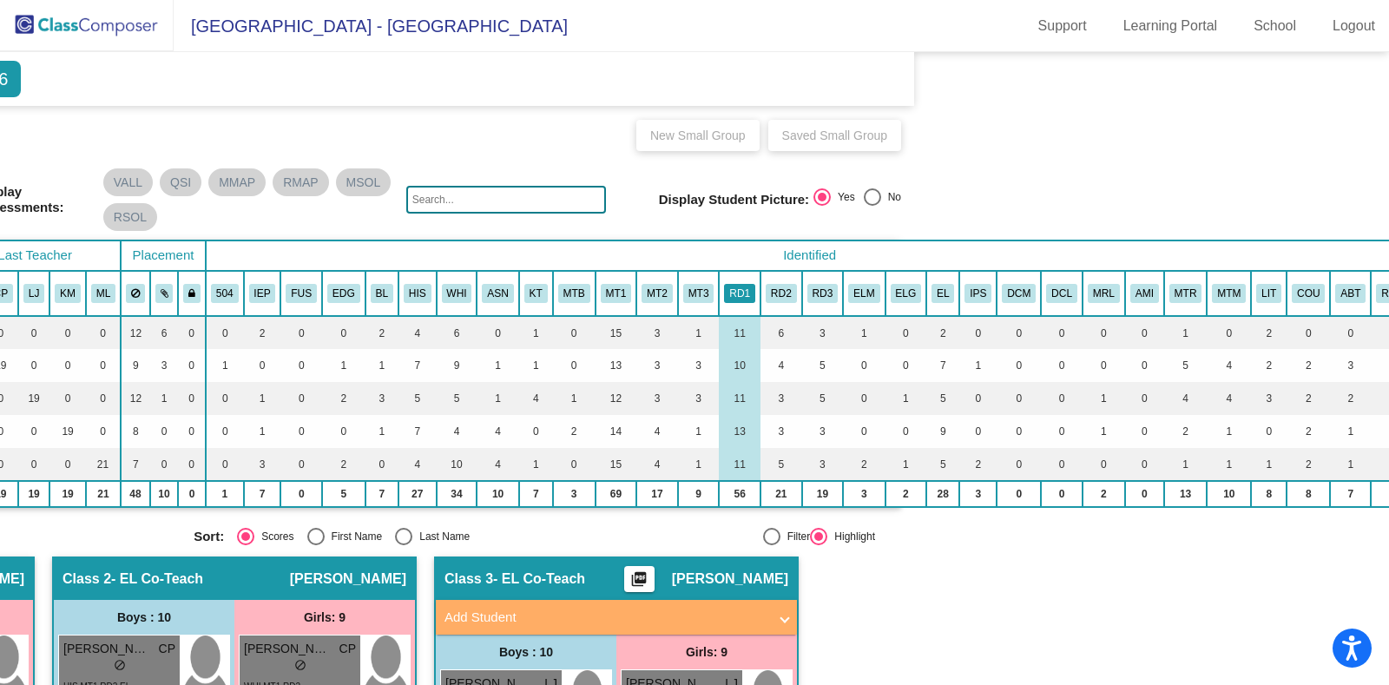
click at [724, 289] on button "RD1" at bounding box center [739, 293] width 31 height 19
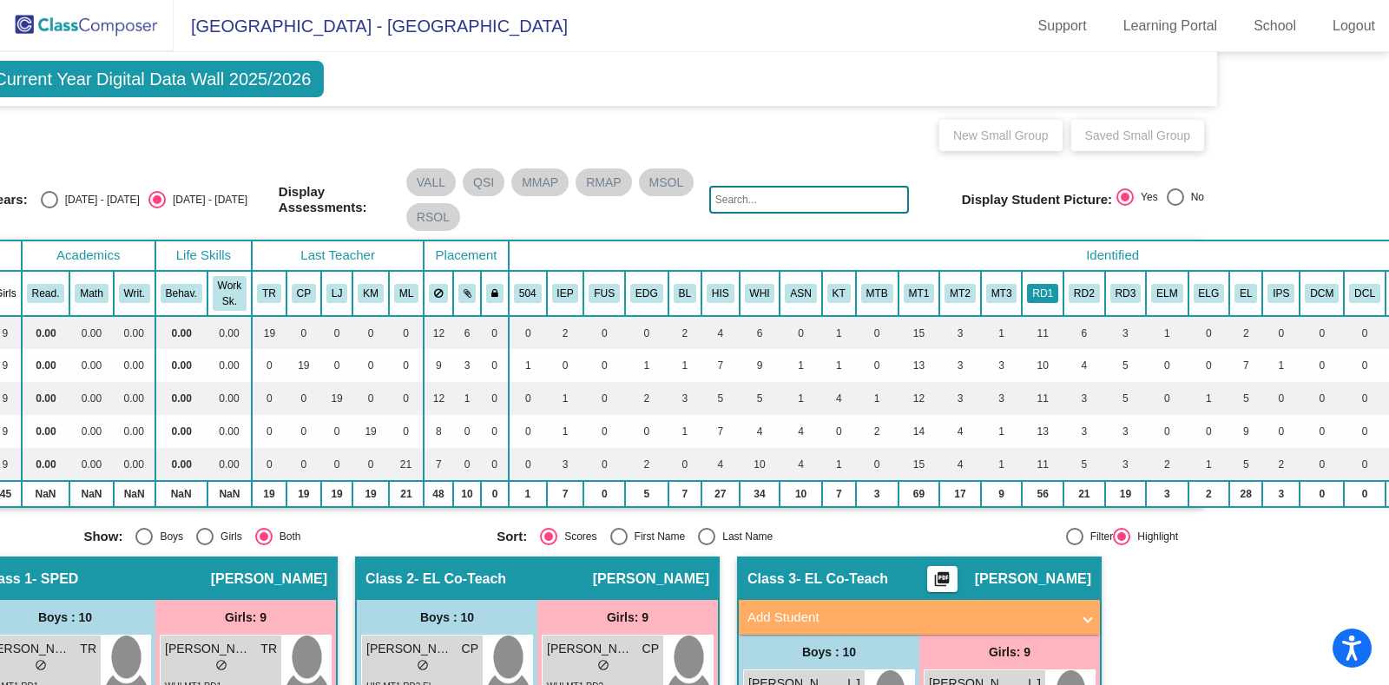
scroll to position [0, 0]
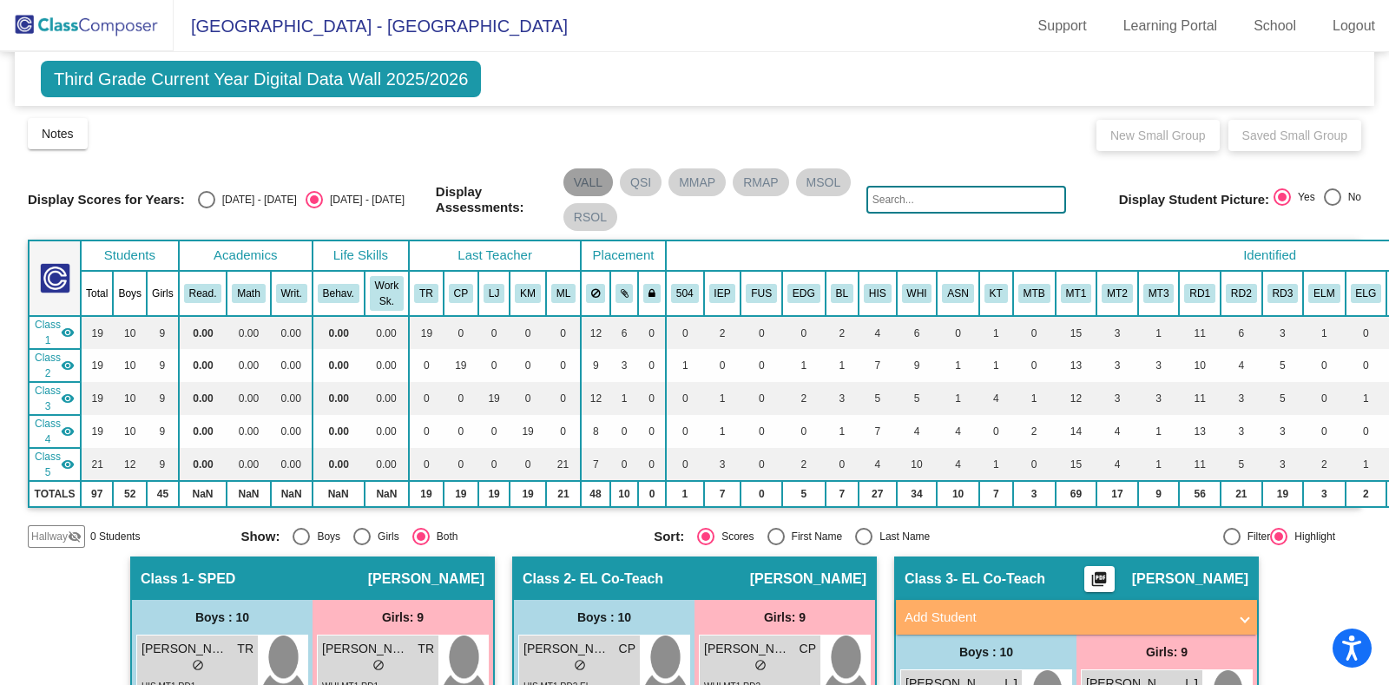
click at [581, 180] on mat-chip "VALL" at bounding box center [587, 182] width 49 height 28
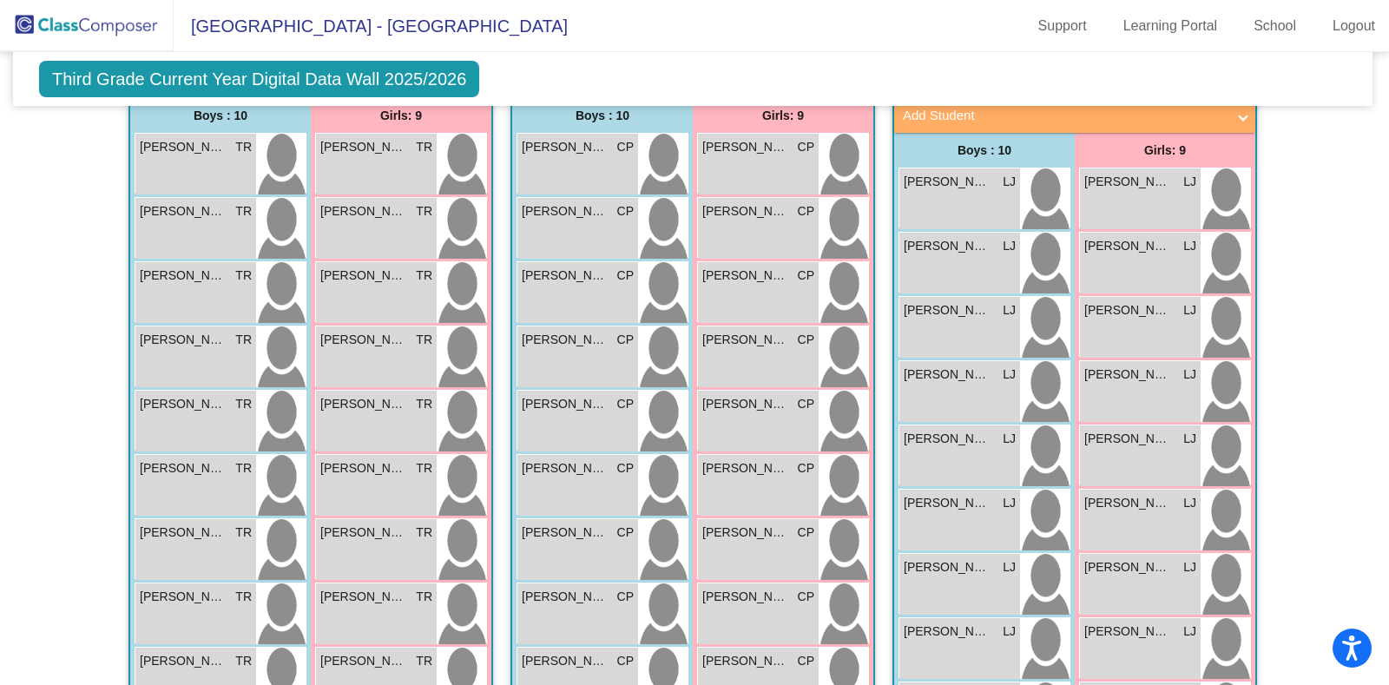
scroll to position [563, 2]
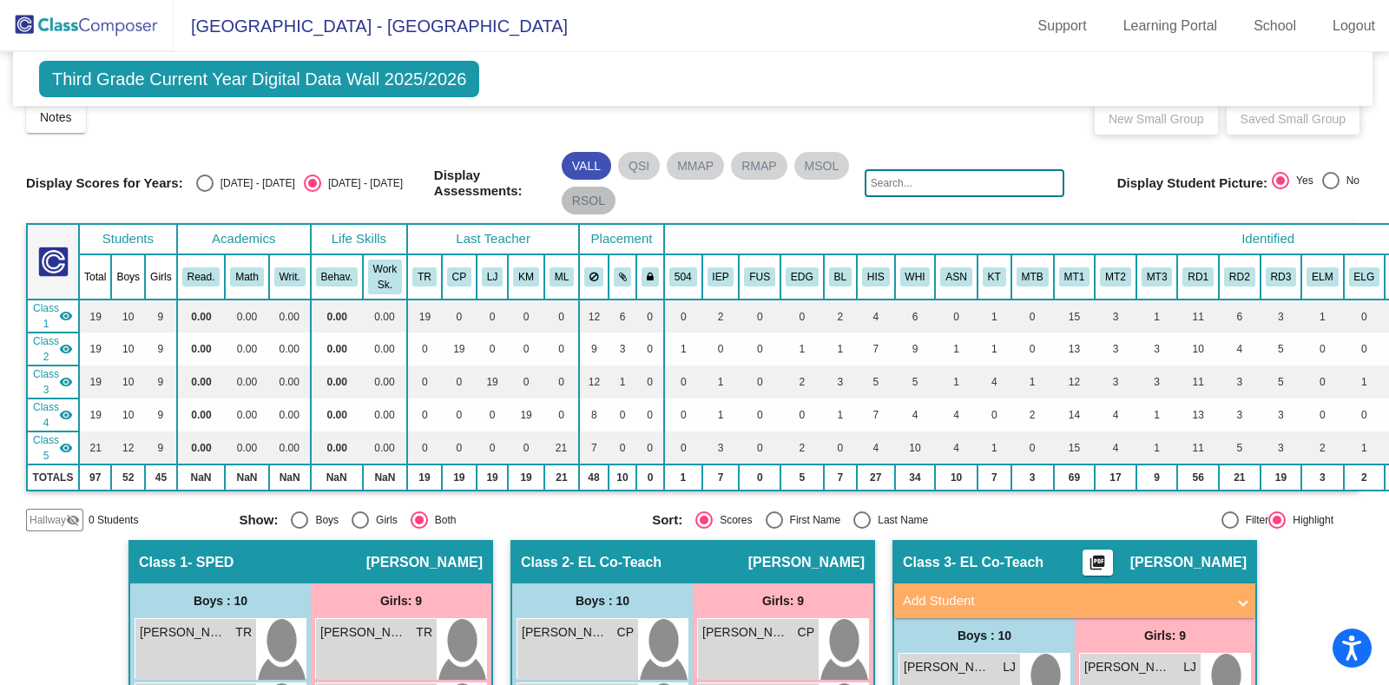
scroll to position [17, 2]
click at [582, 166] on mat-chip "VALL" at bounding box center [586, 165] width 49 height 28
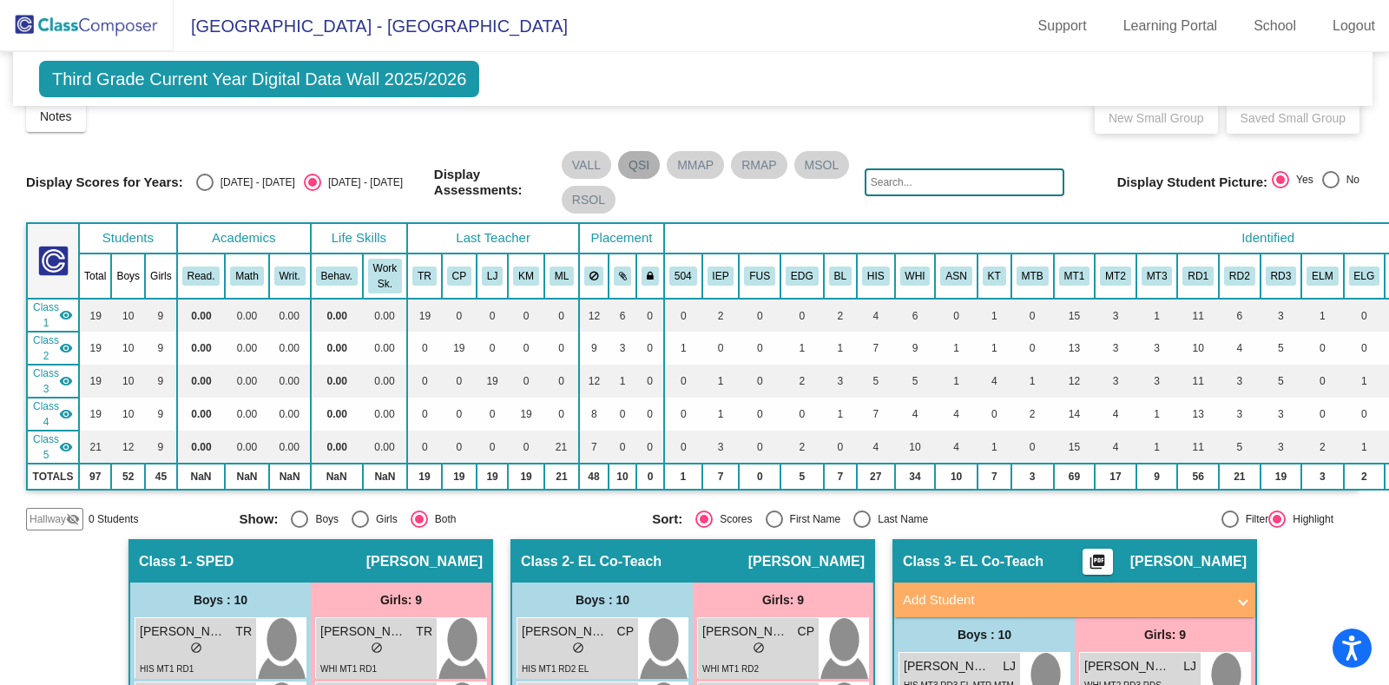
click at [628, 162] on mat-chip "QSI" at bounding box center [639, 165] width 42 height 28
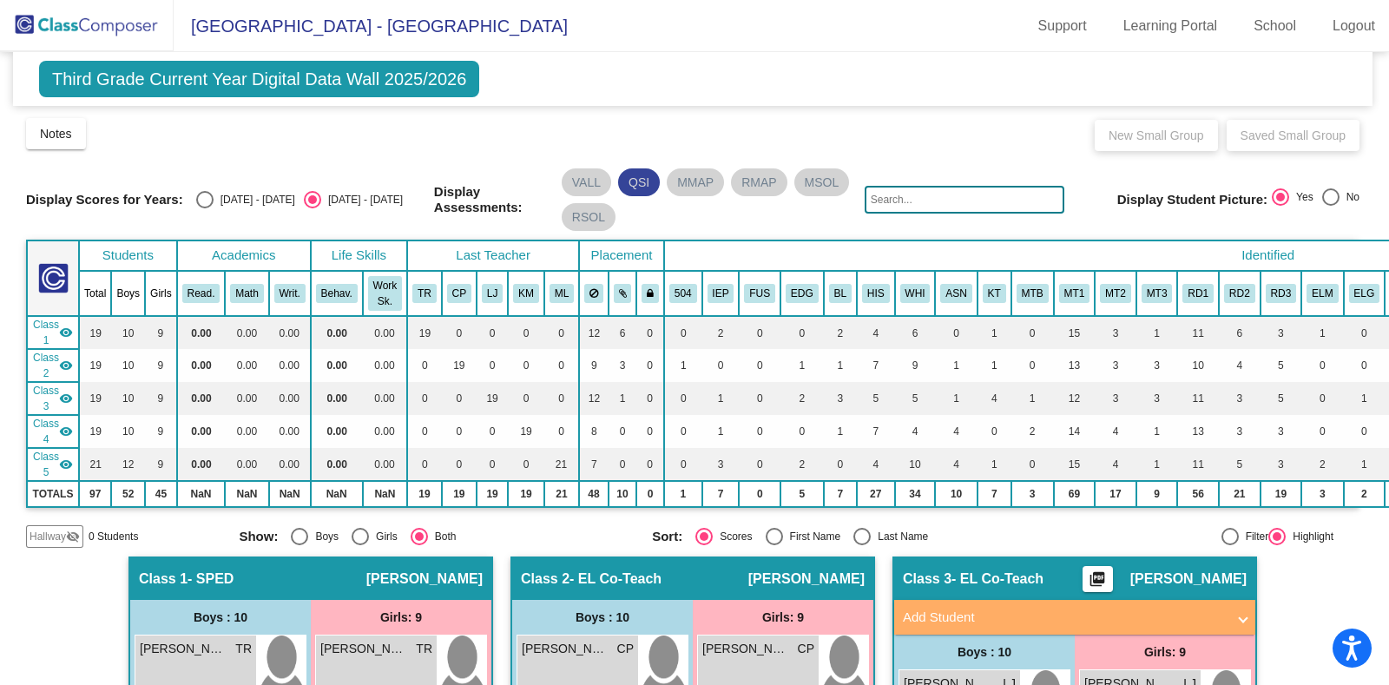
scroll to position [0, 2]
click at [635, 184] on mat-chip "QSI" at bounding box center [639, 182] width 42 height 28
click at [200, 201] on div "Select an option" at bounding box center [204, 199] width 17 height 17
click at [204, 208] on input "[DATE] - [DATE]" at bounding box center [204, 208] width 1 height 1
radio input "true"
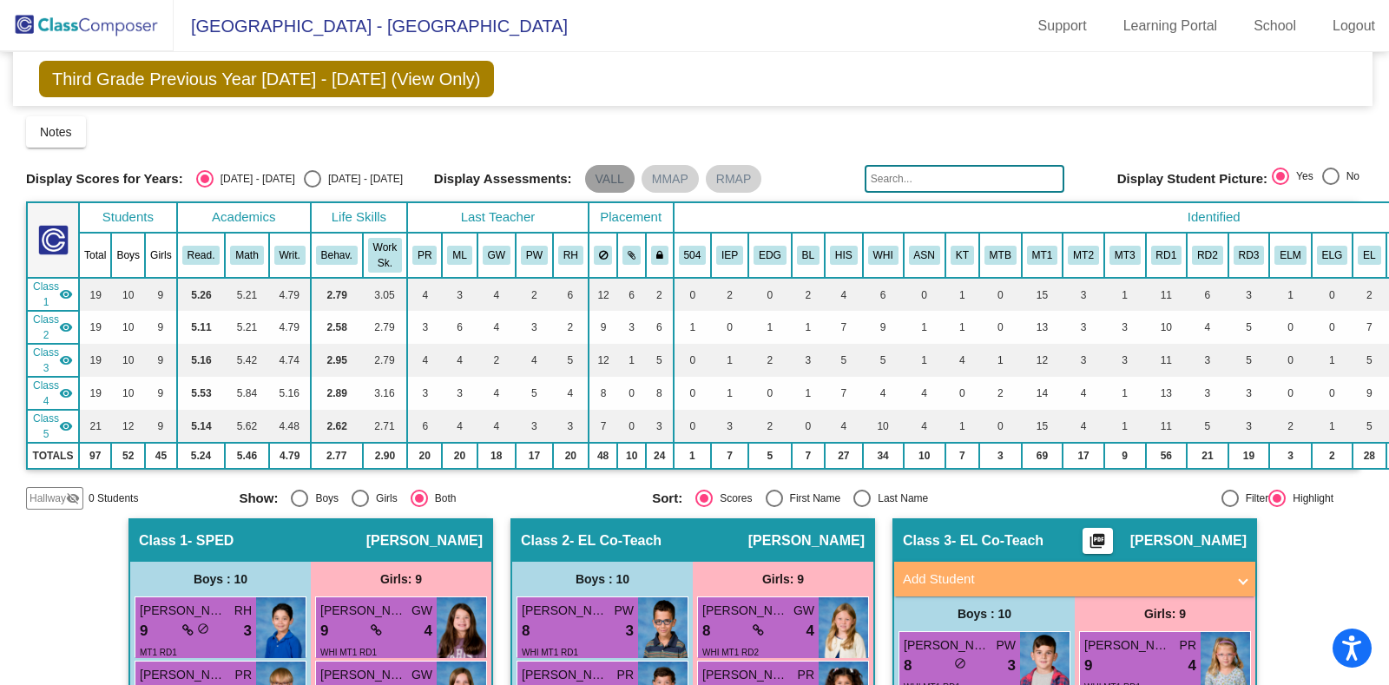
click at [615, 179] on mat-chip "VALL" at bounding box center [609, 179] width 49 height 28
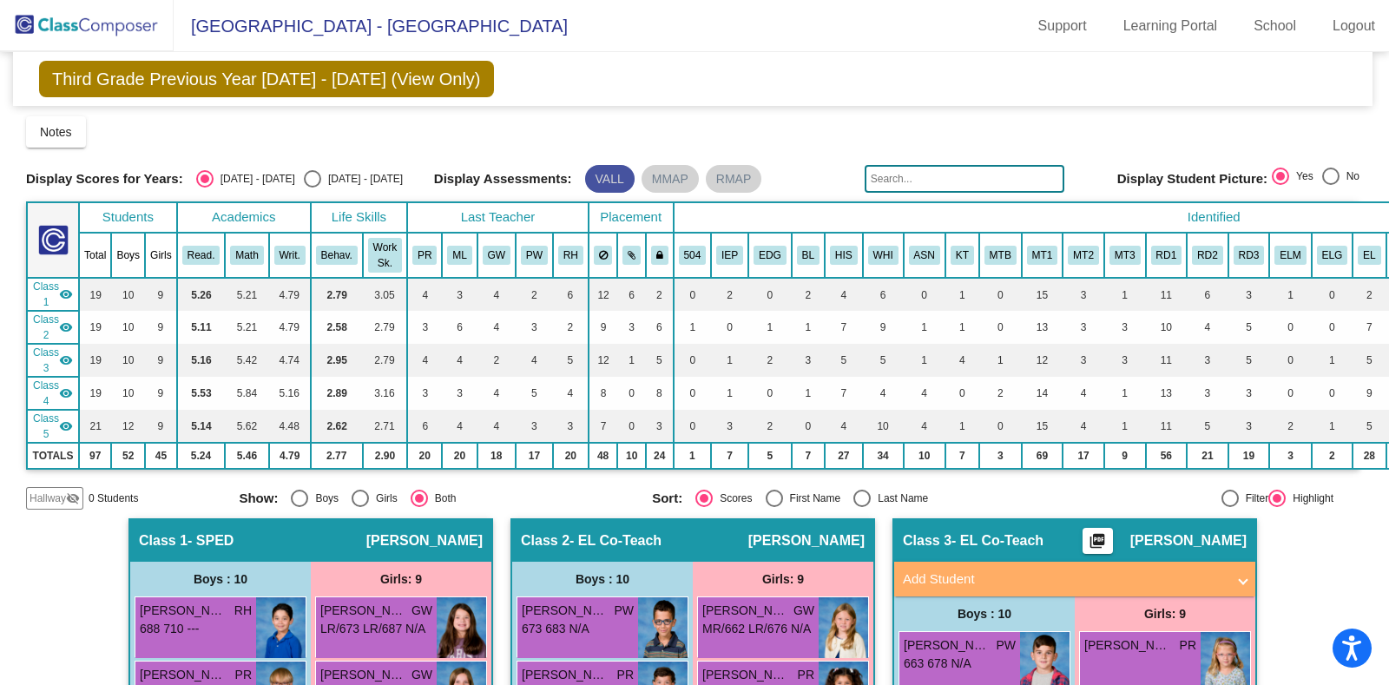
click at [605, 180] on mat-chip "VALL" at bounding box center [609, 179] width 49 height 28
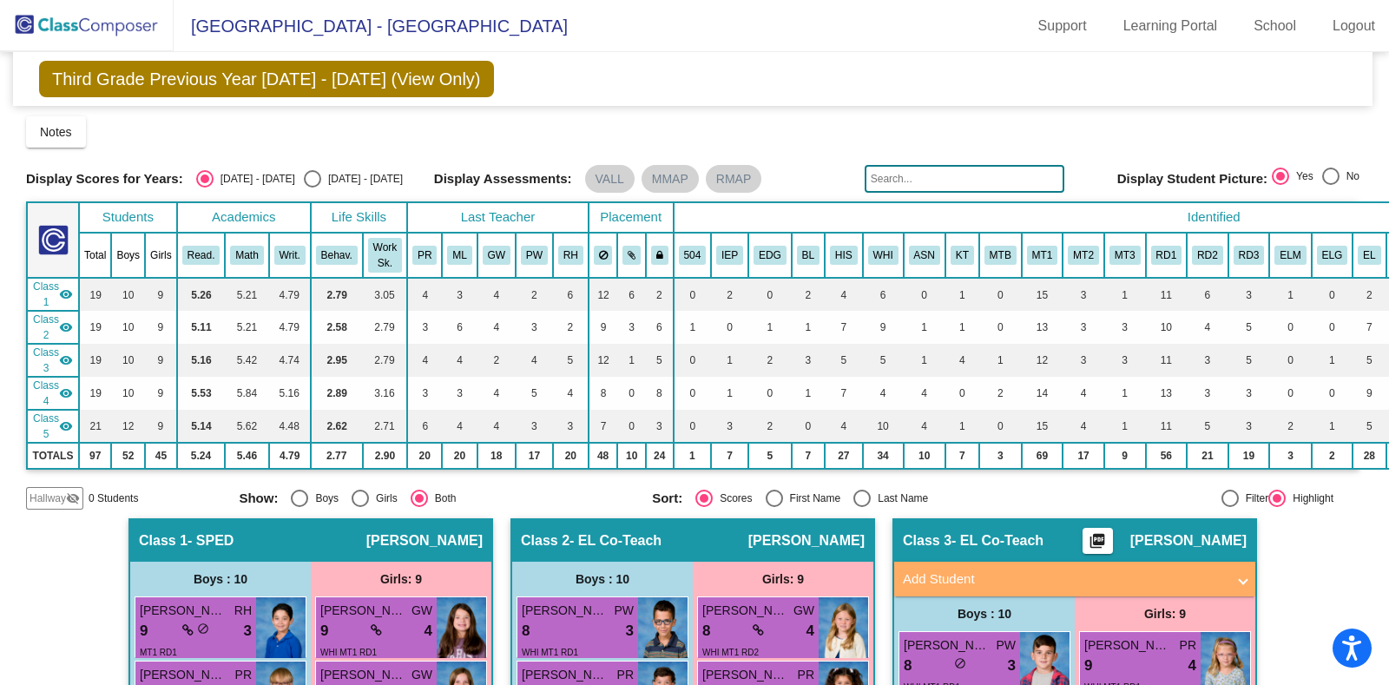
click at [304, 178] on div "Select an option" at bounding box center [312, 178] width 17 height 17
click at [312, 187] on input "[DATE] - [DATE]" at bounding box center [312, 187] width 1 height 1
radio input "true"
